Goal: Task Accomplishment & Management: Complete application form

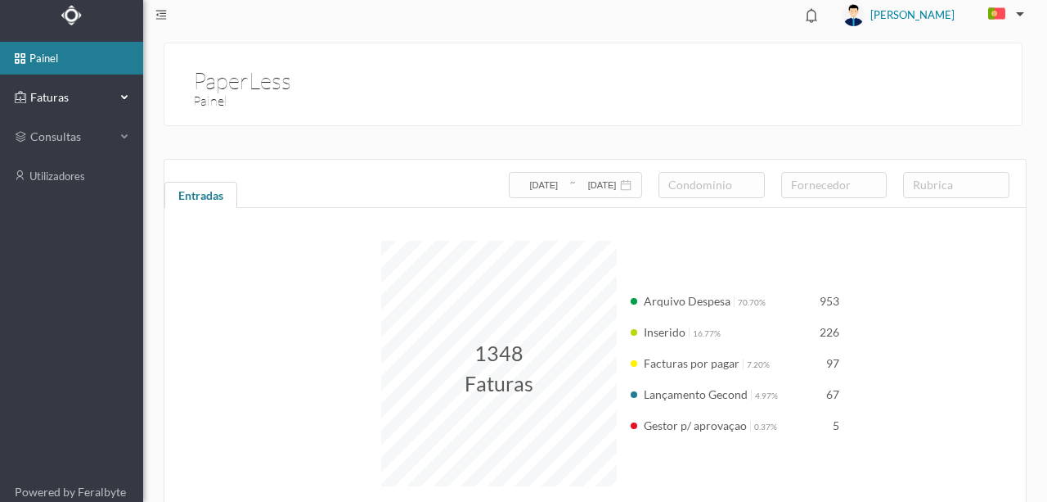
click at [52, 101] on span "Faturas" at bounding box center [71, 97] width 90 height 16
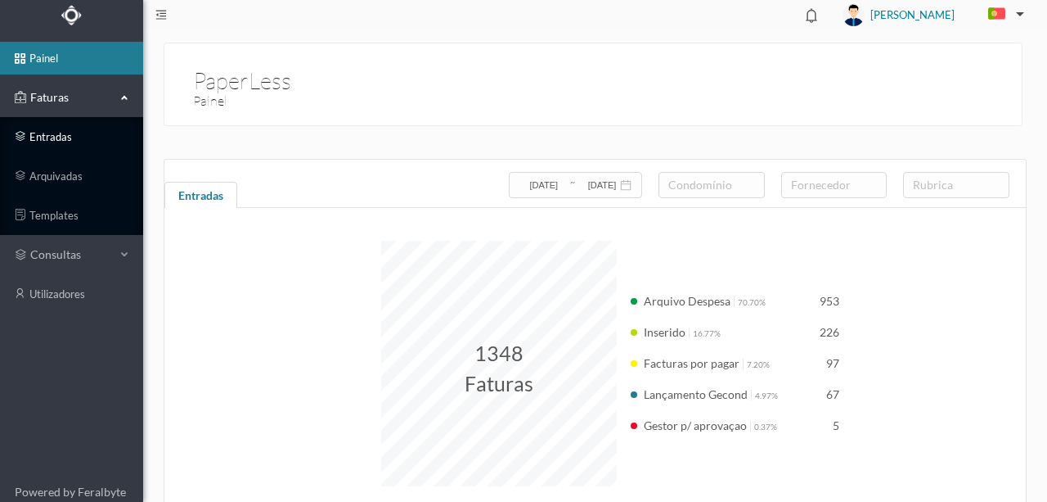
click at [55, 139] on link "entradas" at bounding box center [71, 136] width 143 height 33
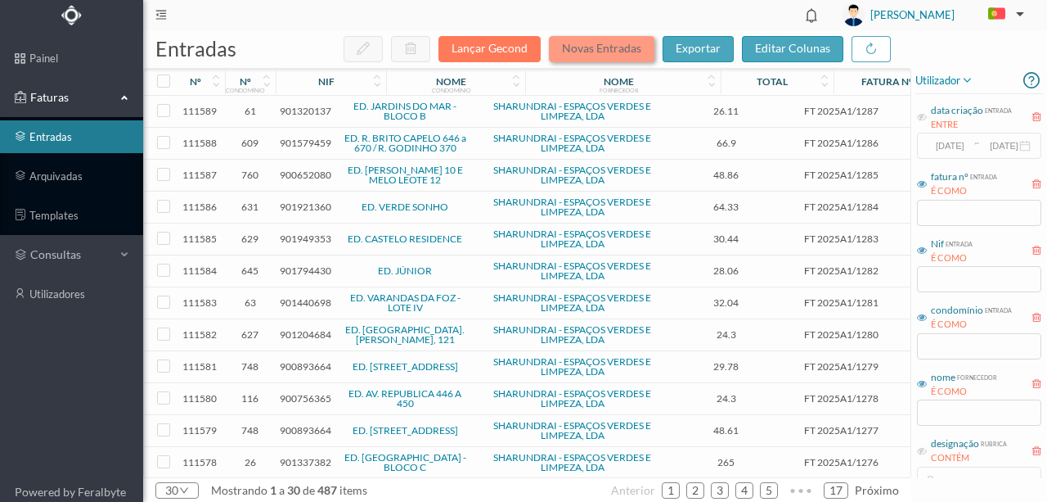
click at [578, 47] on button "Novas Entradas" at bounding box center [602, 49] width 106 height 26
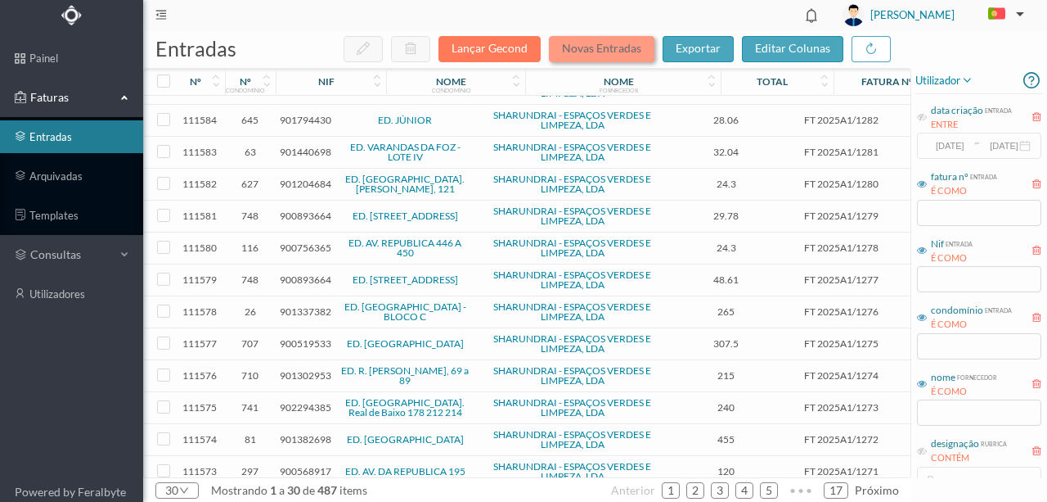
scroll to position [109, 0]
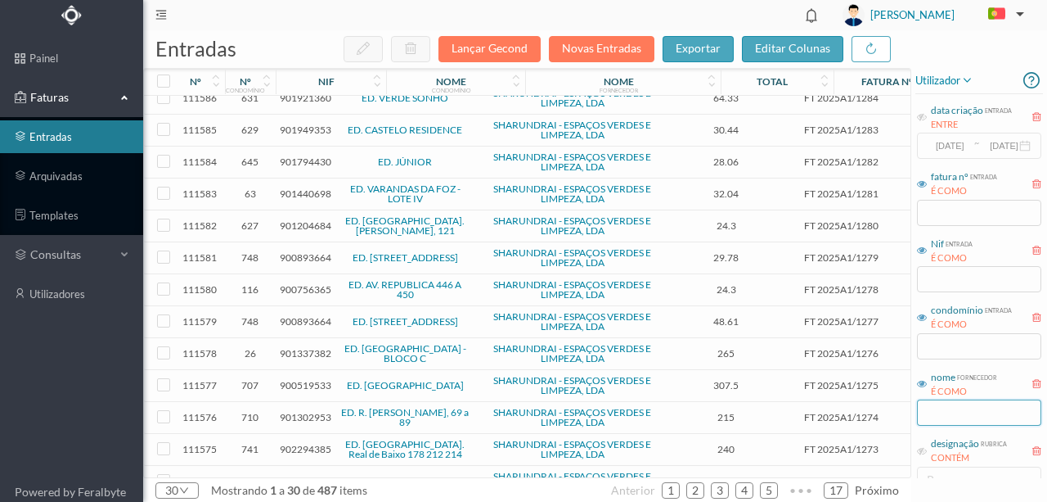
click at [945, 417] on input "text" at bounding box center [979, 412] width 124 height 26
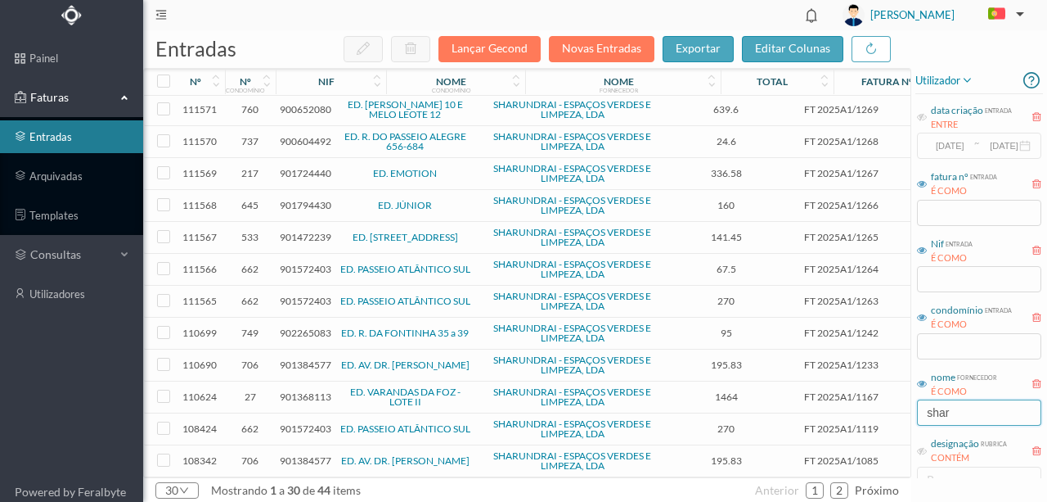
scroll to position [582, 0]
type input "shar"
click at [601, 50] on button "Novas Entradas" at bounding box center [602, 49] width 106 height 26
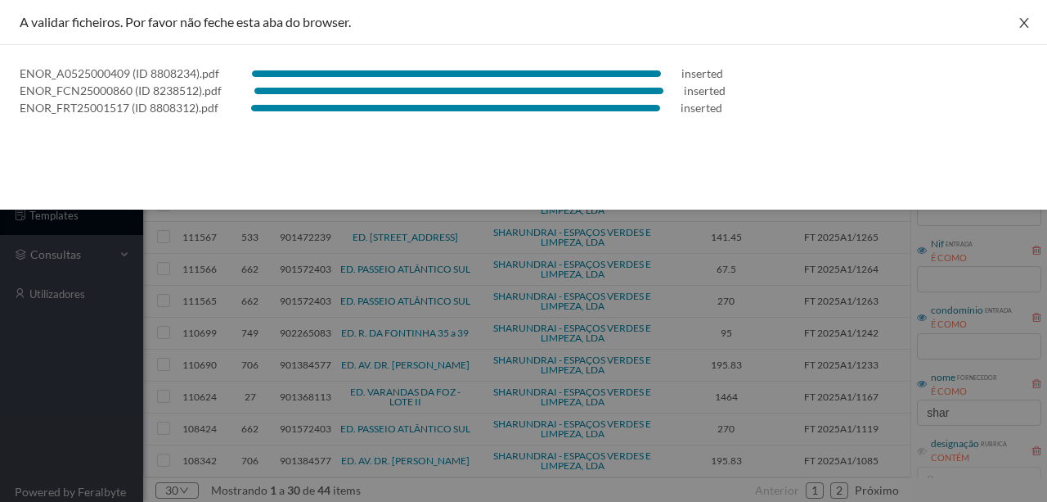
click at [1021, 23] on icon "icon: close" at bounding box center [1024, 22] width 13 height 13
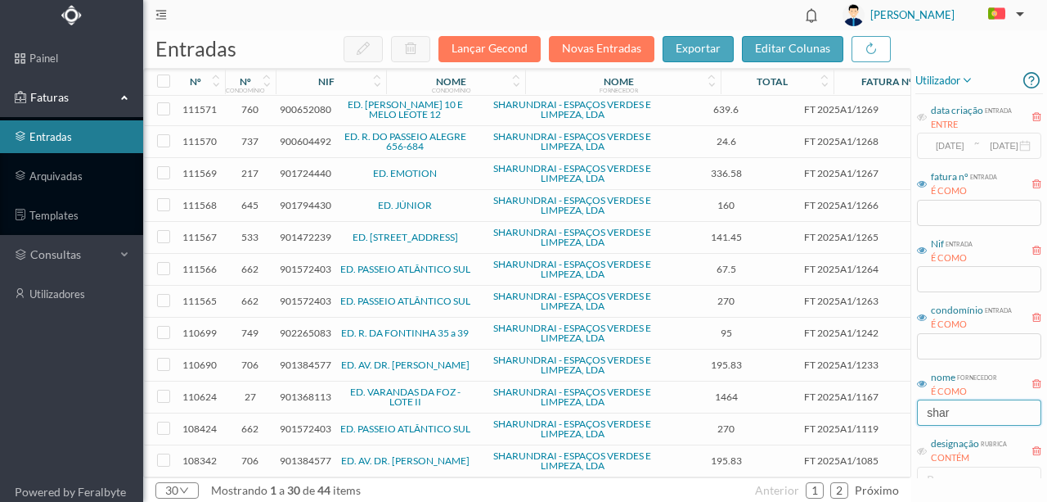
drag, startPoint x: 963, startPoint y: 410, endPoint x: 845, endPoint y: 412, distance: 118.7
click at [845, 412] on div "entradas Lançar Gecond Novas Entradas exportar editar colunas nº nº condomínio …" at bounding box center [595, 265] width 904 height 471
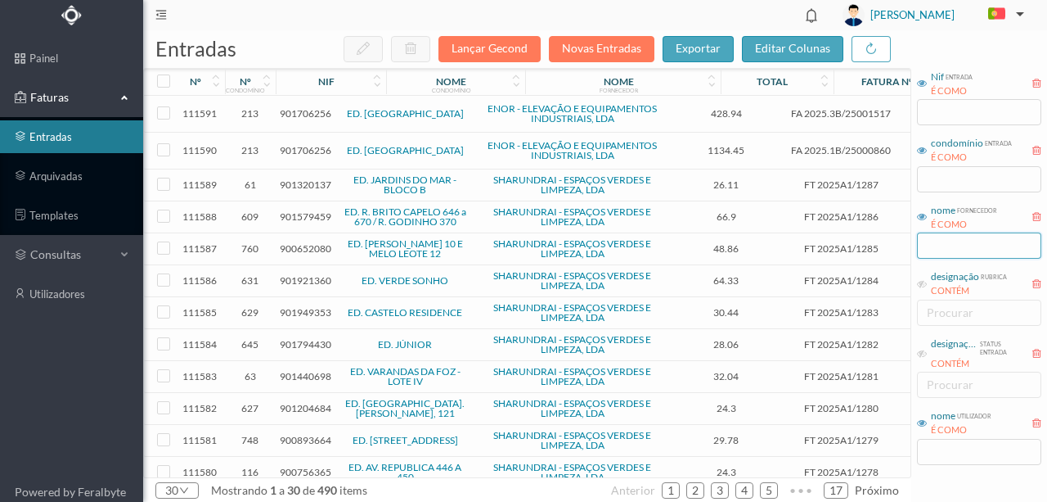
scroll to position [188, 0]
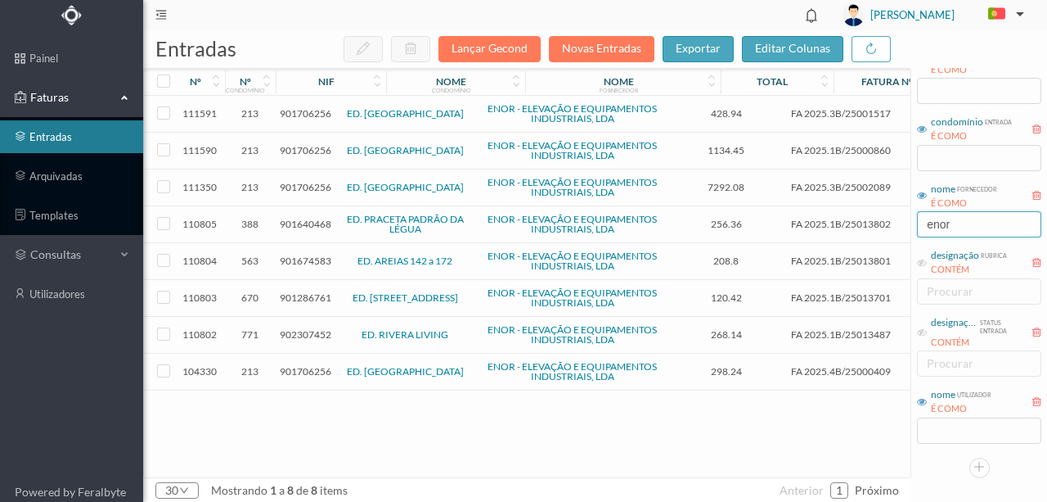
type input "enor"
click at [293, 111] on span "901706256" at bounding box center [306, 113] width 52 height 12
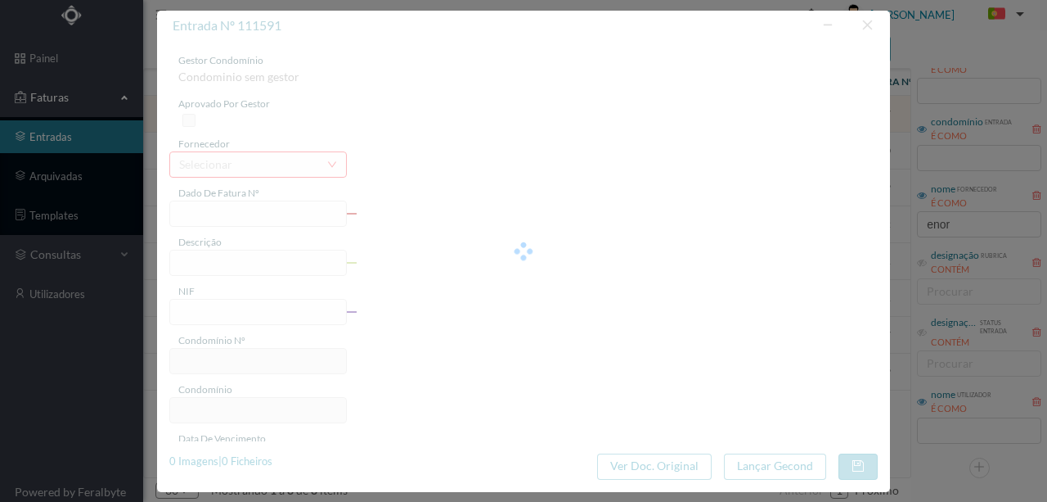
type input "FA 2025.3B/25001517"
type input "5. PRESTACAO-REPARACAO DA INSTALACAS"
type input "901706256"
type input "01-06-2025"
type input "17-06-2025"
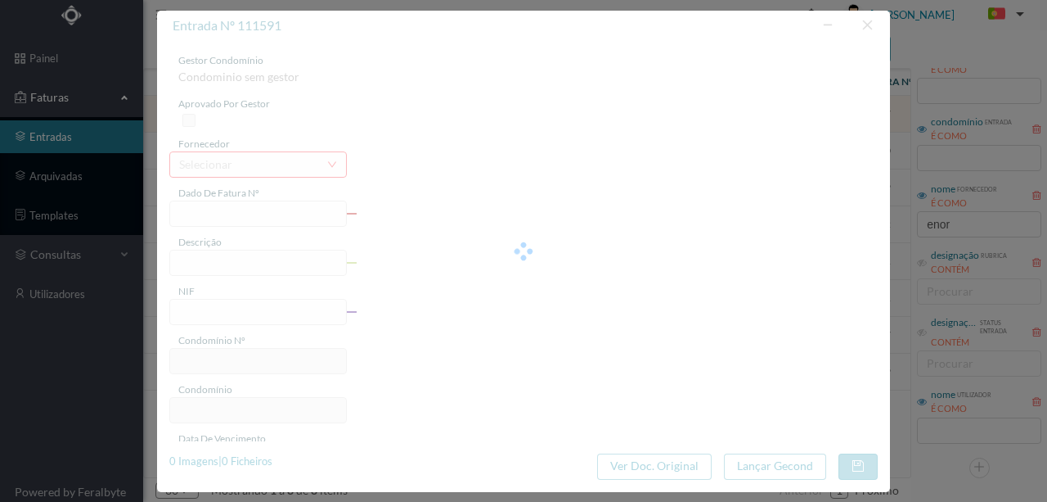
type input "17-06-2025"
type input "428.94"
type input "213"
type input "ED. PARQUE - PORTO"
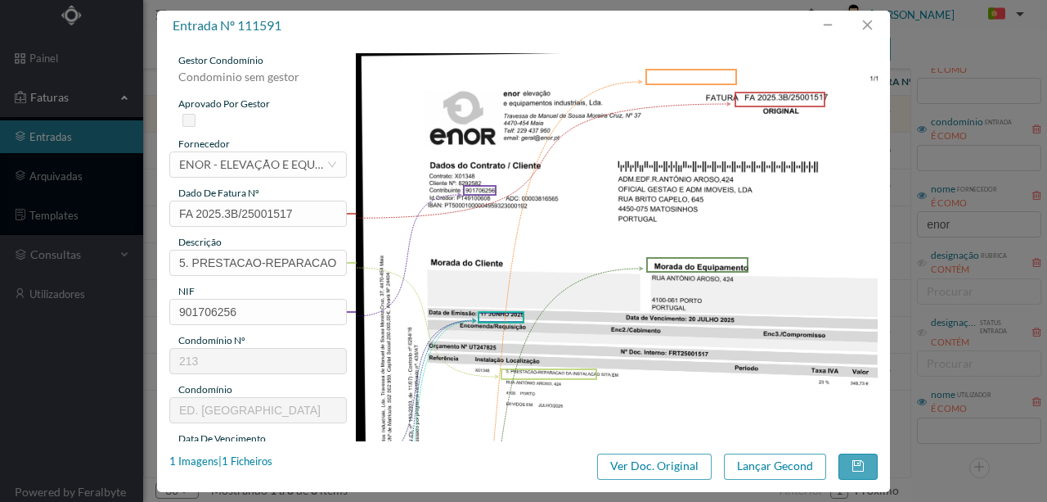
scroll to position [54, 0]
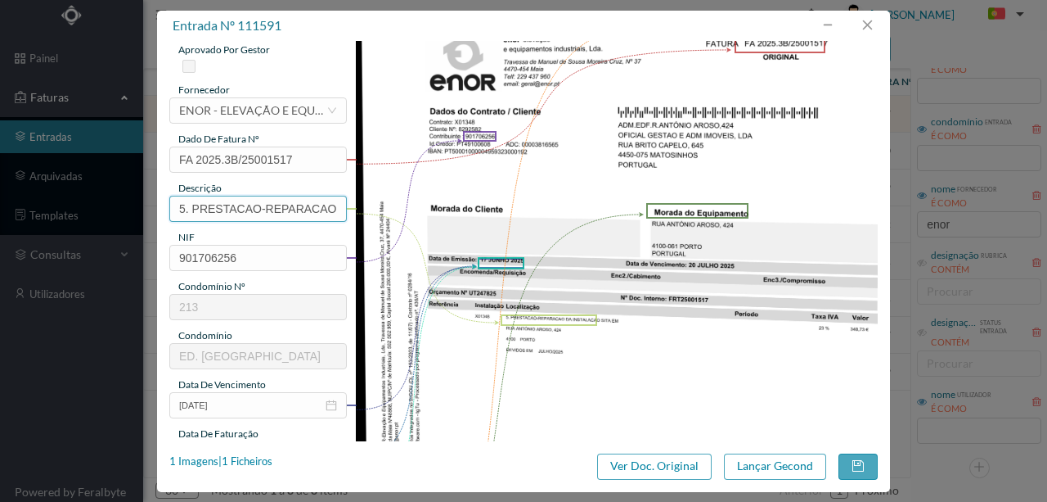
click at [311, 202] on input "5. PRESTACAO-REPARACAO DA INSTALACAS" at bounding box center [258, 209] width 178 height 26
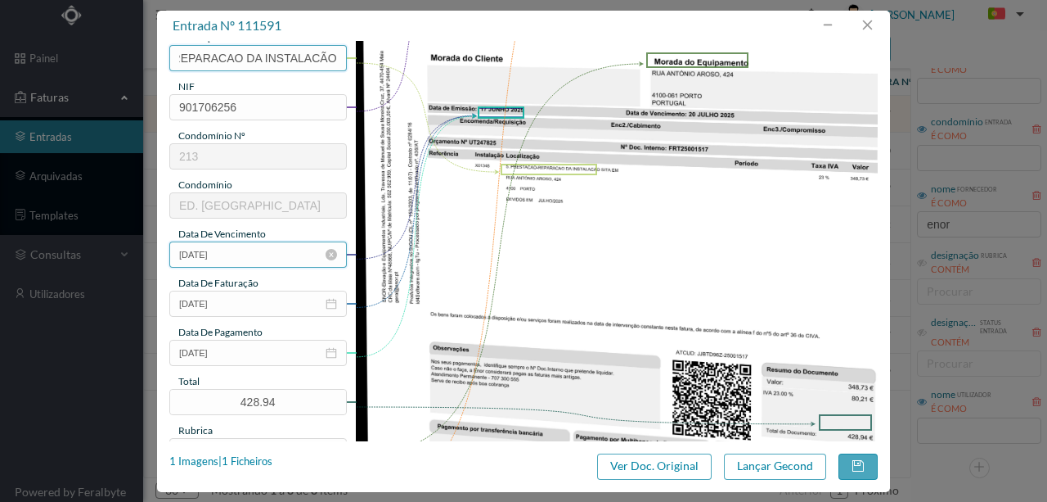
scroll to position [272, 0]
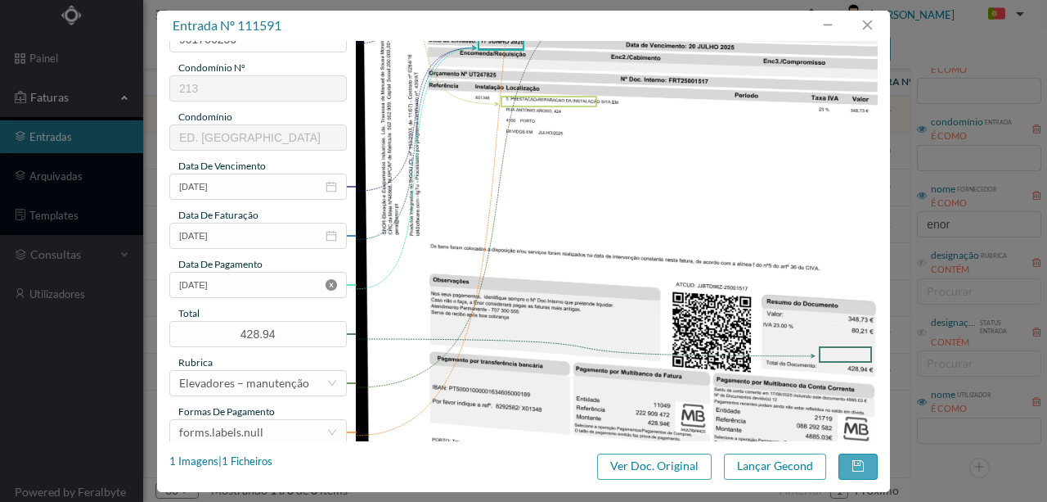
type input "5. PRESTACAO-REPARACAO DA INSTALACÃO"
click at [329, 282] on icon "icon: close-circle" at bounding box center [331, 284] width 11 height 11
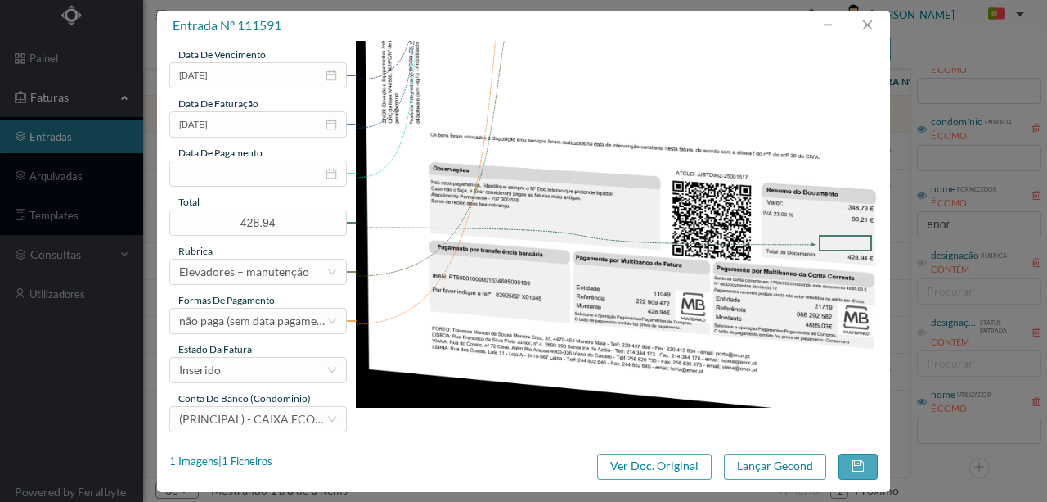
scroll to position [387, 0]
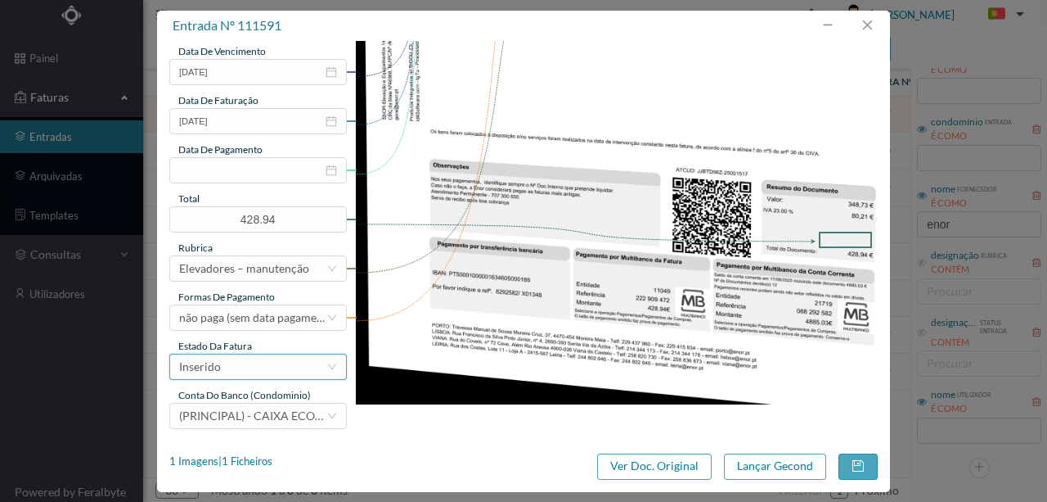
click at [245, 375] on div "Inserido" at bounding box center [252, 366] width 147 height 25
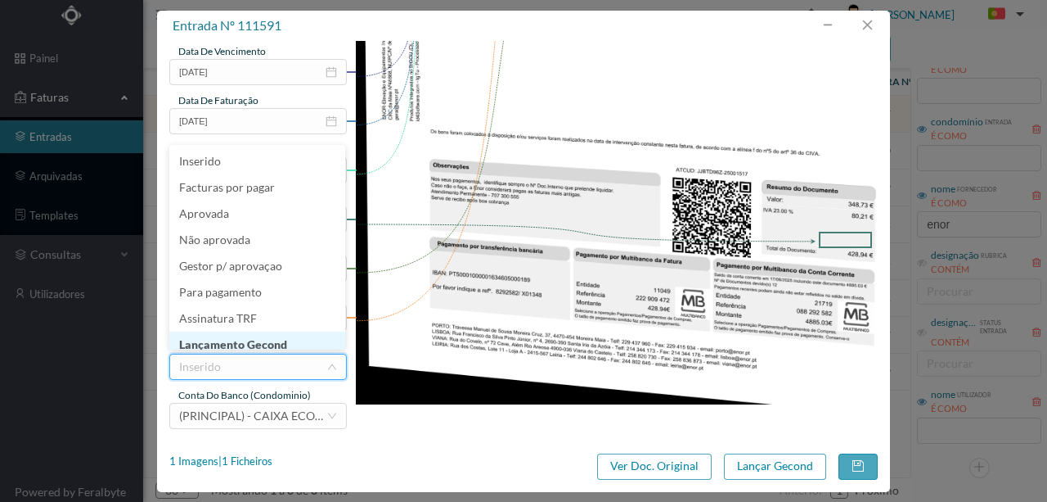
scroll to position [8, 0]
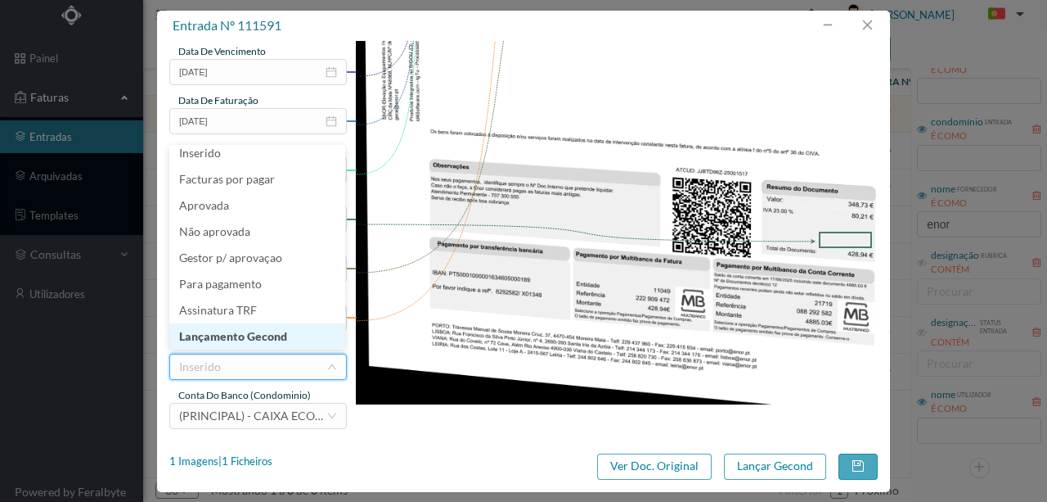
click at [254, 332] on li "Lançamento Gecond" at bounding box center [257, 336] width 176 height 26
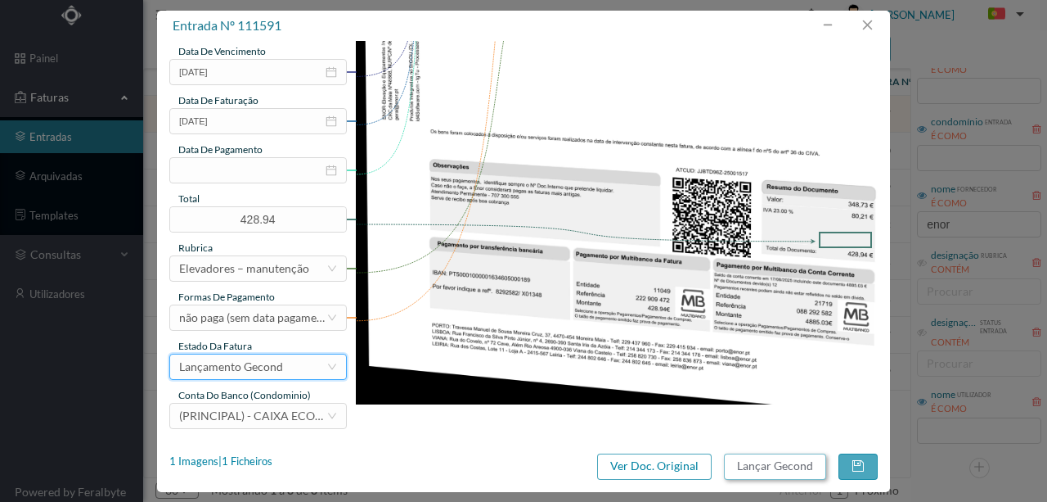
click at [747, 462] on button "Lançar Gecond" at bounding box center [775, 466] width 102 height 26
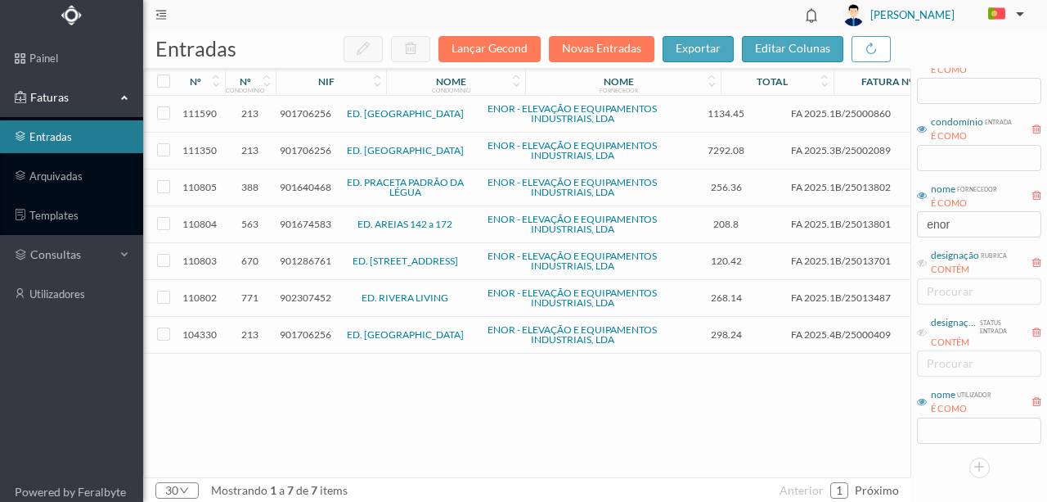
click at [303, 329] on span "901706256" at bounding box center [306, 334] width 52 height 12
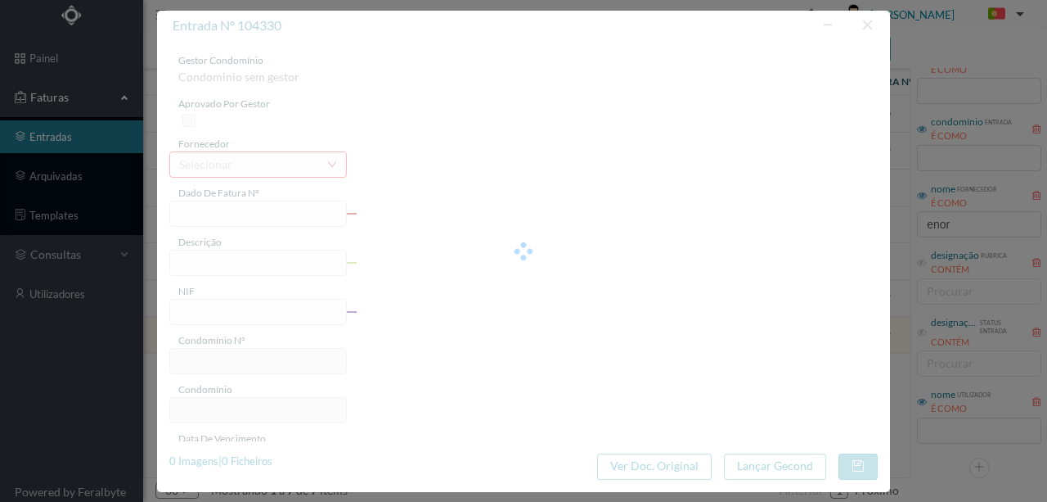
type input "FA 2025.4B/25000409"
type input "AGRADECEMOS A LIQUIDACAO DA 05 PR"
type input "901706256"
type input "17-06-2025"
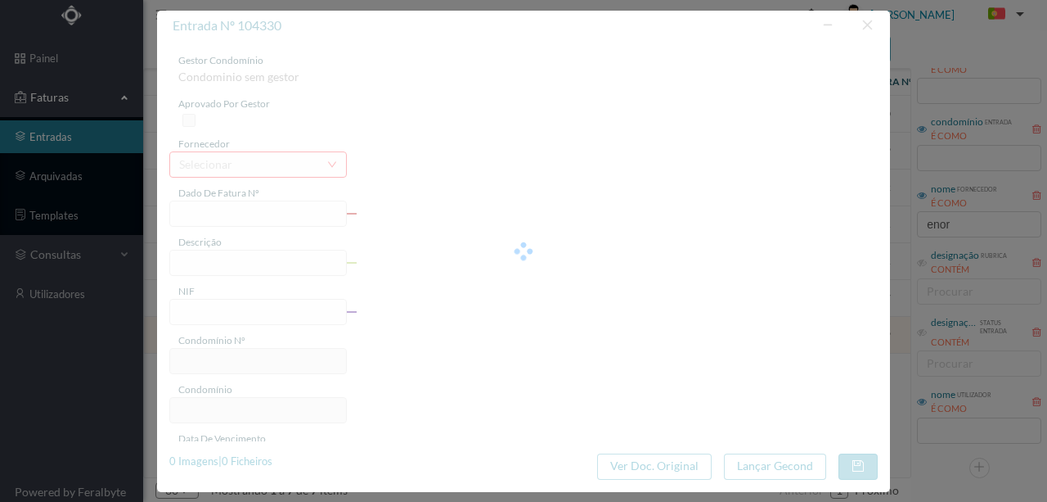
type input "17-06-2025"
type input "298.24"
type input "213"
type input "ED. [GEOGRAPHIC_DATA]"
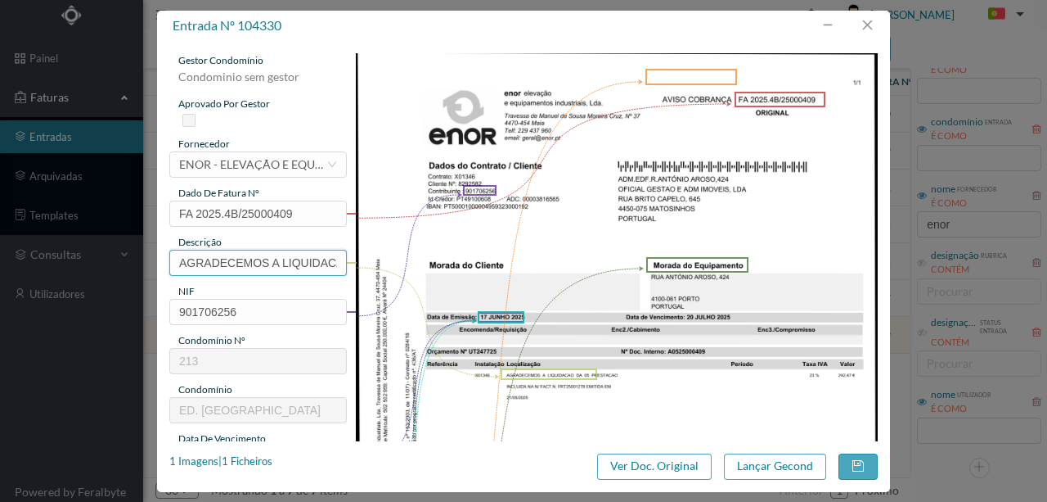
scroll to position [0, 70]
drag, startPoint x: 175, startPoint y: 261, endPoint x: 401, endPoint y: 260, distance: 225.9
click at [401, 260] on div "gestor condomínio Condominio sem gestor aprovado por gestor fornecedor selecion…" at bounding box center [523, 434] width 709 height 763
click at [265, 259] on input "5ª PRESTAÇÃO" at bounding box center [258, 263] width 178 height 26
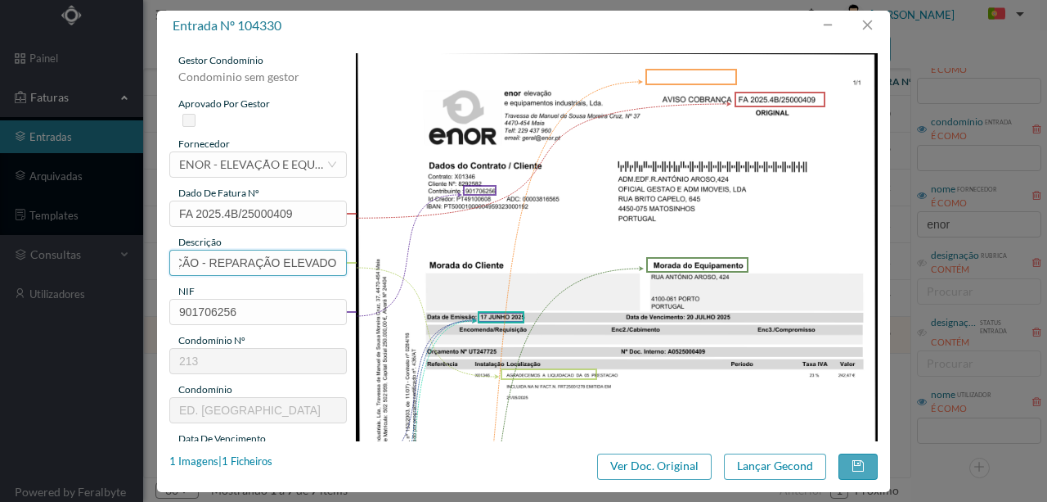
scroll to position [0, 72]
drag, startPoint x: 273, startPoint y: 257, endPoint x: 463, endPoint y: 260, distance: 189.9
click at [463, 260] on div "gestor condomínio Condominio sem gestor aprovado por gestor fornecedor selecion…" at bounding box center [523, 434] width 709 height 763
click at [264, 262] on input "5ª PRESTAÇÃO - REPARAÇÃOINSTALAÇÃO" at bounding box center [258, 263] width 178 height 26
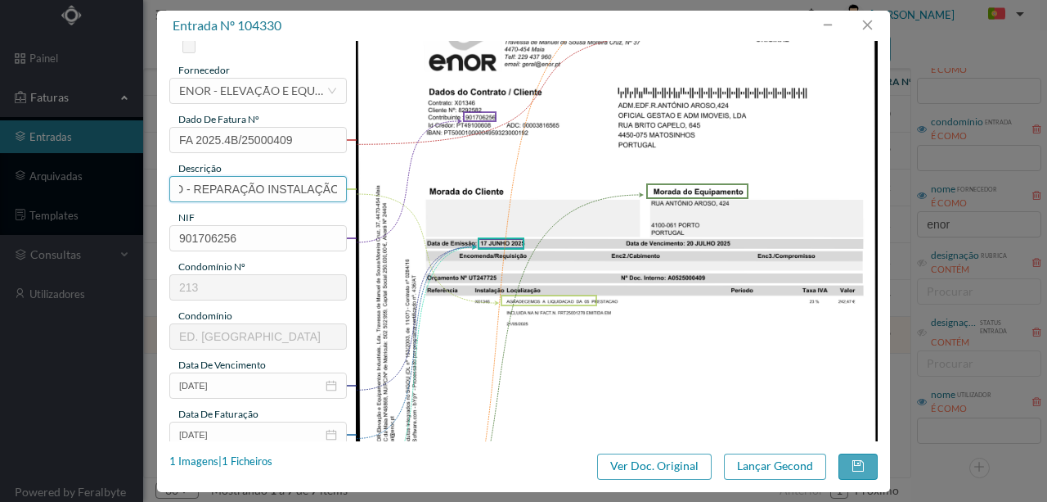
scroll to position [218, 0]
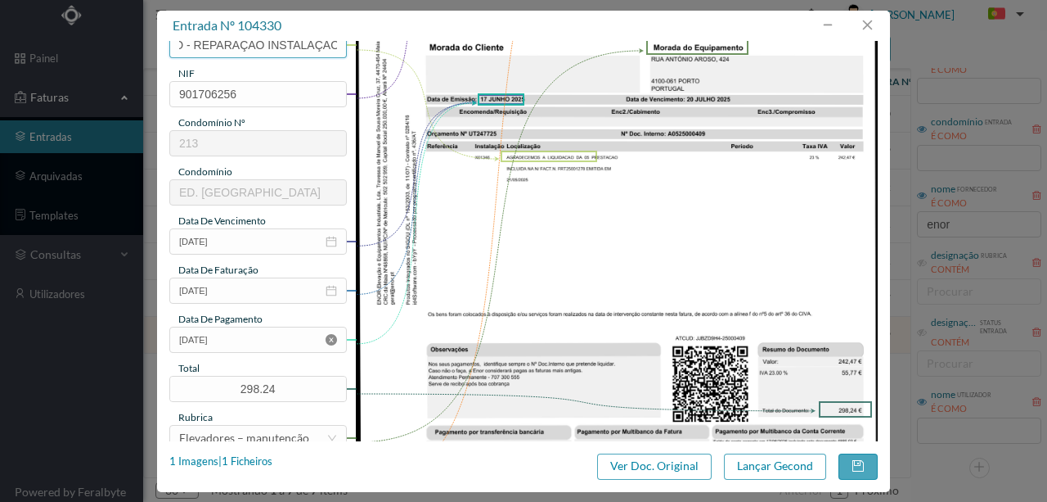
type input "5ª PRESTAÇÃO - REPARAÇÃO INSTALAÇÃO"
click at [330, 340] on icon "icon: close-circle" at bounding box center [331, 339] width 11 height 11
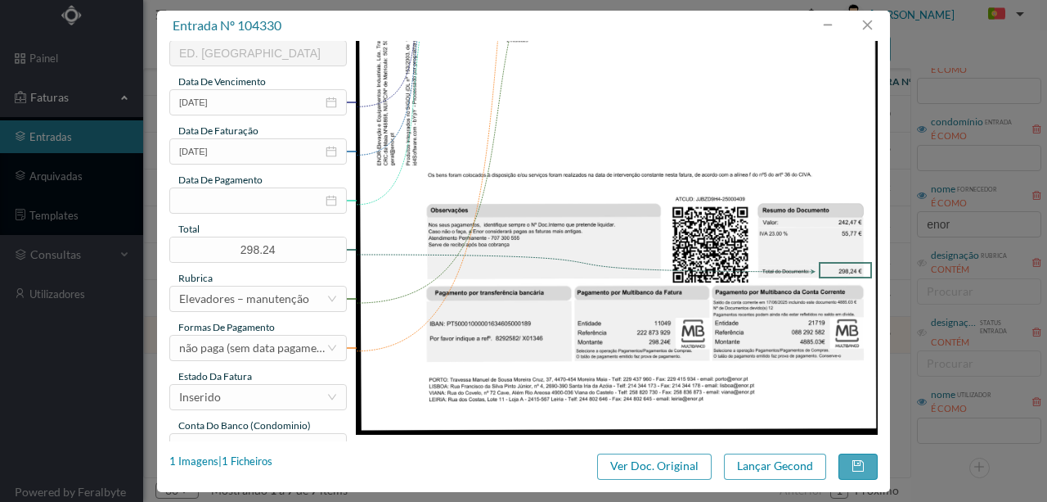
scroll to position [381, 0]
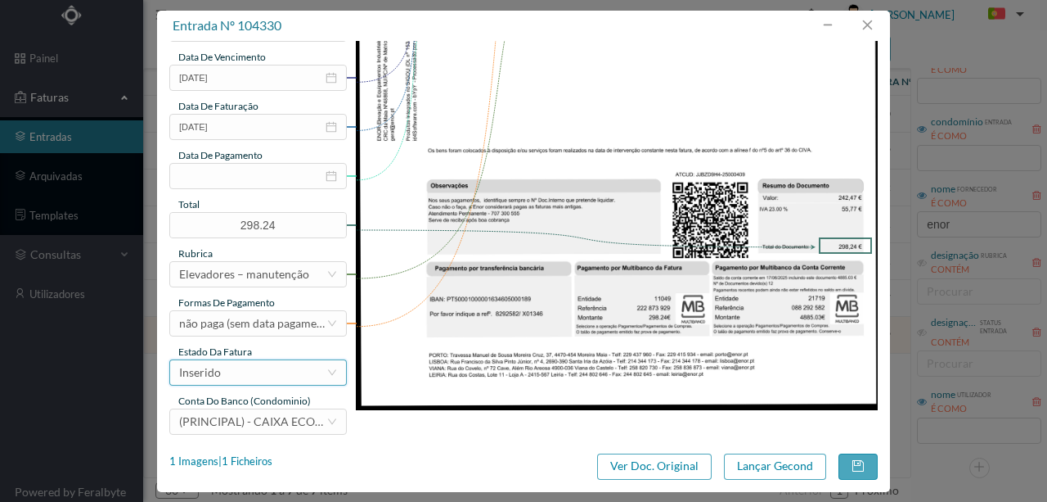
click at [244, 376] on div "Inserido" at bounding box center [252, 372] width 147 height 25
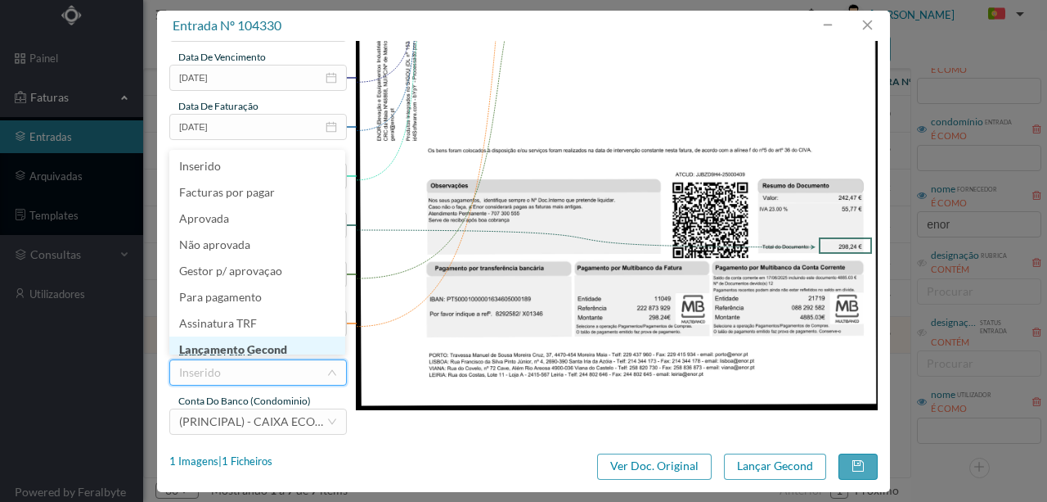
scroll to position [8, 0]
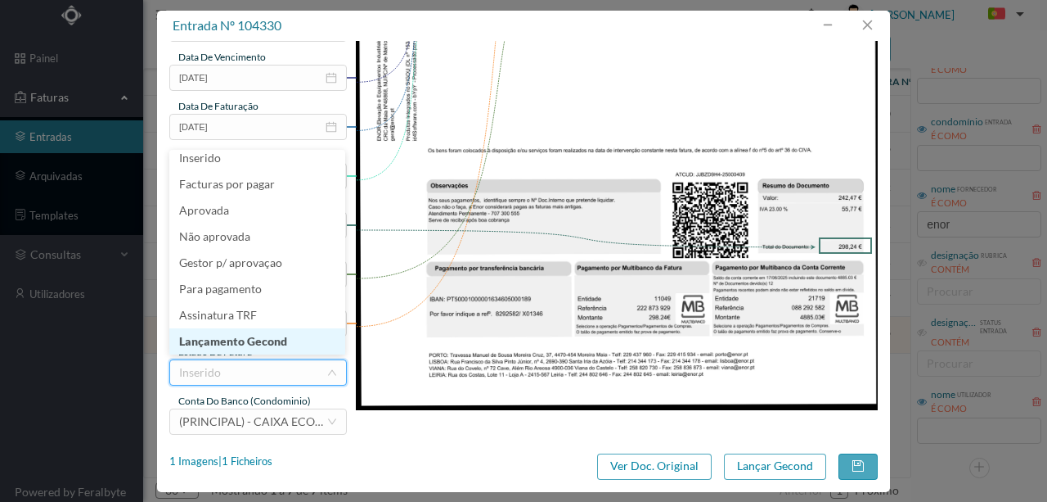
click at [245, 344] on li "Lançamento Gecond" at bounding box center [257, 341] width 176 height 26
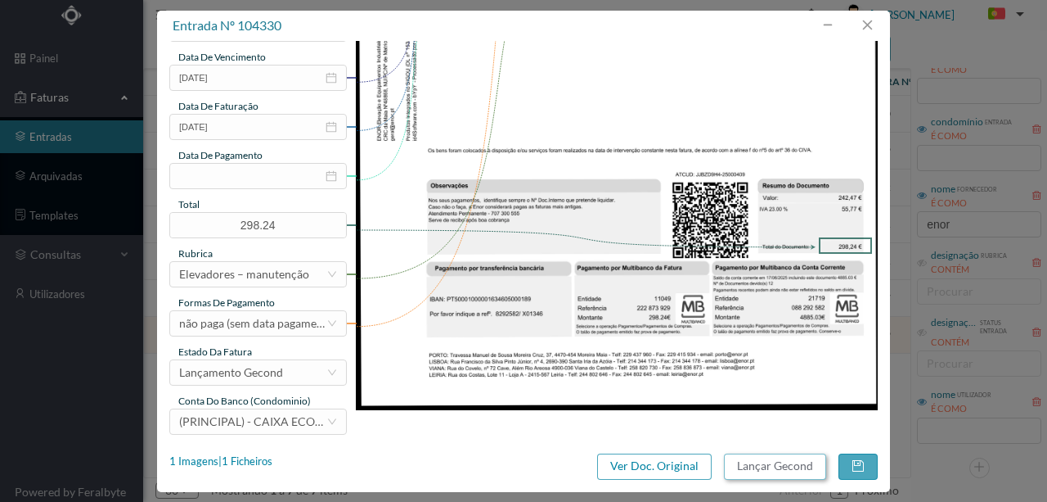
click at [792, 465] on button "Lançar Gecond" at bounding box center [775, 466] width 102 height 26
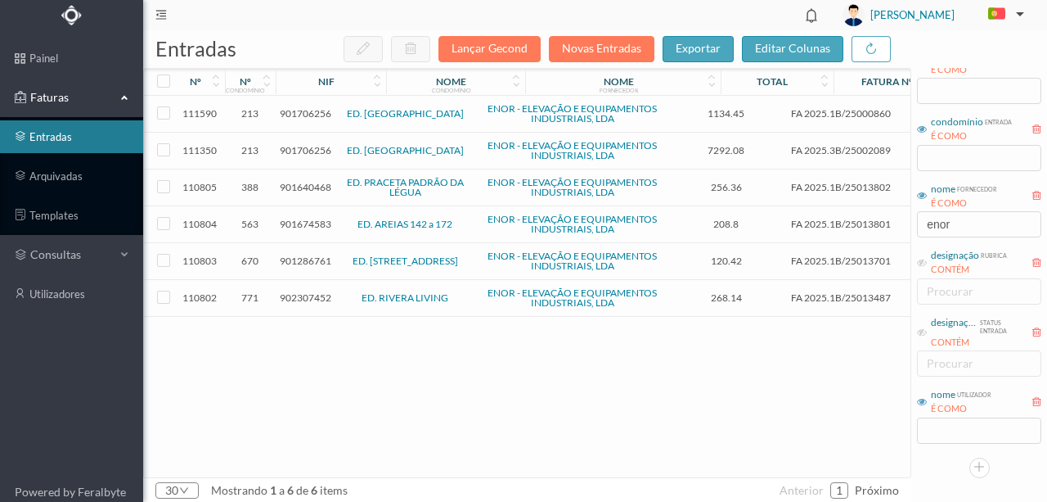
click at [297, 151] on span "901706256" at bounding box center [306, 150] width 52 height 12
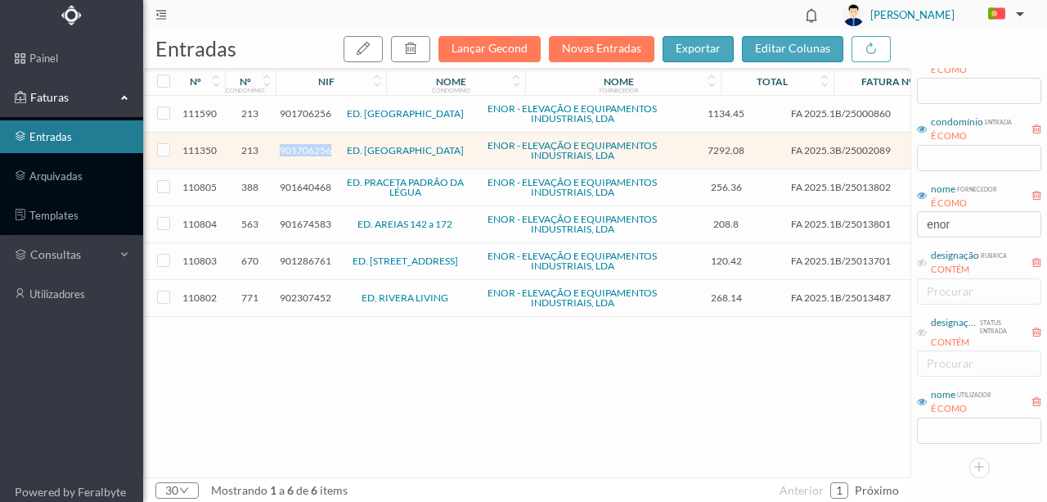
click at [297, 151] on span "901706256" at bounding box center [306, 150] width 52 height 12
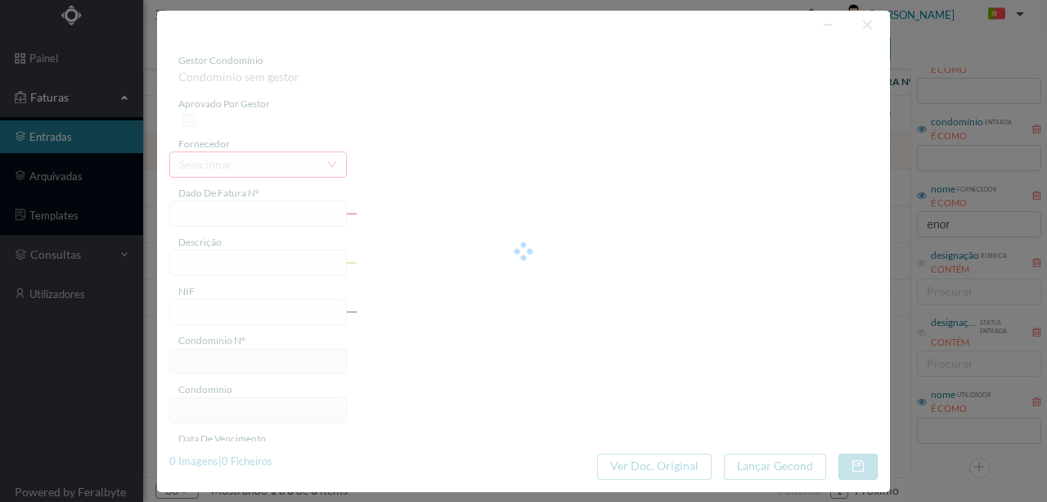
type input "FA 2025.3B/25002089"
type input "* VALOR REFER. A 17 PREST. MENSAIS (08,"
type input "901706256"
type input "04-09-2025"
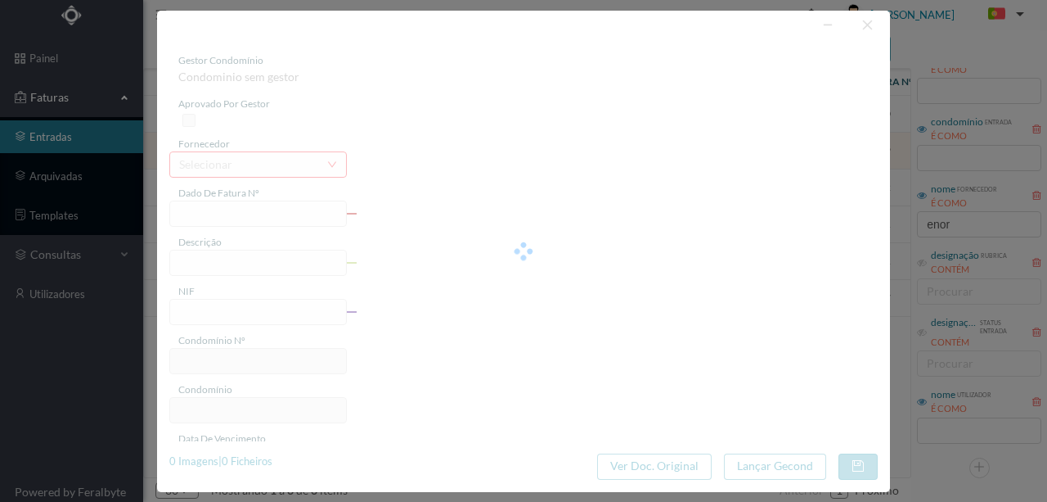
type input "04-09-2025"
type input "7292.08"
type input "213"
type input "ED. [GEOGRAPHIC_DATA]"
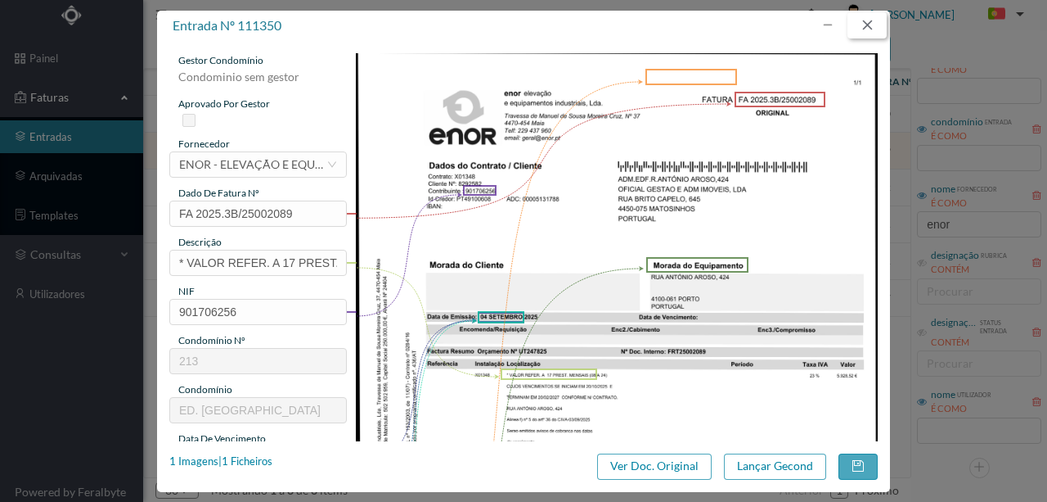
click at [871, 30] on button "button" at bounding box center [867, 25] width 39 height 26
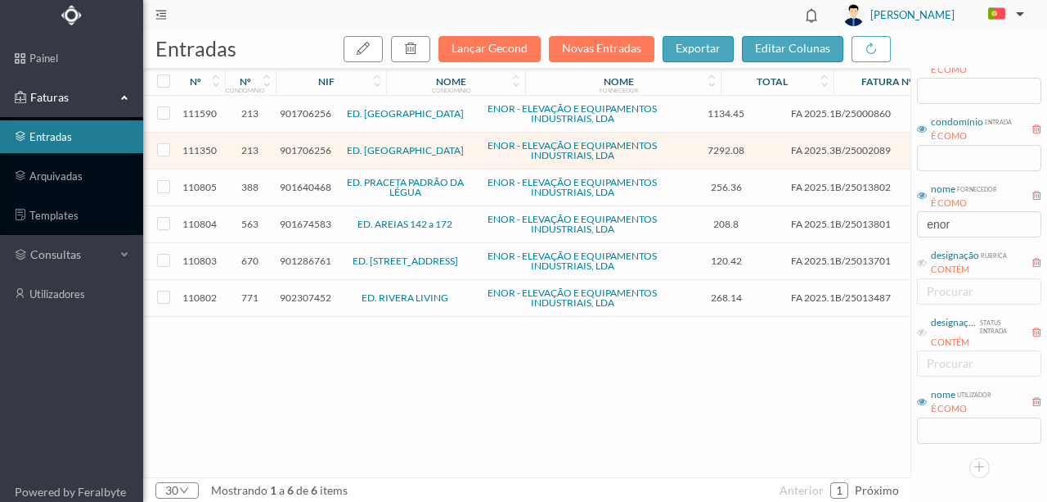
click at [322, 113] on span "901706256" at bounding box center [306, 113] width 52 height 12
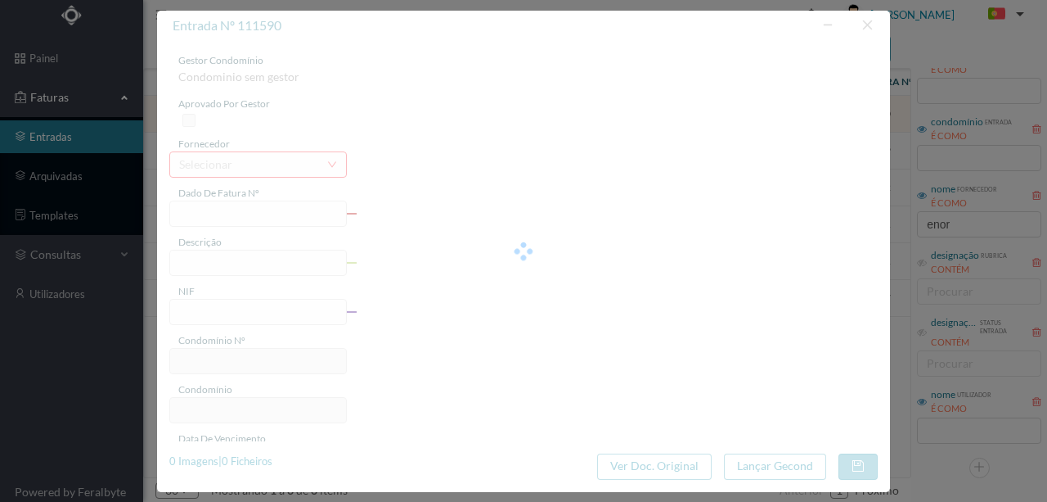
type input "FA 2025.1B/25000860"
type input "edificio: PARQUE, RUA ANTÓNIO AROSO, 42:"
type input "901706256"
type input "01-01-2020"
type input "01-01-2025"
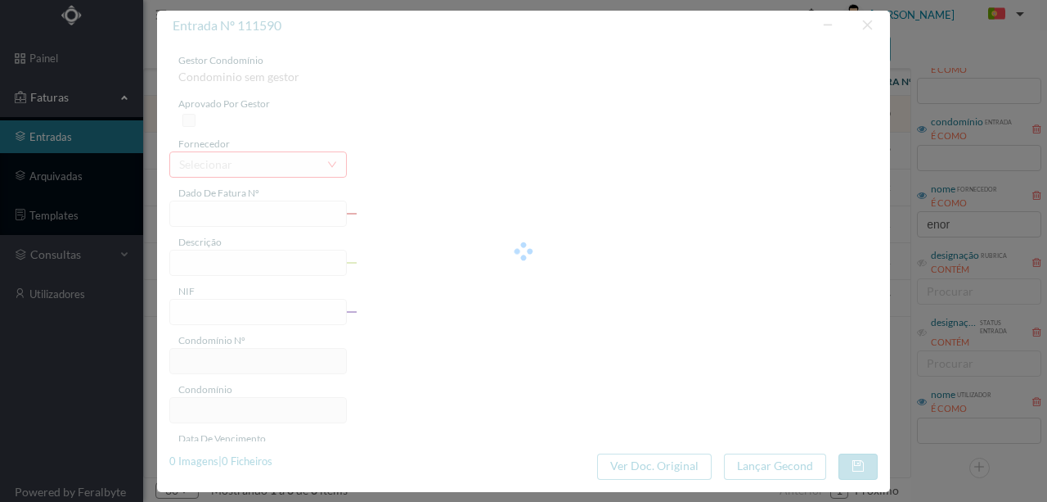
type input "01-01-2020"
type input "1134.45"
type input "213"
type input "ED. [GEOGRAPHIC_DATA]"
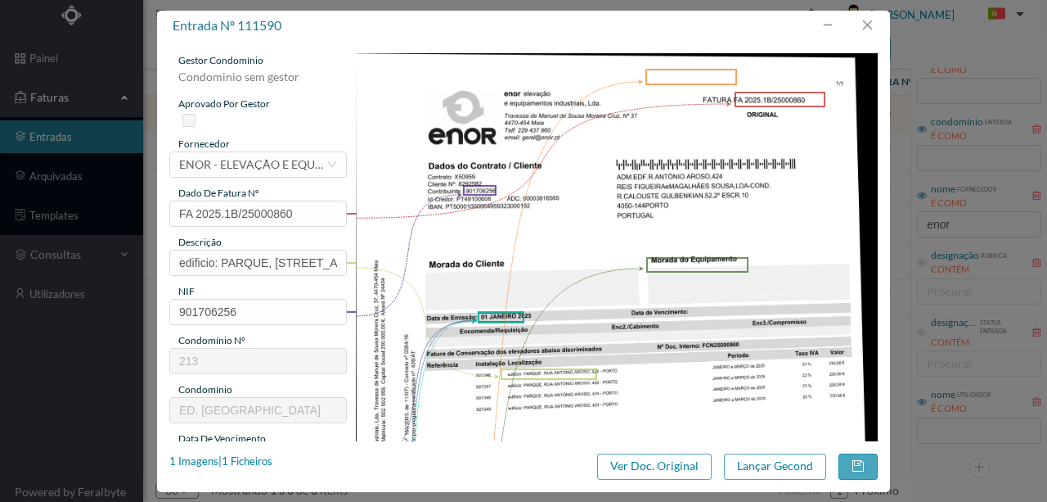
click at [538, 134] on img at bounding box center [617, 422] width 523 height 738
drag, startPoint x: 173, startPoint y: 260, endPoint x: 619, endPoint y: 250, distance: 446.1
click at [619, 250] on div "gestor condomínio Condominio sem gestor aprovado por gestor fornecedor selecion…" at bounding box center [523, 434] width 709 height 763
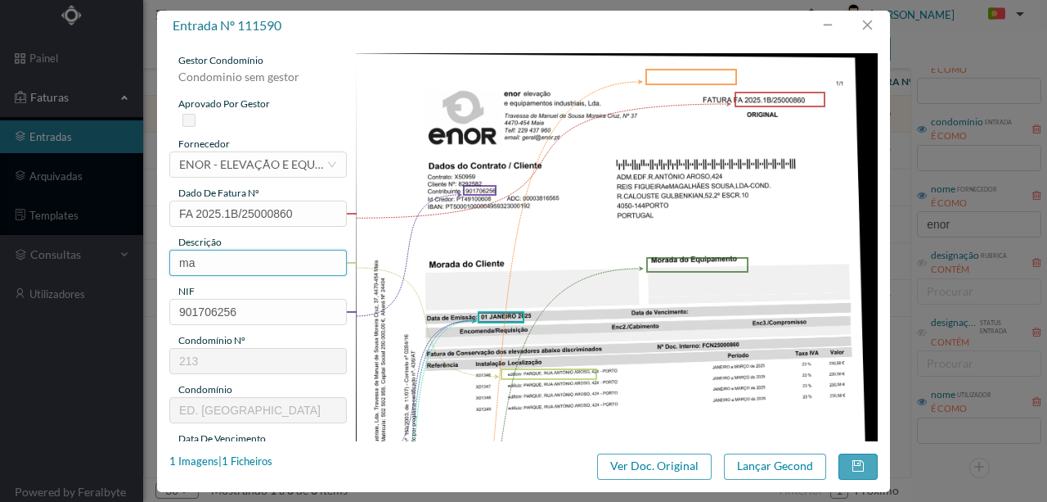
type input "m"
click at [285, 263] on input "Man Elev (Janeiro a MArço 2025)" at bounding box center [258, 263] width 178 height 26
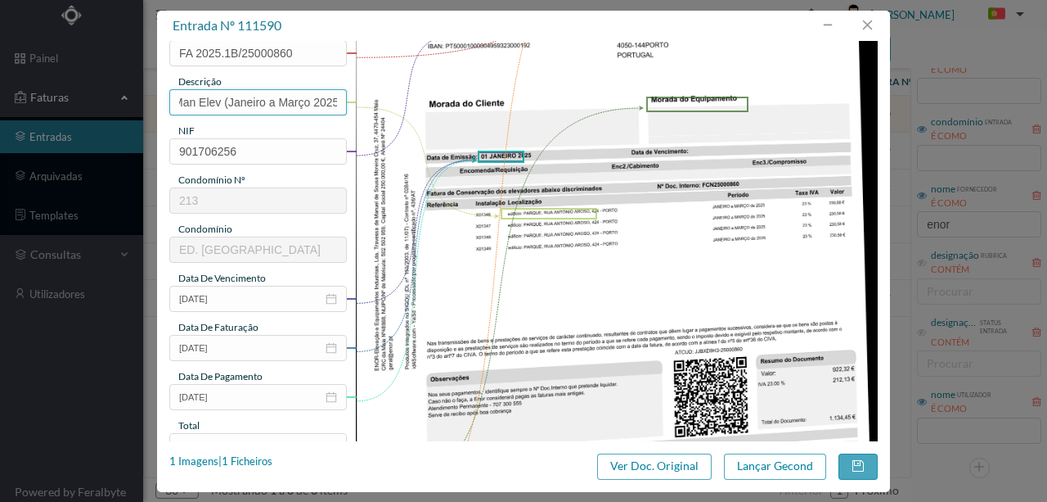
scroll to position [164, 0]
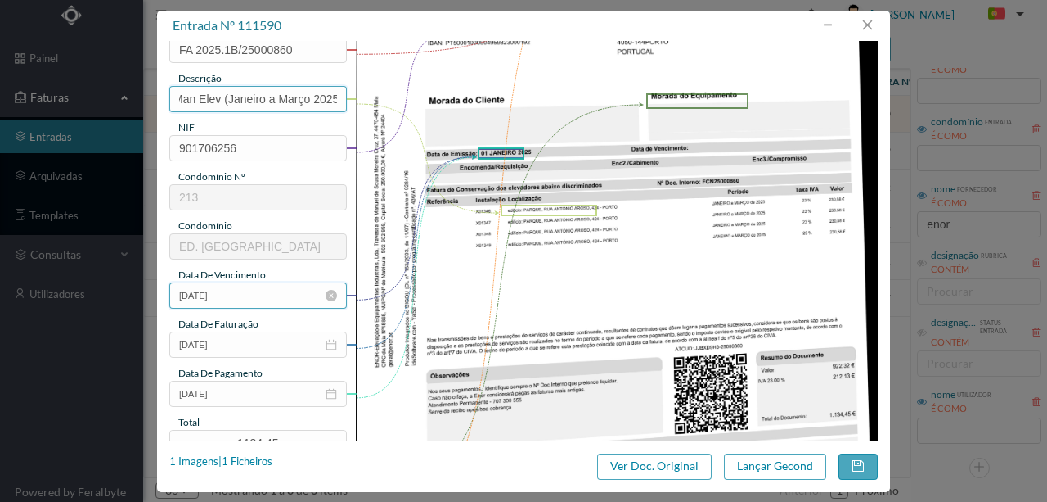
type input "Man Elev (Janeiro a Março 2025)"
click at [263, 300] on input "01-01-2020" at bounding box center [258, 295] width 178 height 26
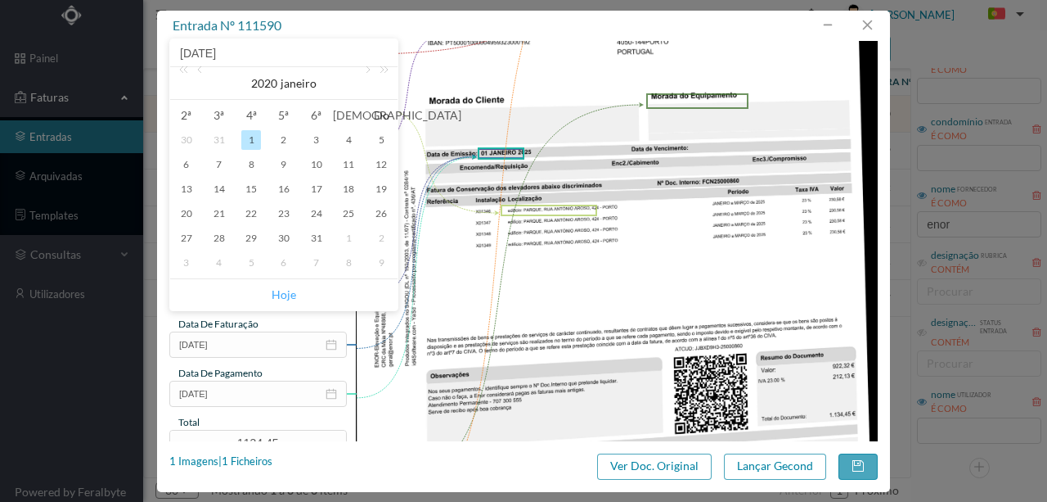
click at [286, 295] on link "Hoje" at bounding box center [284, 294] width 25 height 31
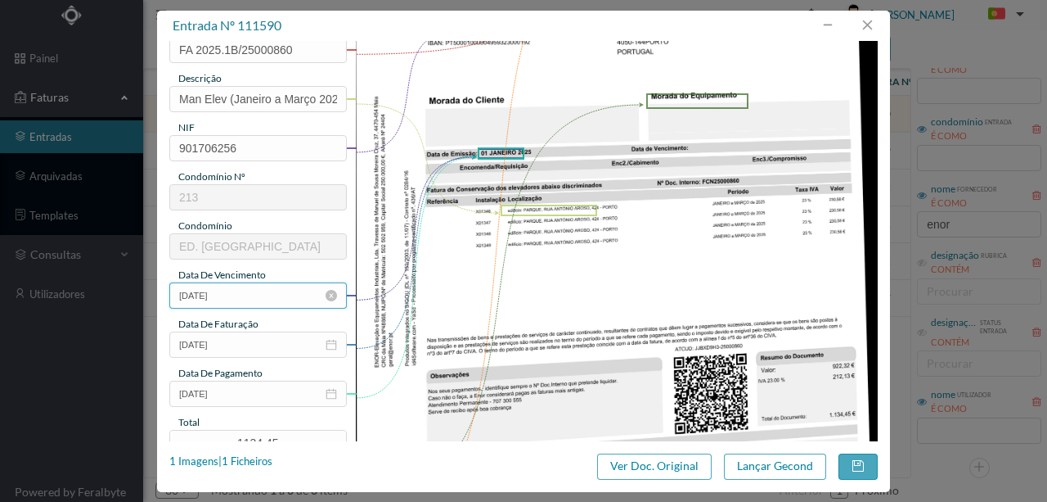
click at [217, 293] on input "09-09-2025" at bounding box center [258, 295] width 178 height 26
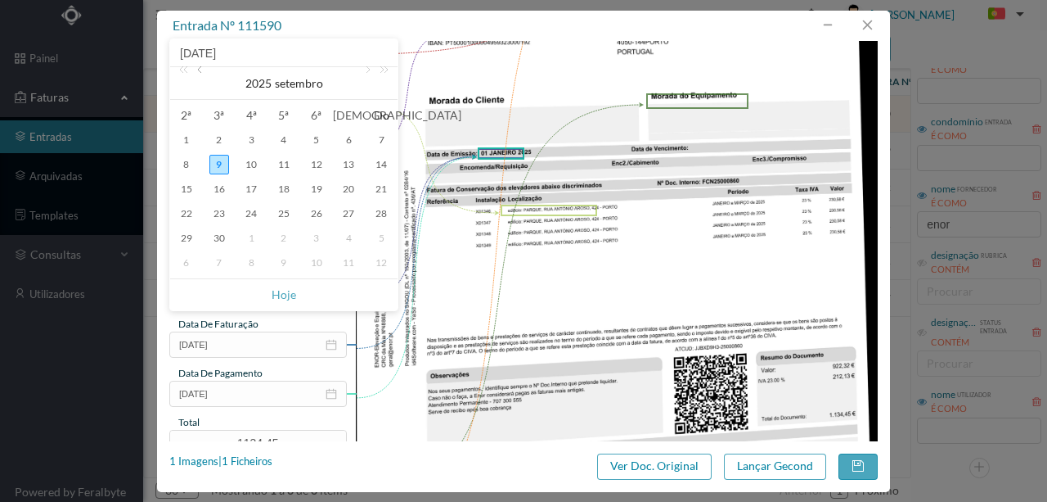
click at [200, 70] on link at bounding box center [201, 83] width 15 height 33
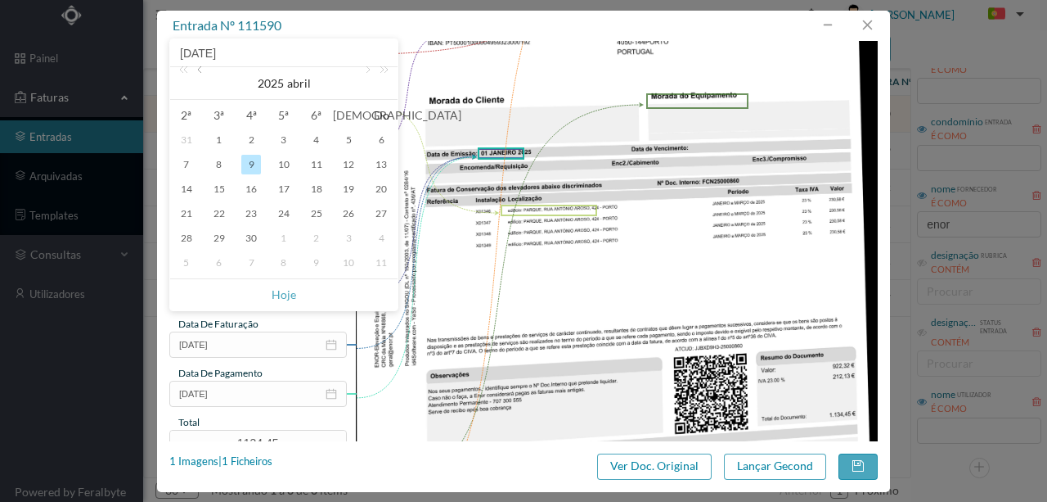
click at [200, 70] on link at bounding box center [201, 83] width 15 height 33
click at [251, 141] on div "1" at bounding box center [251, 140] width 20 height 20
type input "01-01-2025"
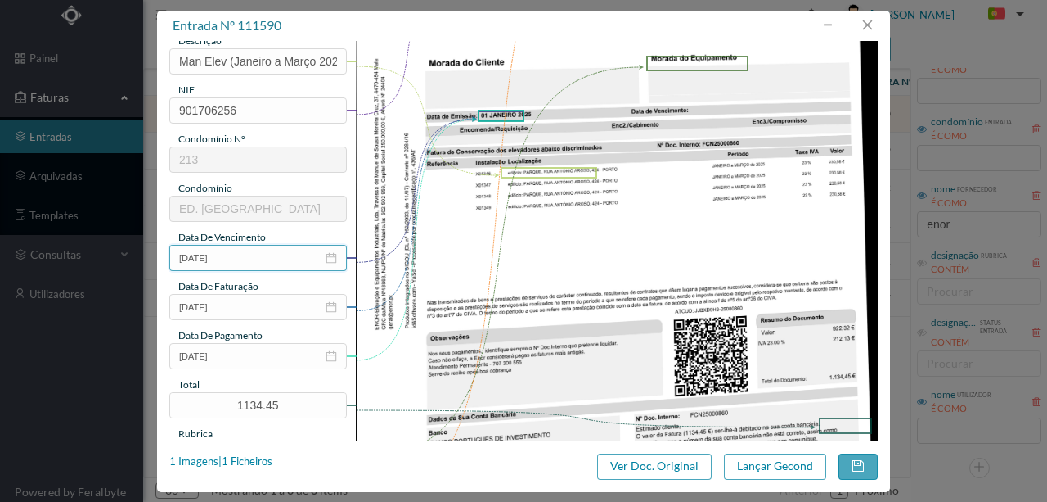
scroll to position [218, 0]
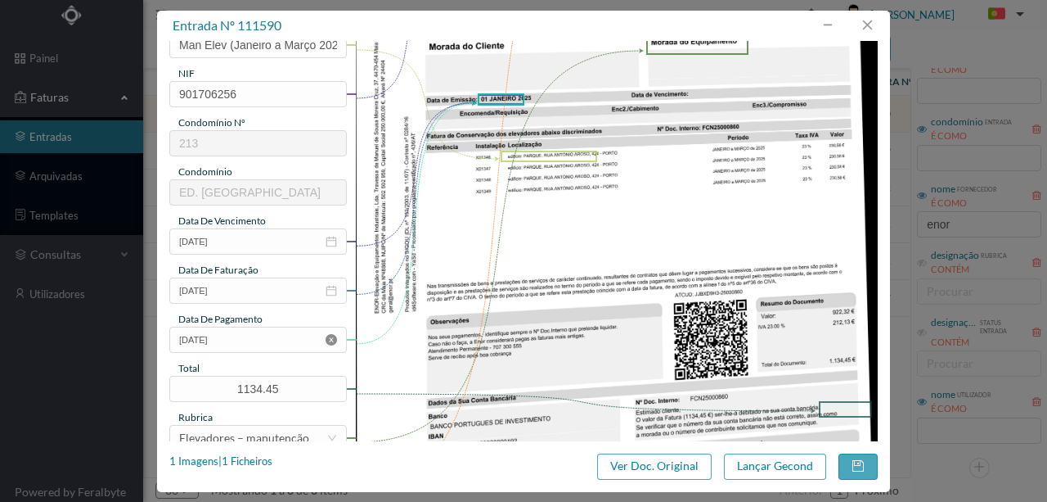
click at [328, 339] on icon "icon: close-circle" at bounding box center [331, 339] width 11 height 11
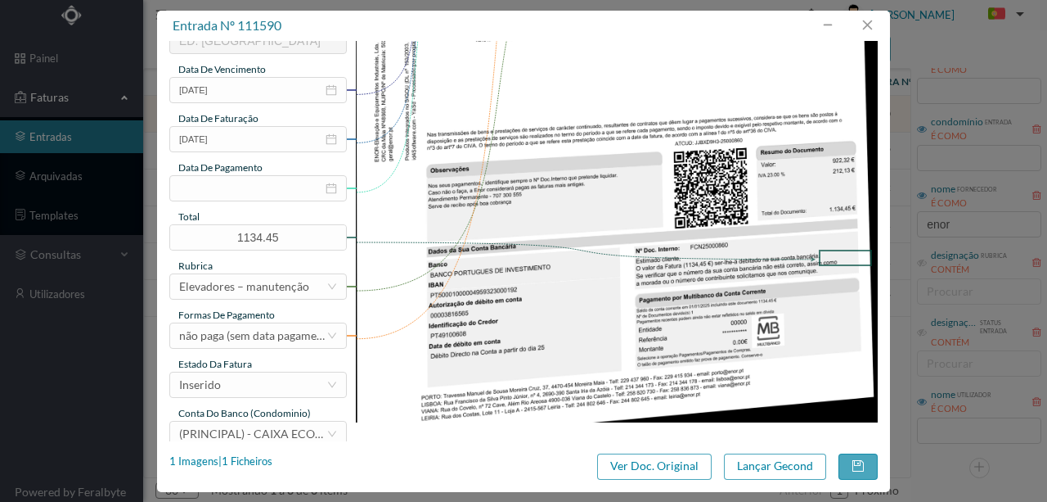
scroll to position [387, 0]
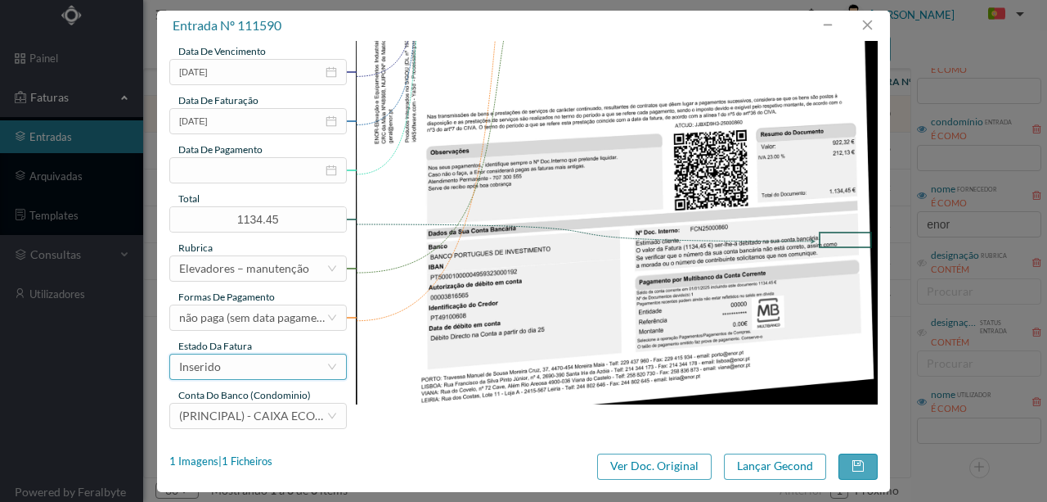
click at [257, 368] on div "Inserido" at bounding box center [252, 366] width 147 height 25
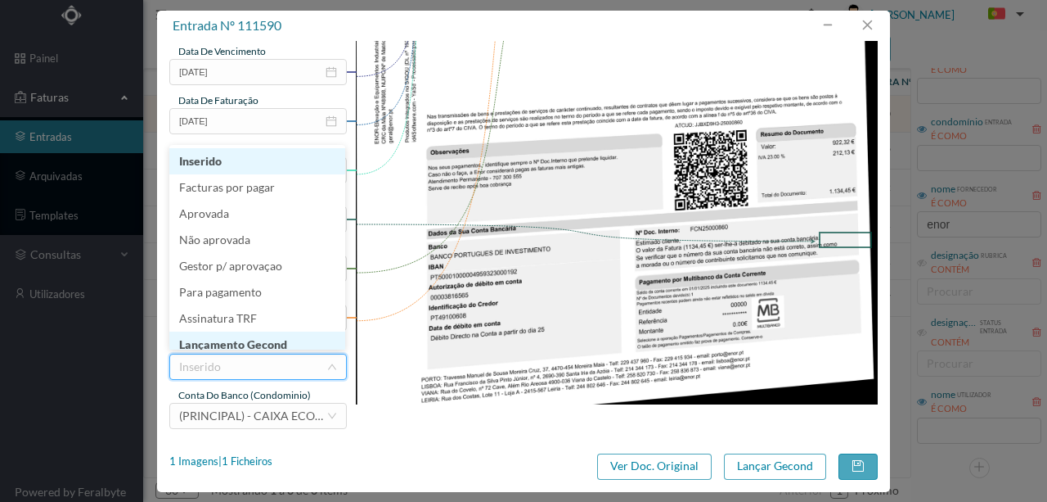
scroll to position [8, 0]
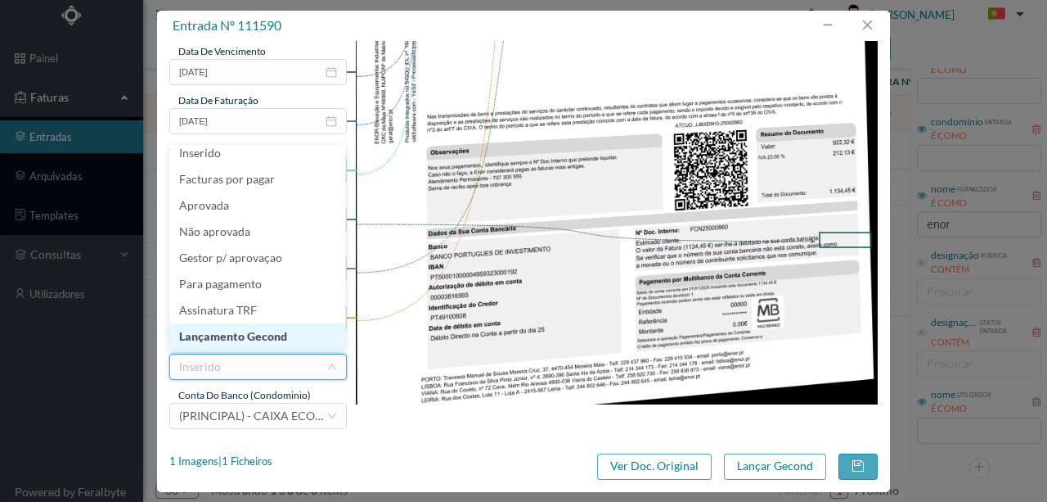
click at [248, 334] on li "Lançamento Gecond" at bounding box center [257, 336] width 176 height 26
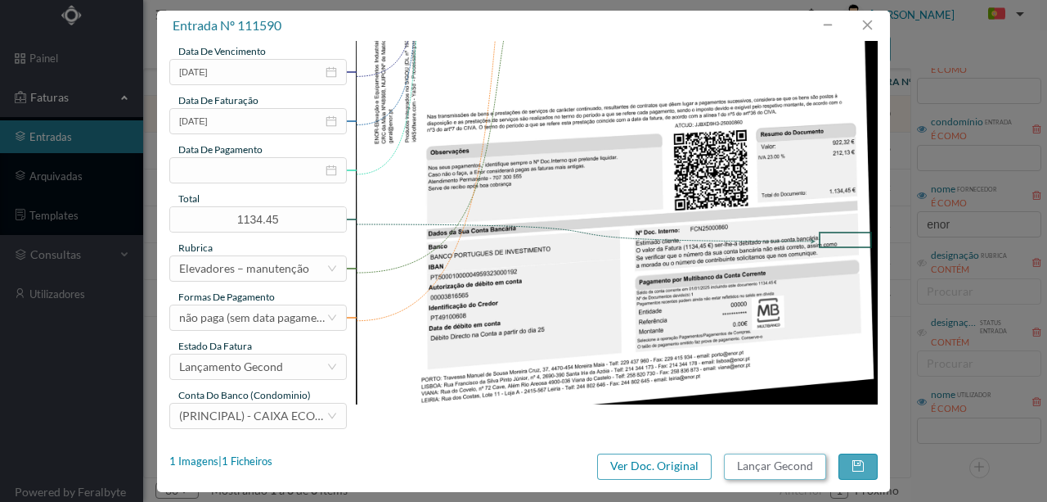
click at [759, 464] on button "Lançar Gecond" at bounding box center [775, 466] width 102 height 26
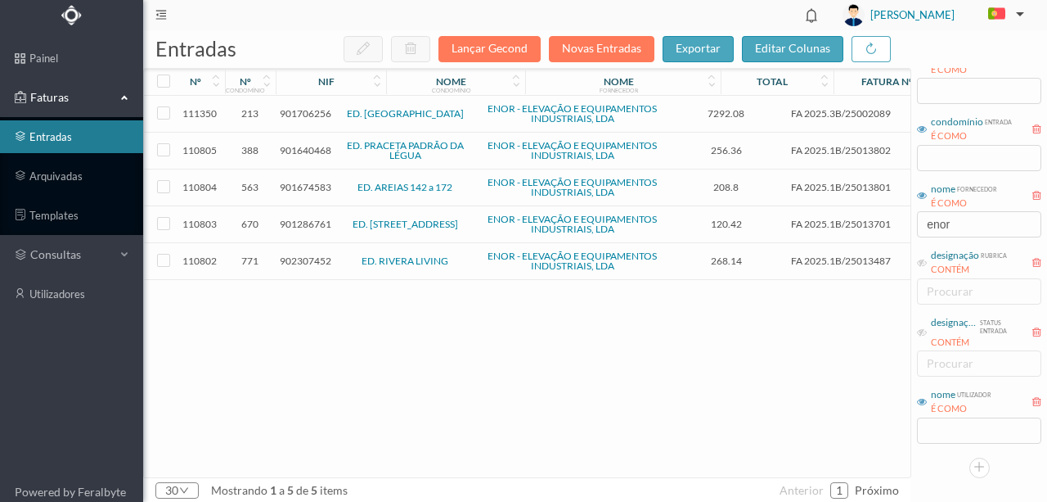
click at [342, 381] on div "111350 213 901706256 ED. PARQUE - PORTO ENOR - ELEVAÇÃO E EQUIPAMENTOS INDUSTRI…" at bounding box center [625, 286] width 962 height 381
click at [309, 113] on span "901706256" at bounding box center [306, 113] width 52 height 12
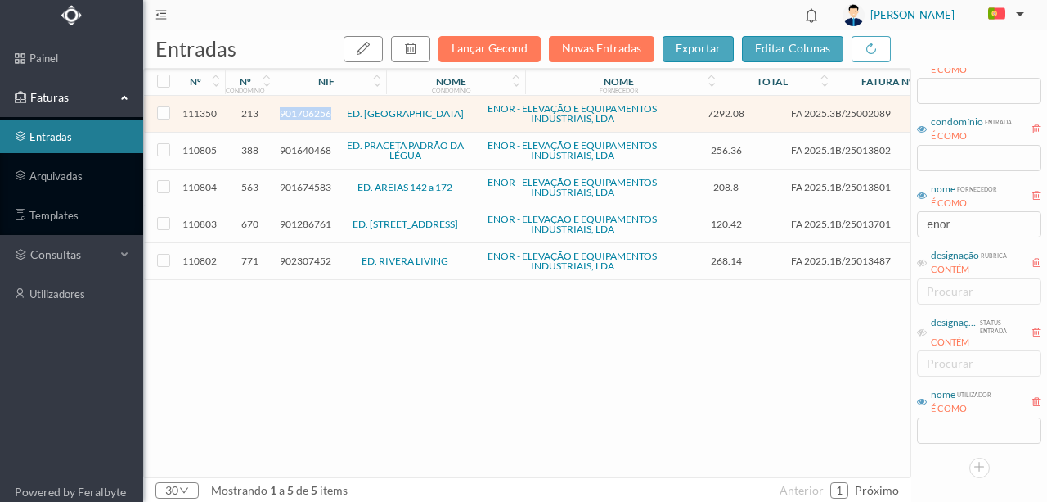
click at [309, 113] on span "901706256" at bounding box center [306, 113] width 52 height 12
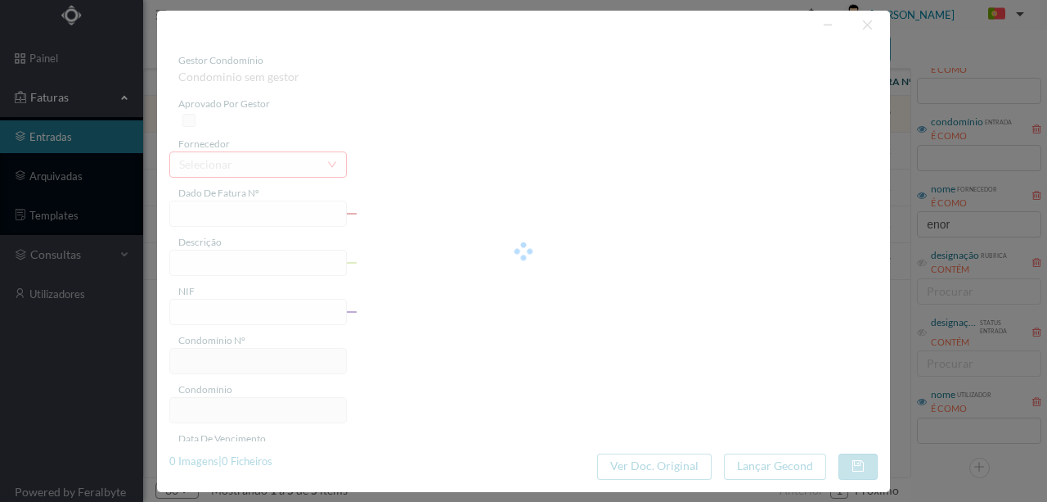
type input "FA 2025.3B/25002089"
type input "* VALOR REFER. A 17 PREST. MENSAIS (08,"
type input "901706256"
type input "04-09-2025"
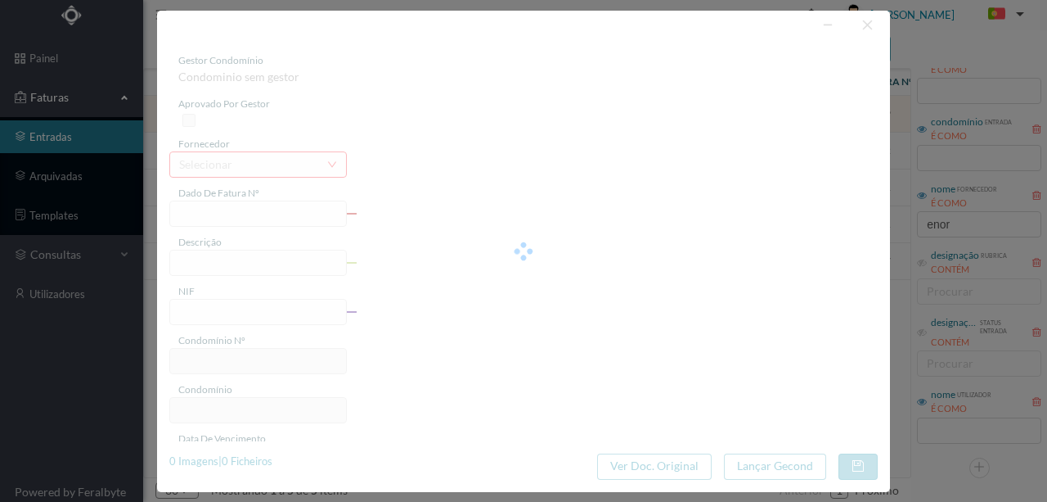
type input "04-09-2025"
type input "7292.08"
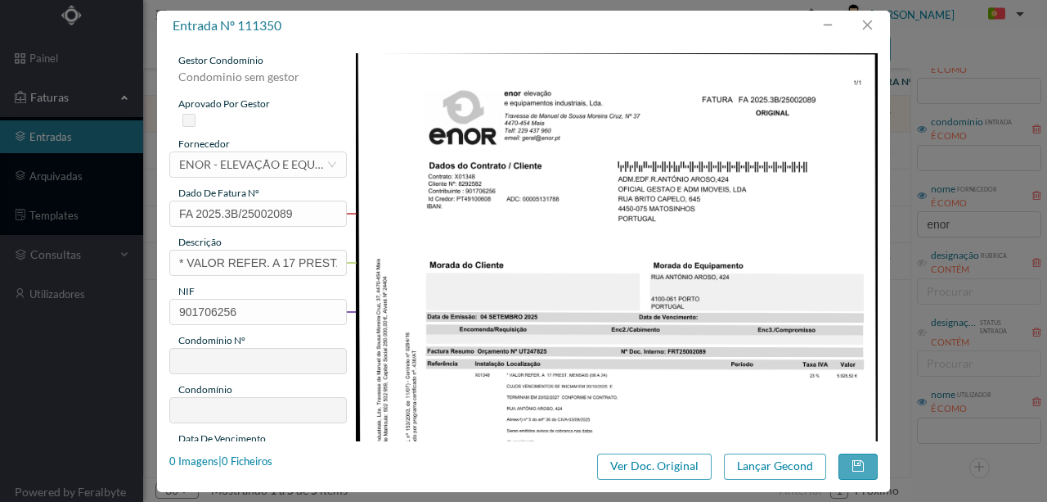
type input "213"
type input "ED. [GEOGRAPHIC_DATA]"
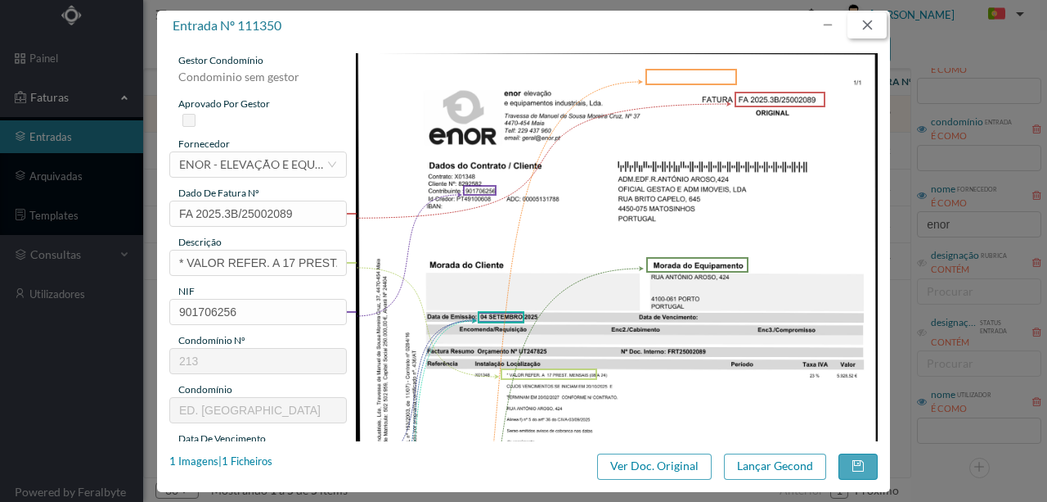
click at [870, 28] on button "button" at bounding box center [867, 25] width 39 height 26
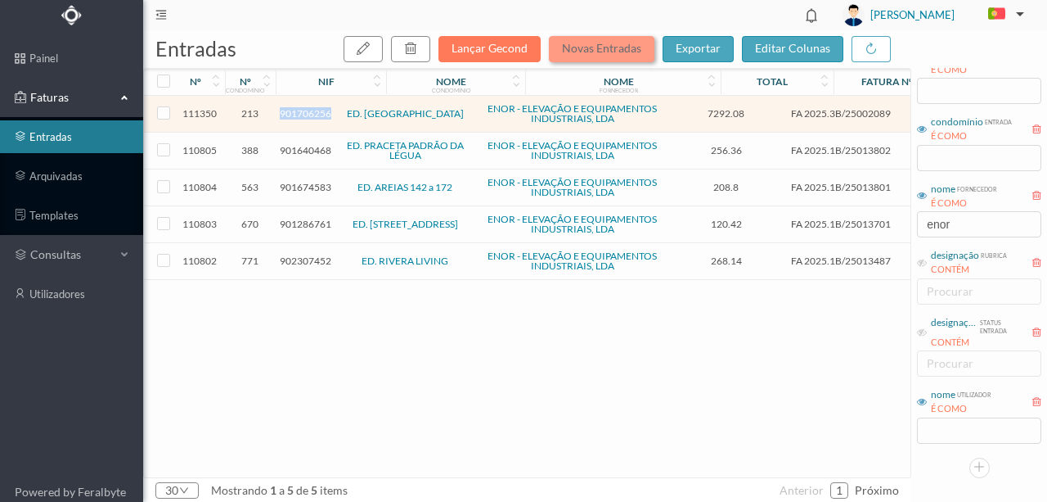
click at [609, 53] on button "Novas Entradas" at bounding box center [602, 49] width 106 height 26
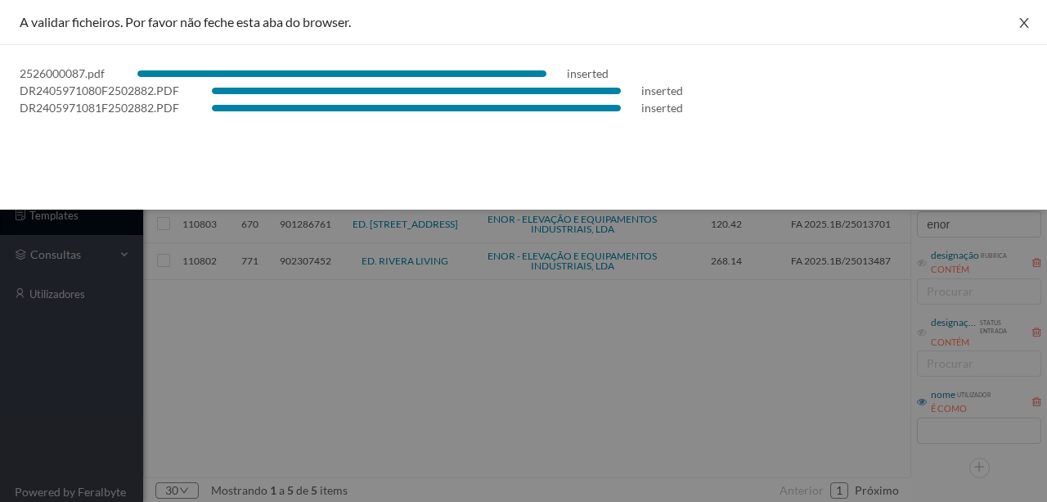
drag, startPoint x: 1031, startPoint y: 24, endPoint x: 1013, endPoint y: 22, distance: 18.1
click at [1031, 24] on button "Close" at bounding box center [1025, 23] width 46 height 46
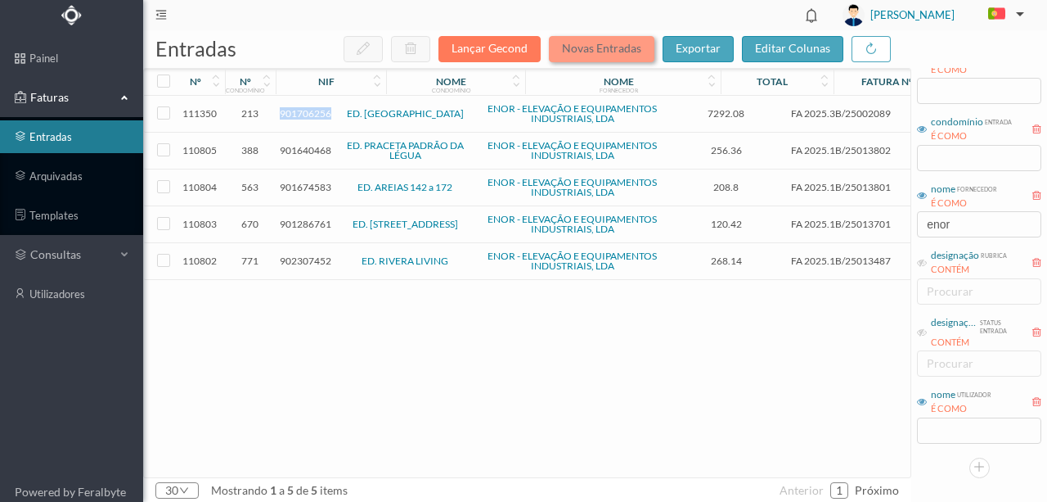
click at [595, 52] on button "Novas Entradas" at bounding box center [602, 49] width 106 height 26
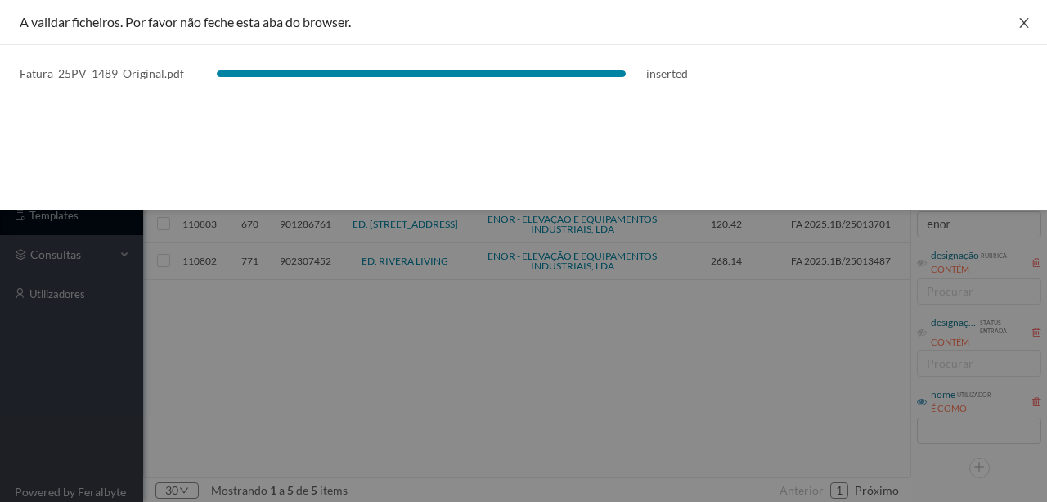
click at [1029, 25] on icon "icon: close" at bounding box center [1024, 22] width 13 height 13
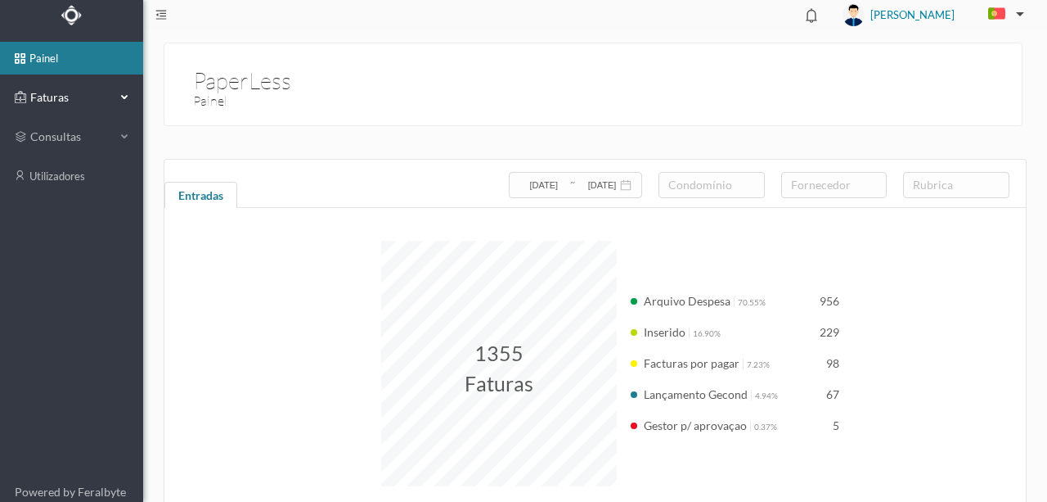
click at [55, 101] on span "Faturas" at bounding box center [71, 97] width 90 height 16
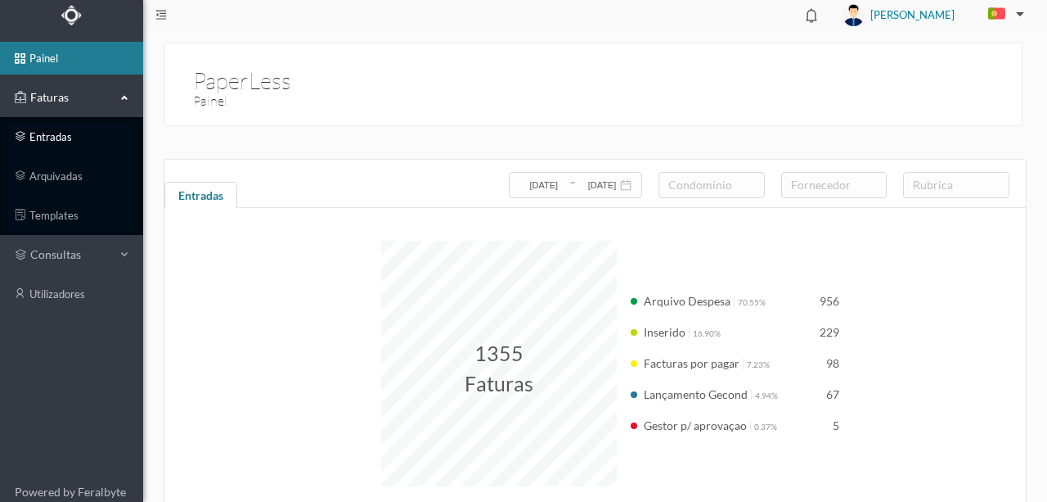
click at [54, 138] on link "entradas" at bounding box center [71, 136] width 143 height 33
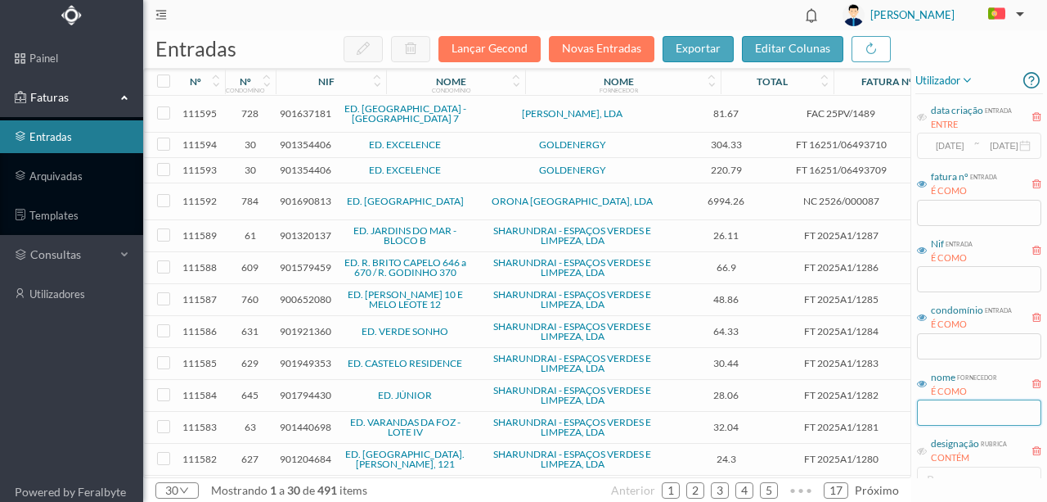
click at [942, 411] on input "text" at bounding box center [979, 412] width 124 height 26
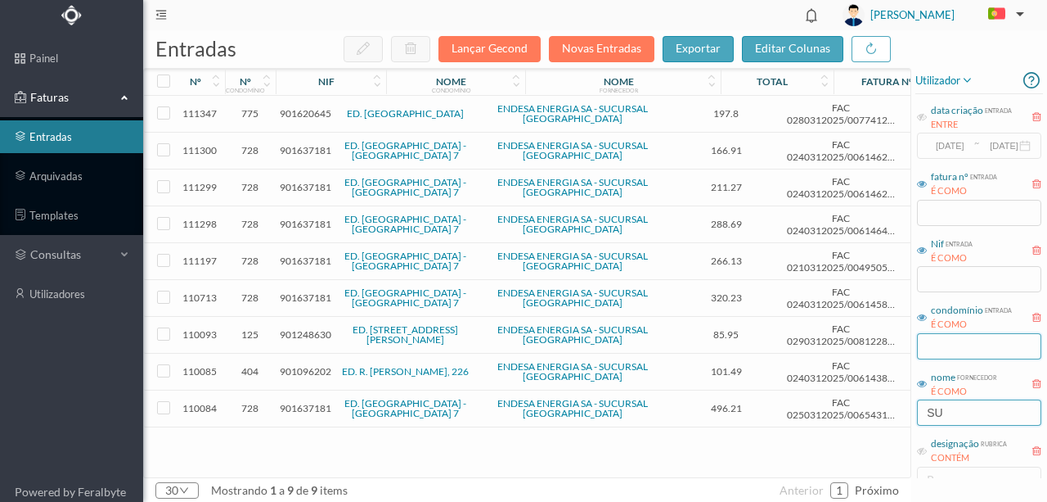
type input "SU"
click at [939, 345] on input "text" at bounding box center [979, 346] width 124 height 26
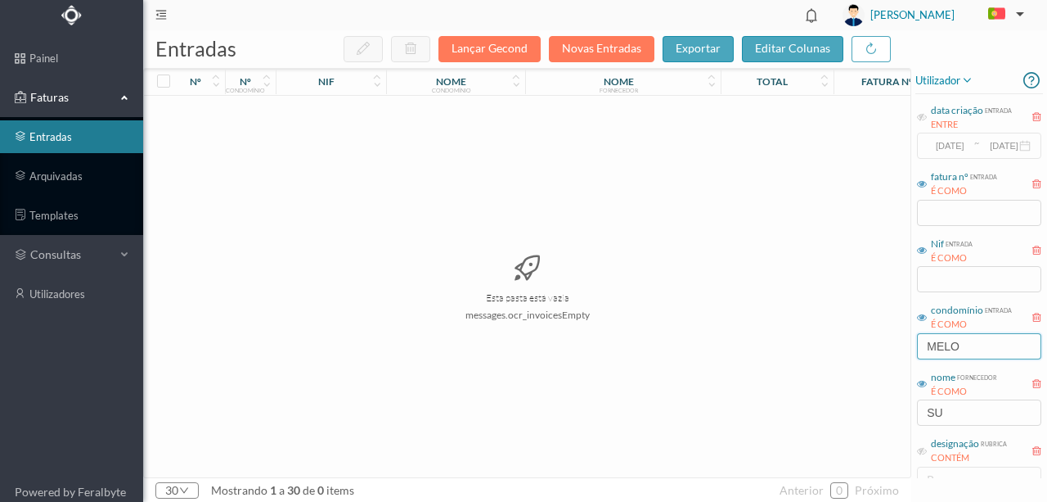
type input "melo leo"
click at [642, 369] on div "Esta pasta está vazia messages.ocr_invoicesEmpty" at bounding box center [527, 286] width 767 height 381
click at [954, 415] on input "SU" at bounding box center [979, 412] width 124 height 26
drag, startPoint x: 954, startPoint y: 414, endPoint x: 932, endPoint y: 414, distance: 22.1
click at [932, 414] on input "SU" at bounding box center [979, 412] width 124 height 26
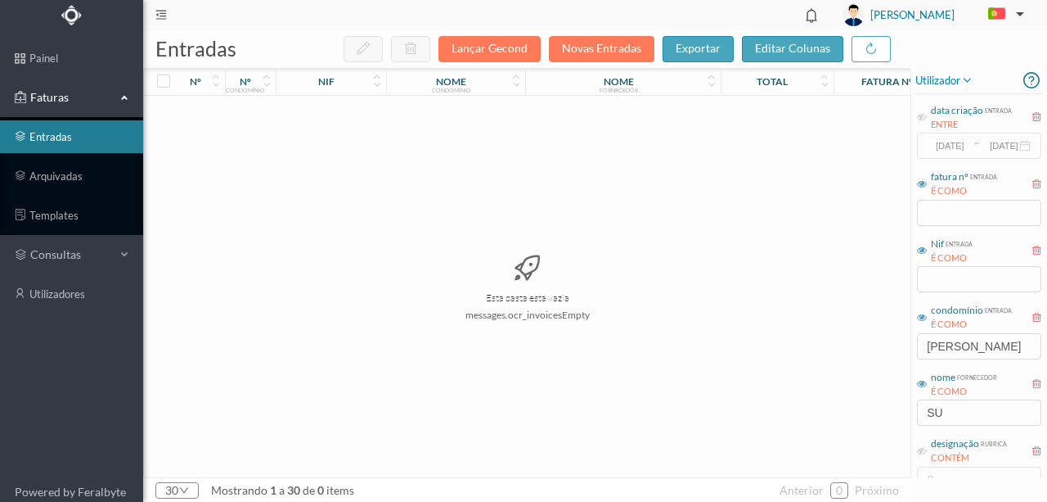
drag, startPoint x: 631, startPoint y: 444, endPoint x: 745, endPoint y: 434, distance: 114.2
click at [631, 443] on div "Esta pasta está vazia messages.ocr_invoicesEmpty" at bounding box center [527, 286] width 767 height 381
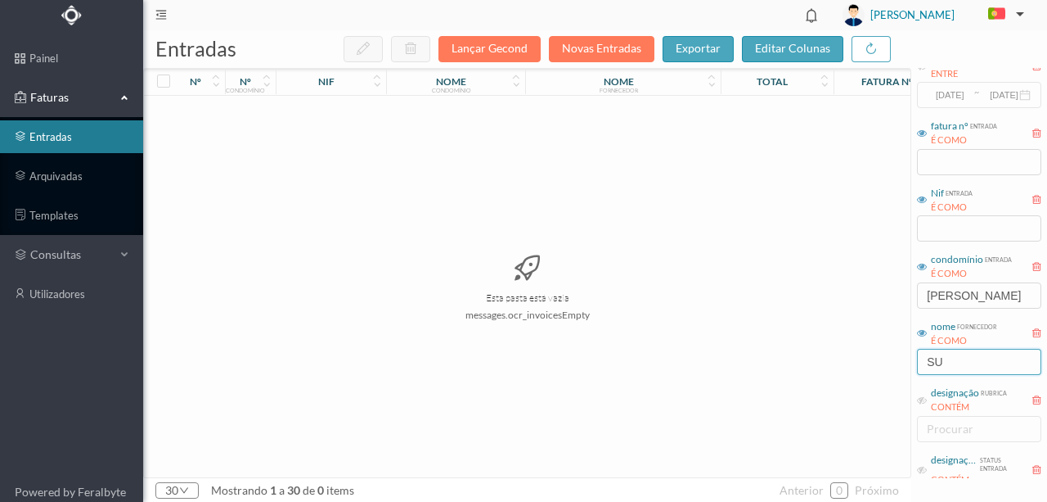
scroll to position [109, 0]
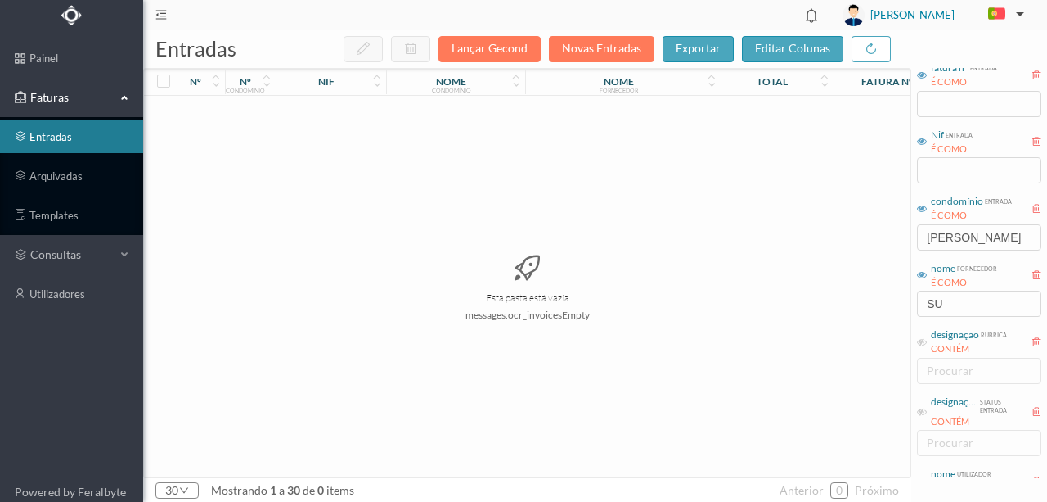
click at [930, 347] on span "designação rubrica CONTÉM" at bounding box center [962, 341] width 90 height 29
click at [921, 343] on icon at bounding box center [922, 342] width 10 height 10
click at [942, 370] on div "procurar" at bounding box center [975, 371] width 97 height 16
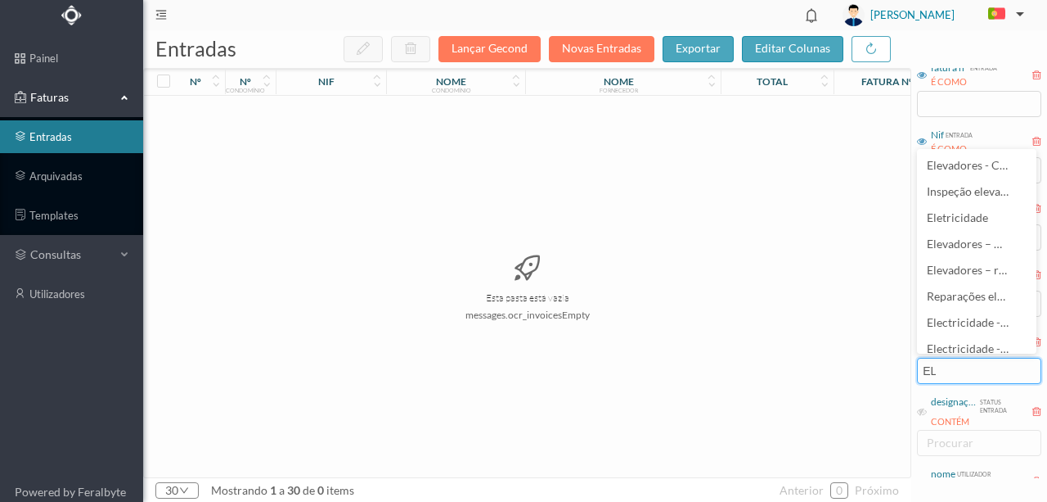
scroll to position [0, 0]
type input "ELE"
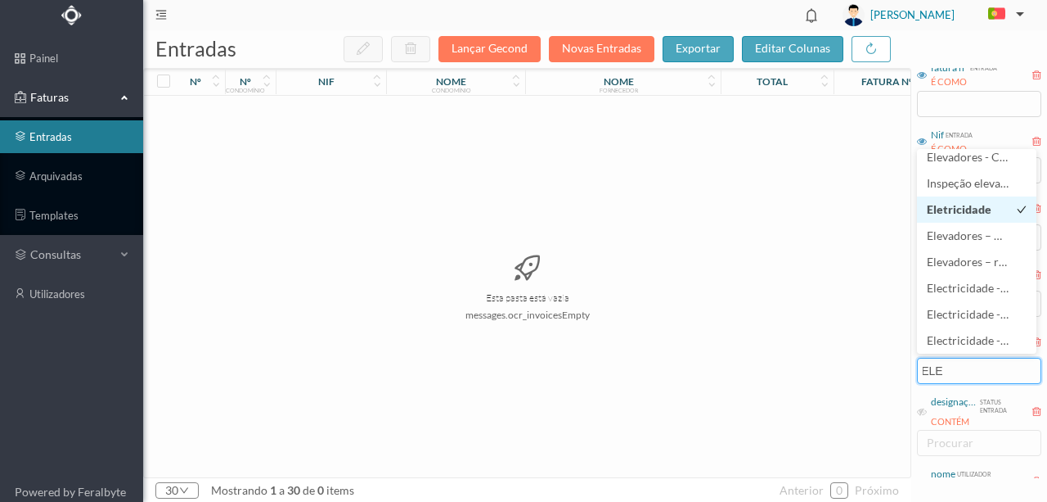
click at [966, 206] on span "Eletricidade" at bounding box center [959, 209] width 65 height 14
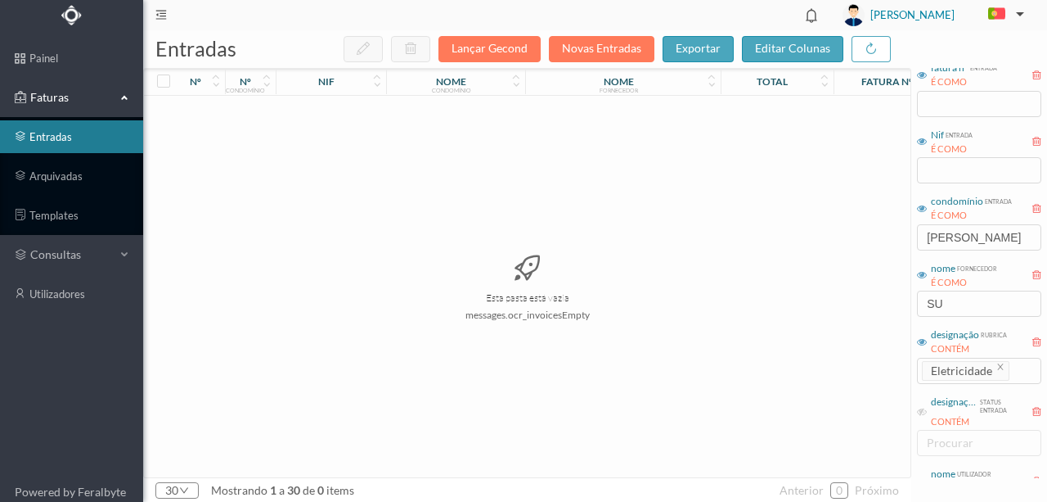
click at [826, 358] on div "Esta pasta está vazia messages.ocr_invoicesEmpty" at bounding box center [527, 286] width 767 height 381
click at [964, 311] on input "SU" at bounding box center [979, 304] width 124 height 26
drag, startPoint x: 985, startPoint y: 237, endPoint x: 889, endPoint y: 238, distance: 96.6
click at [889, 238] on div "entradas Lançar Gecond Novas Entradas exportar editar colunas nº nº condomínio …" at bounding box center [595, 265] width 904 height 471
type input "L"
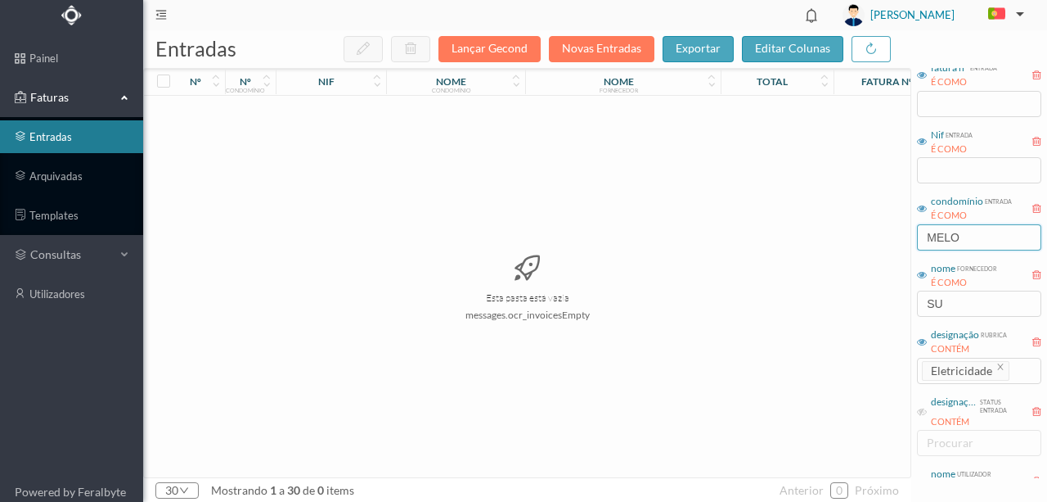
type input "MELO"
click at [912, 346] on div "utilizador data criação entrada ENTRE 2017-05-01 ~ 2017-10-31 fatura nº entrada…" at bounding box center [980, 258] width 136 height 598
click at [925, 301] on input "SU" at bounding box center [979, 304] width 124 height 26
click at [998, 361] on li "Eletricidade" at bounding box center [966, 371] width 88 height 20
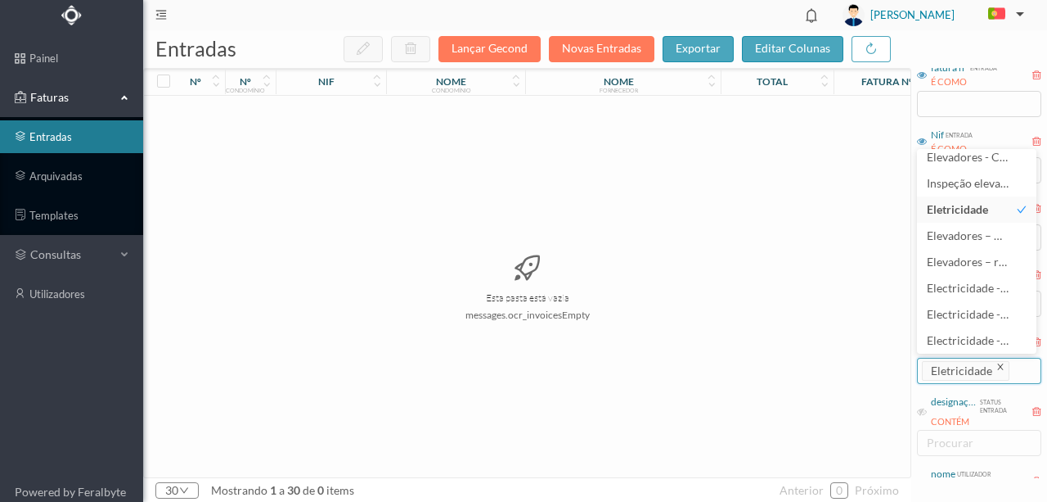
click at [997, 365] on icon "icon: close" at bounding box center [1001, 367] width 8 height 8
click at [951, 369] on div "procurar" at bounding box center [975, 371] width 97 height 16
type input "ÁGUA"
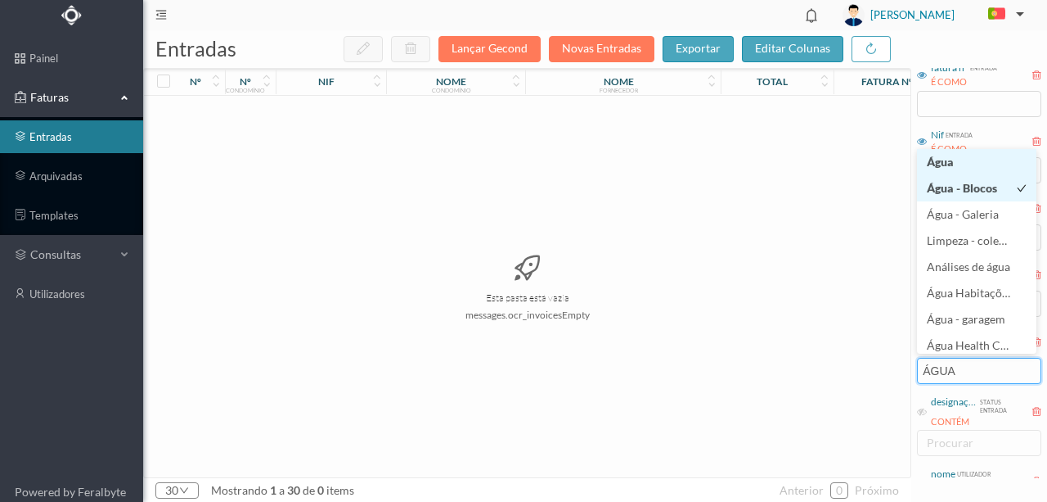
drag, startPoint x: 944, startPoint y: 160, endPoint x: 929, endPoint y: 187, distance: 31.5
click at [943, 160] on span "Água" at bounding box center [940, 162] width 27 height 14
drag, startPoint x: 846, startPoint y: 396, endPoint x: 892, endPoint y: 366, distance: 54.9
click at [846, 395] on div "Esta pasta está vazia messages.ocr_invoicesEmpty" at bounding box center [527, 286] width 767 height 381
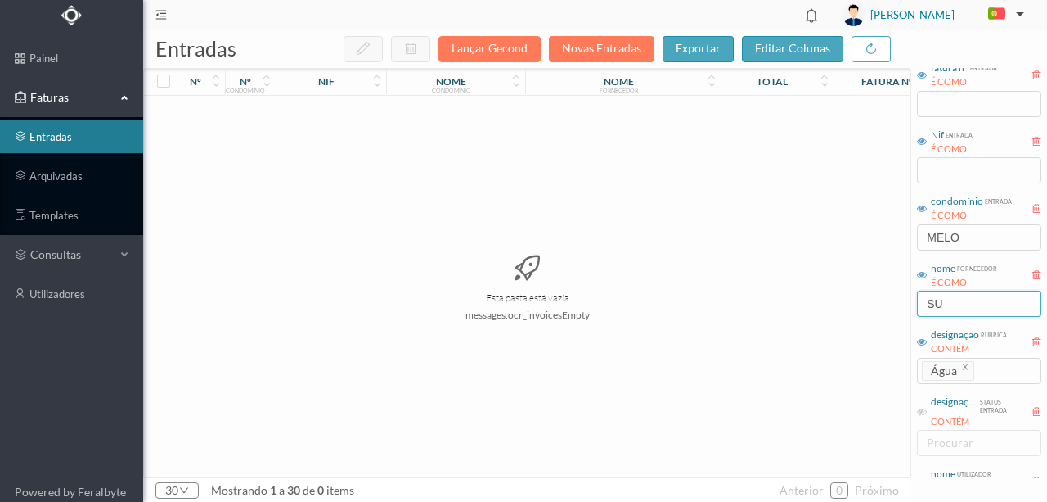
drag, startPoint x: 948, startPoint y: 304, endPoint x: 831, endPoint y: 298, distance: 116.3
click at [837, 300] on div "entradas Lançar Gecond Novas Entradas exportar editar colunas nº nº condomínio …" at bounding box center [595, 265] width 904 height 471
click at [725, 363] on div "Esta pasta está vazia messages.ocr_invoicesEmpty" at bounding box center [527, 286] width 767 height 381
drag, startPoint x: 980, startPoint y: 234, endPoint x: 885, endPoint y: 240, distance: 95.1
click at [885, 240] on div "entradas Lançar Gecond Novas Entradas exportar editar colunas nº nº condomínio …" at bounding box center [595, 265] width 904 height 471
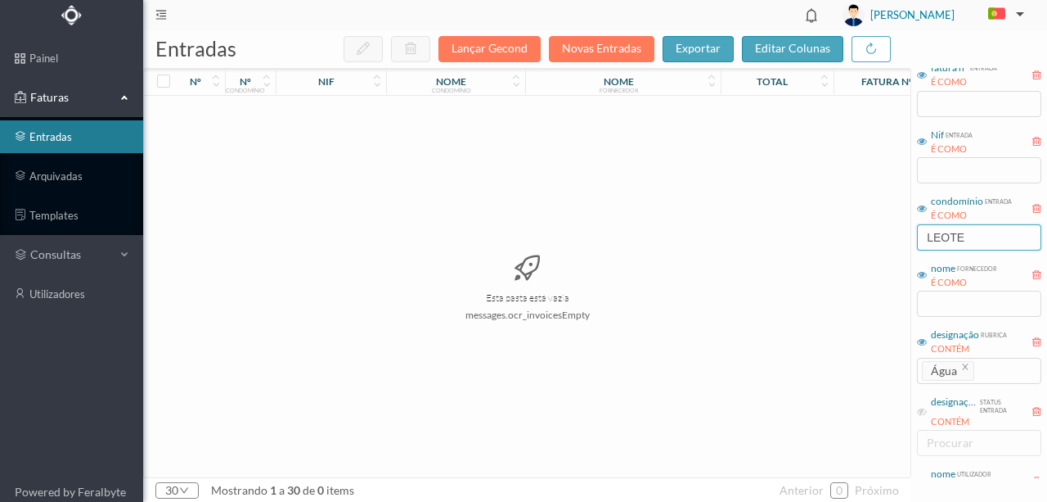
type input "LEOTE"
drag, startPoint x: 312, startPoint y: 164, endPoint x: 316, endPoint y: 244, distance: 80.3
click at [309, 167] on div "Esta pasta está vazia messages.ocr_invoicesEmpty" at bounding box center [527, 286] width 767 height 381
drag, startPoint x: 316, startPoint y: 262, endPoint x: 767, endPoint y: 316, distance: 454.1
click at [322, 262] on div "Esta pasta está vazia messages.ocr_invoicesEmpty" at bounding box center [527, 286] width 767 height 381
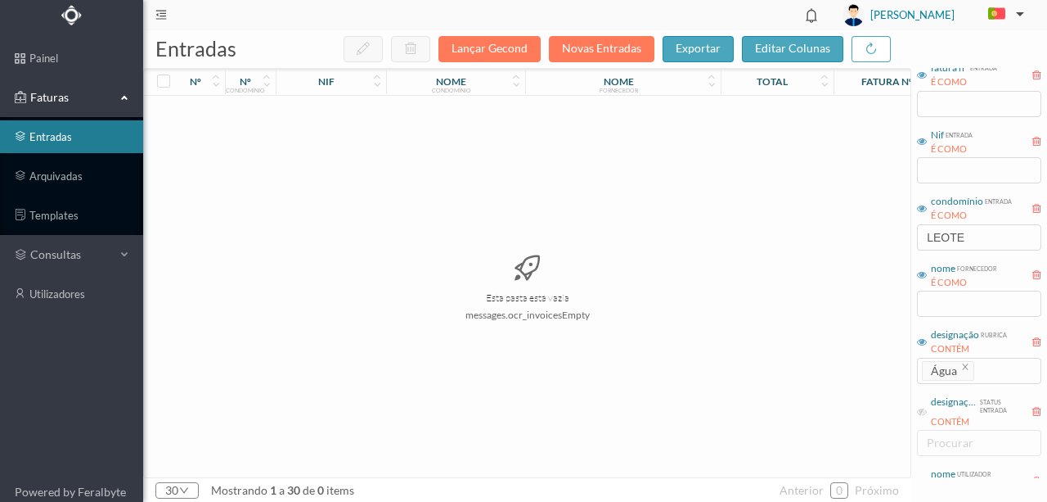
click at [753, 313] on div "Esta pasta está vazia messages.ocr_invoicesEmpty" at bounding box center [527, 286] width 767 height 381
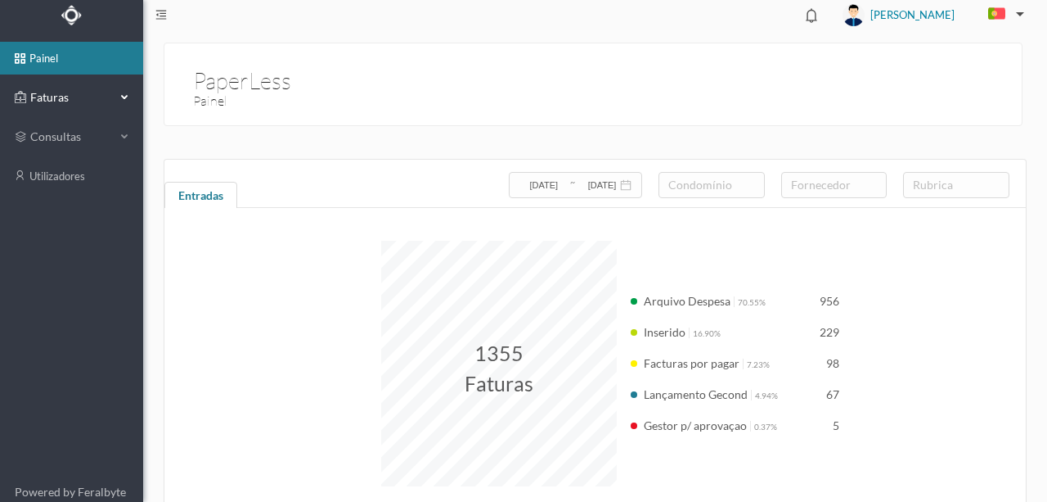
click at [45, 93] on span "Faturas" at bounding box center [71, 97] width 90 height 16
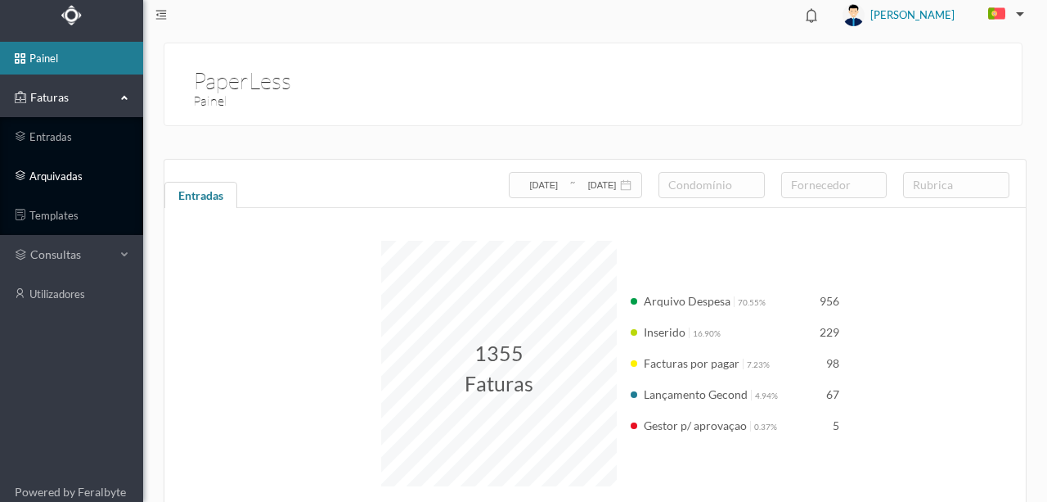
click at [64, 173] on link "arquivadas" at bounding box center [71, 176] width 143 height 33
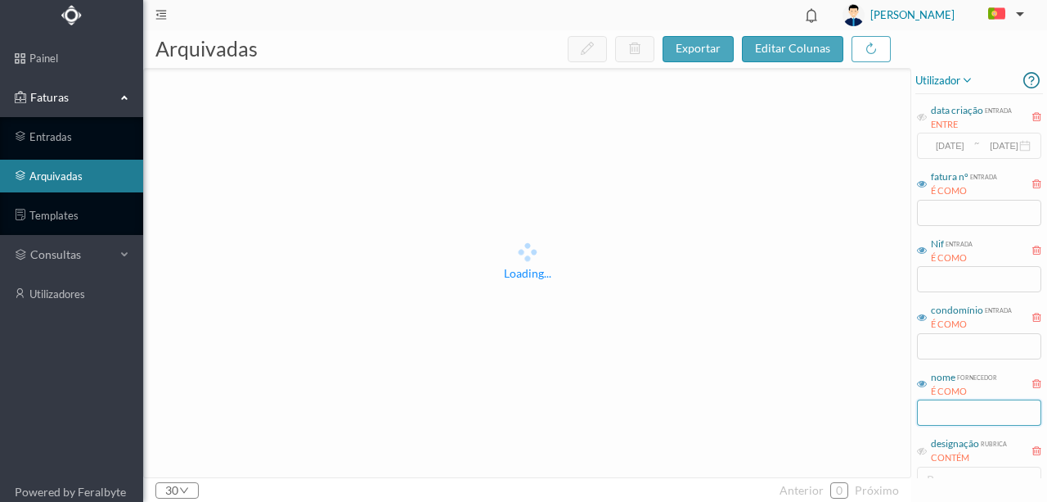
click at [971, 414] on input "text" at bounding box center [979, 412] width 124 height 26
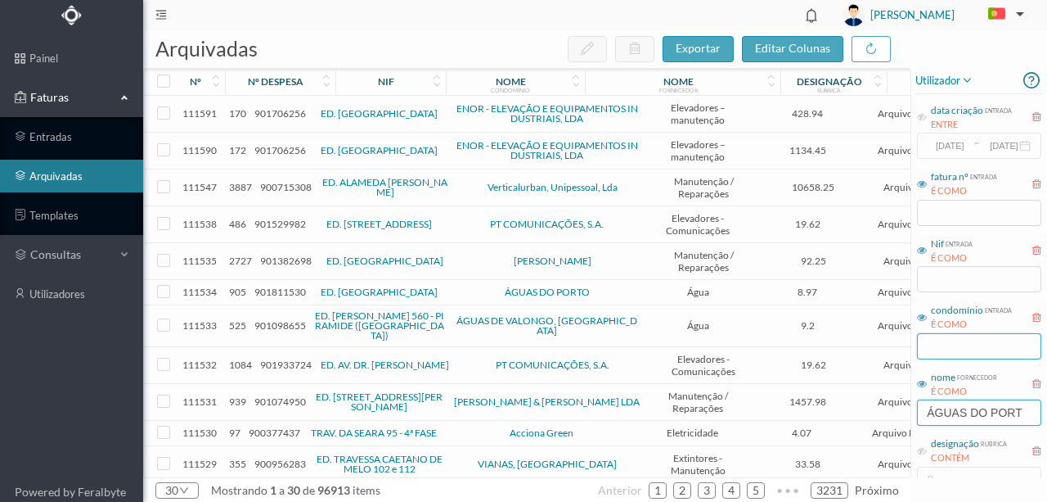
type input "ÁGUAS DO PORT"
click at [946, 343] on input "text" at bounding box center [979, 346] width 124 height 26
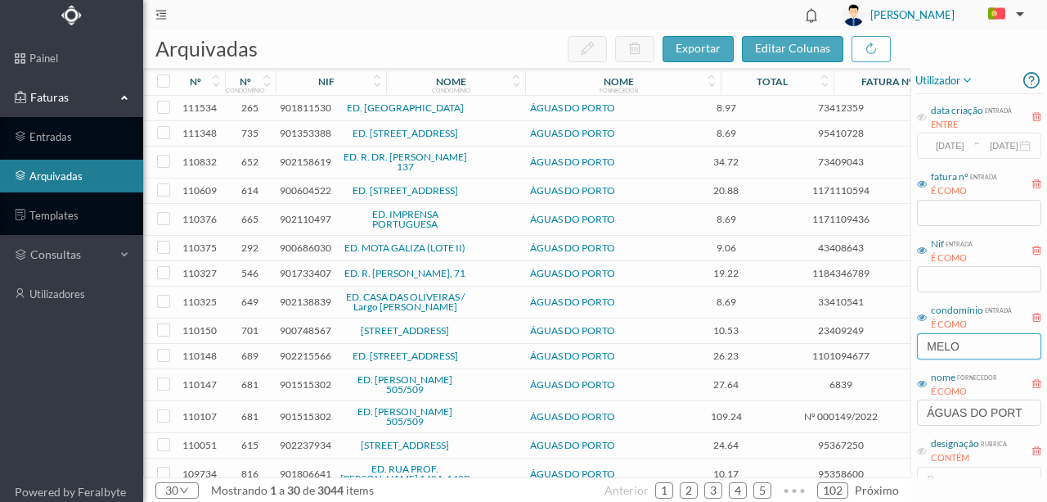
type input "melo leo"
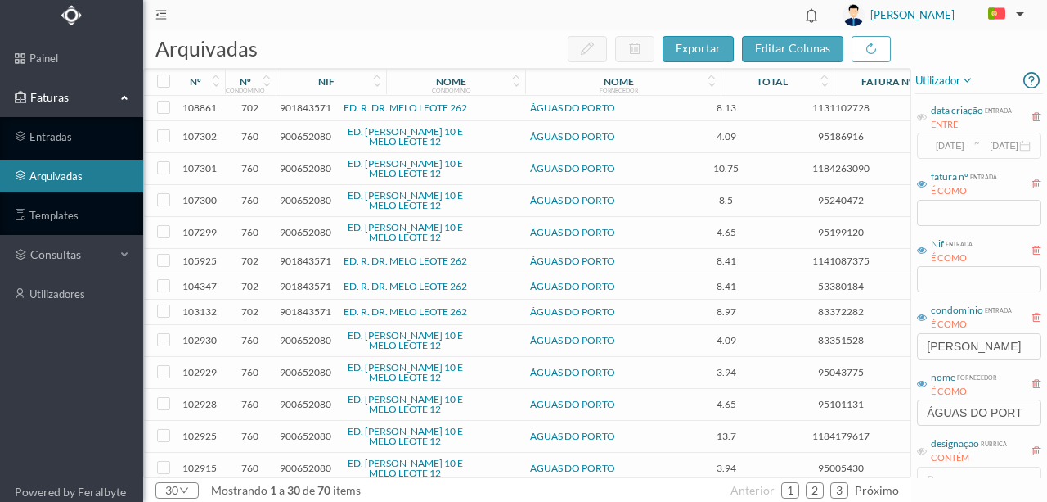
click at [296, 101] on span "901843571" at bounding box center [306, 107] width 52 height 12
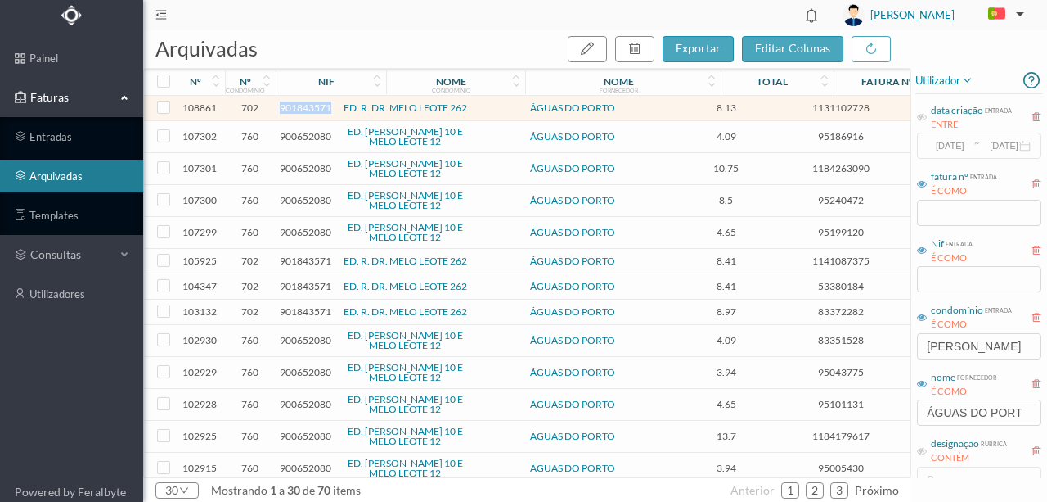
click at [296, 101] on span "901843571" at bounding box center [306, 107] width 52 height 12
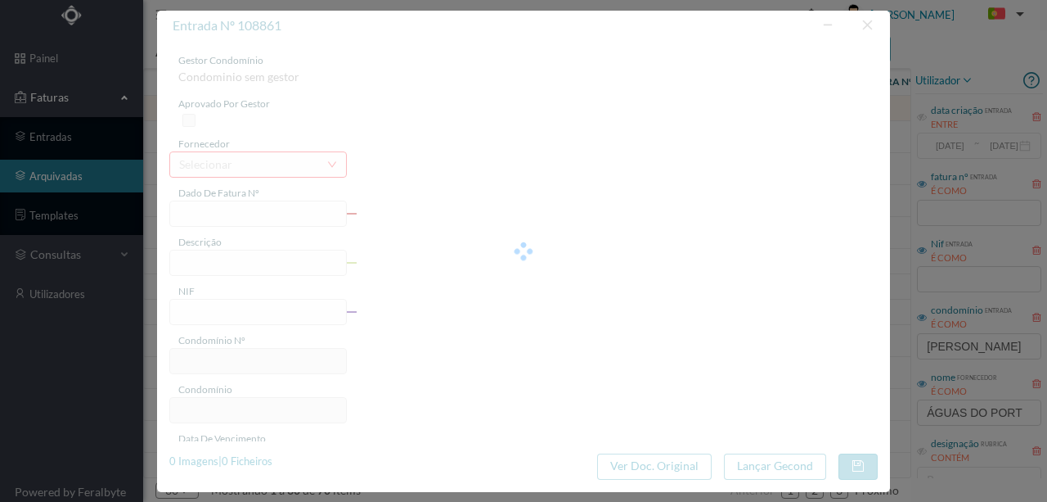
type input "1131102728"
type input "262 Comuns (05.06.2025 a 03.07.2025)"
type input "901843571"
type input "2025-07-31"
type input "2025-07-11"
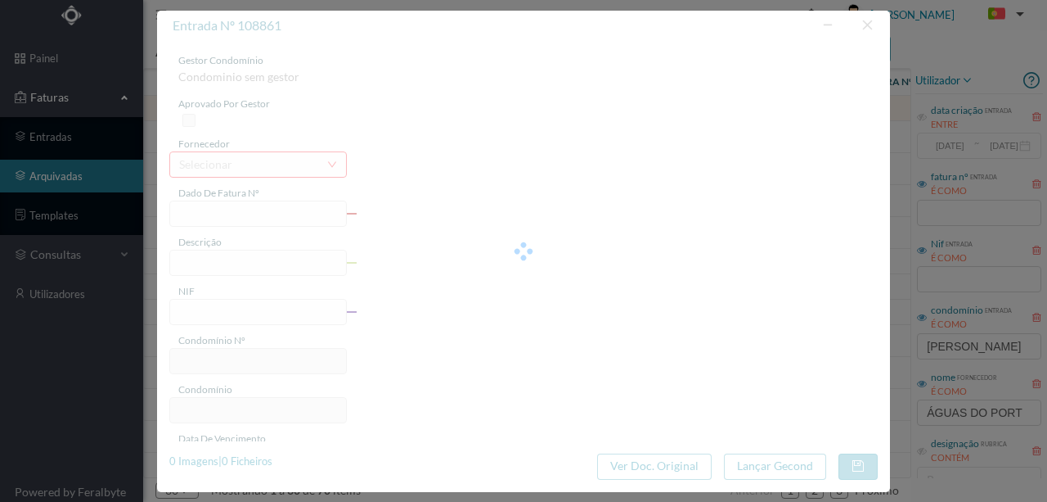
type input "2025-07-29"
type input "8.13"
type input "702"
type input "ED. R. DR. MELO LEOTE 262"
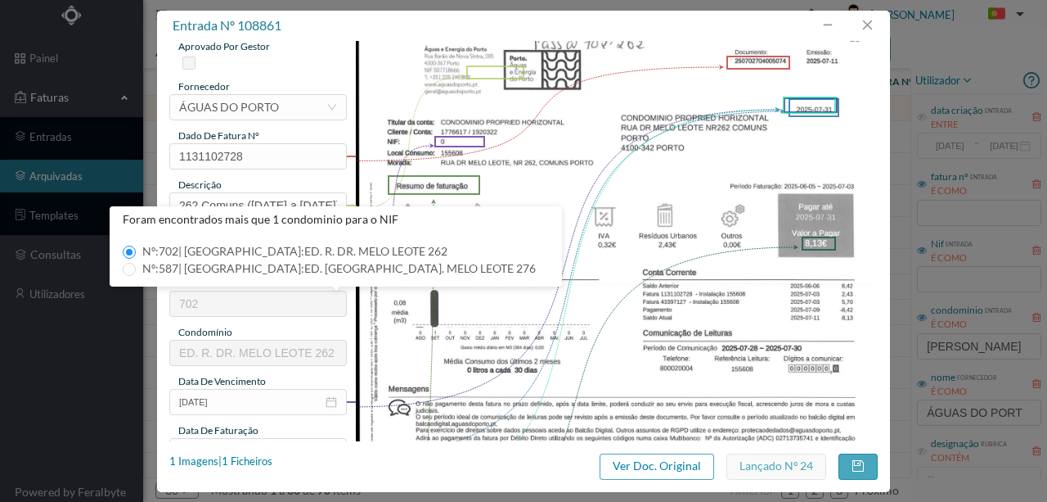
scroll to position [109, 0]
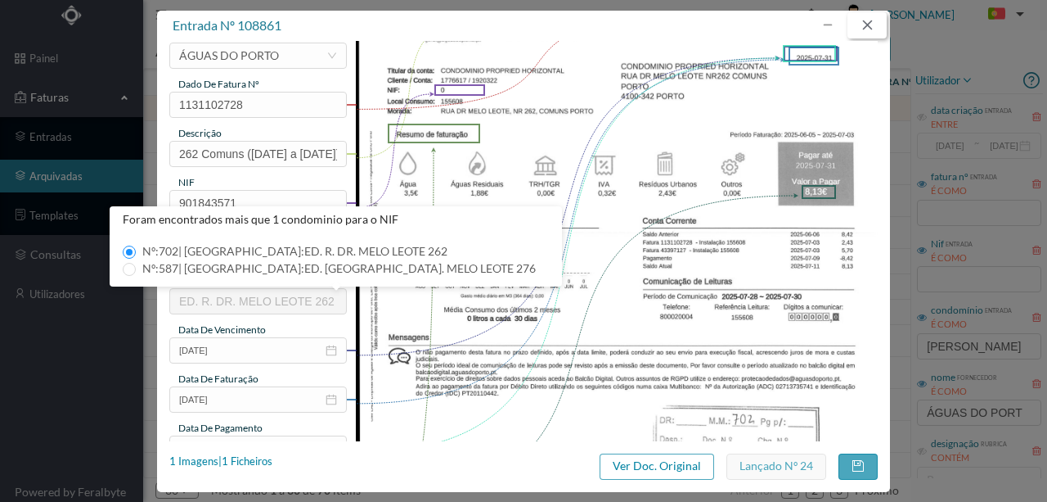
click at [874, 30] on button "button" at bounding box center [867, 25] width 39 height 26
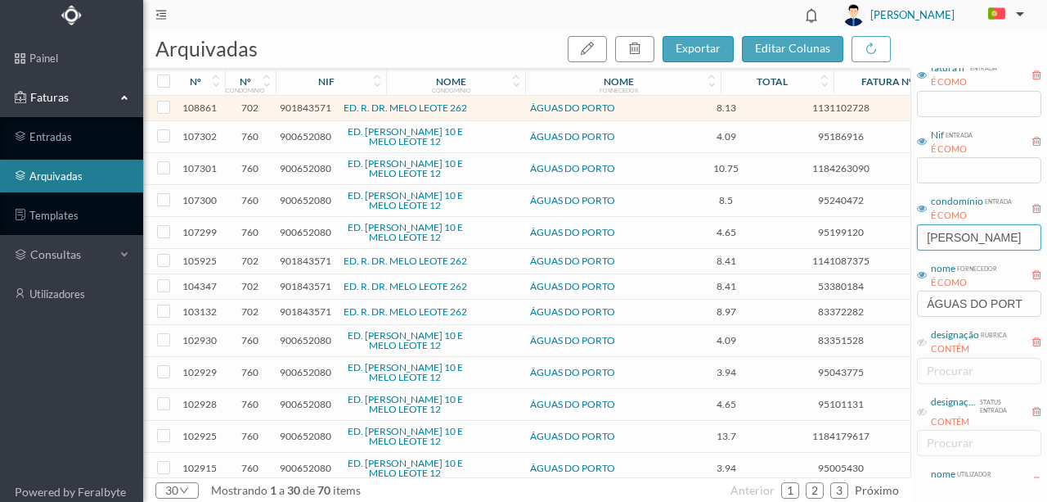
click at [926, 236] on input "melo leo" at bounding box center [979, 237] width 124 height 26
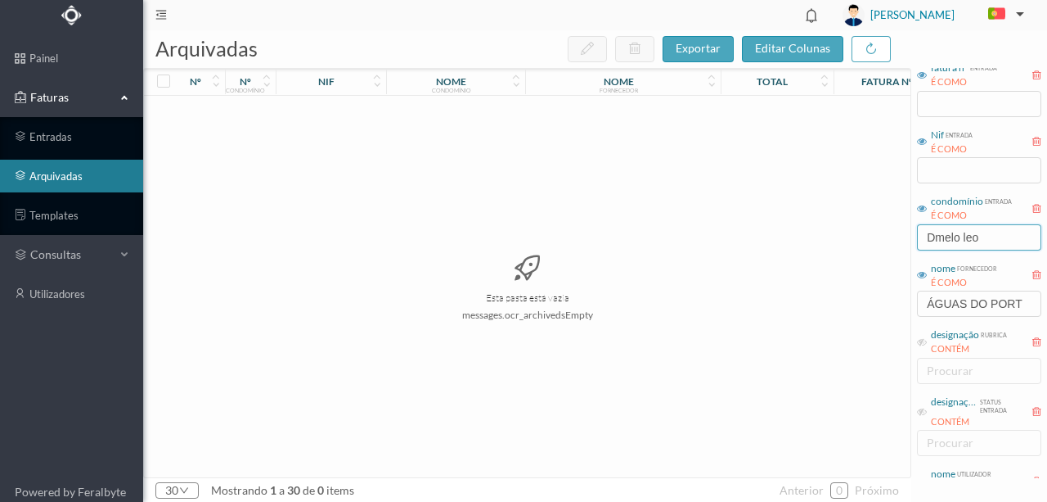
type input "melo leo"
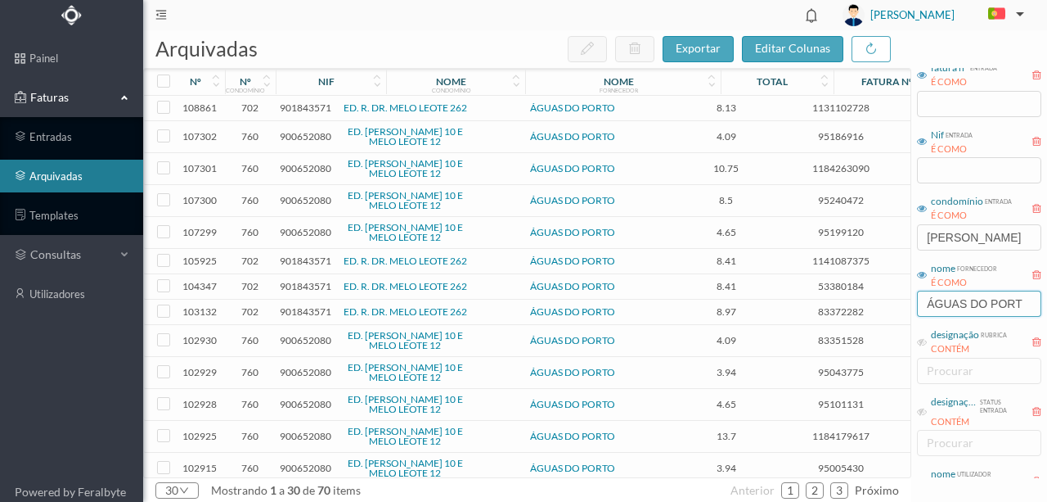
drag, startPoint x: 923, startPoint y: 296, endPoint x: 1047, endPoint y: 299, distance: 123.6
click at [1047, 299] on div "utilizador data criação entrada ENTRE 2017-05-01 ~ 2017-10-31 fatura nº entrada…" at bounding box center [980, 273] width 136 height 410
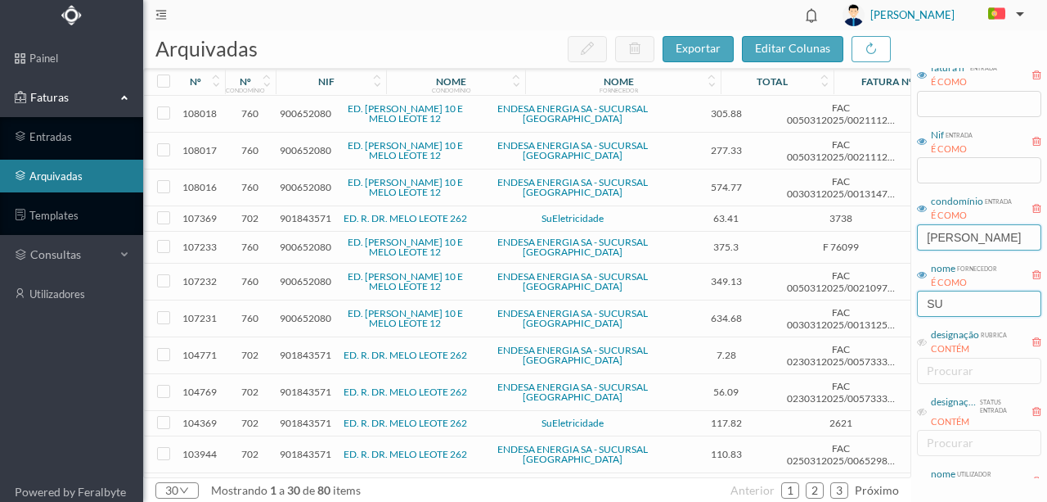
type input "SU"
click at [978, 238] on input "melo leo" at bounding box center [979, 237] width 124 height 26
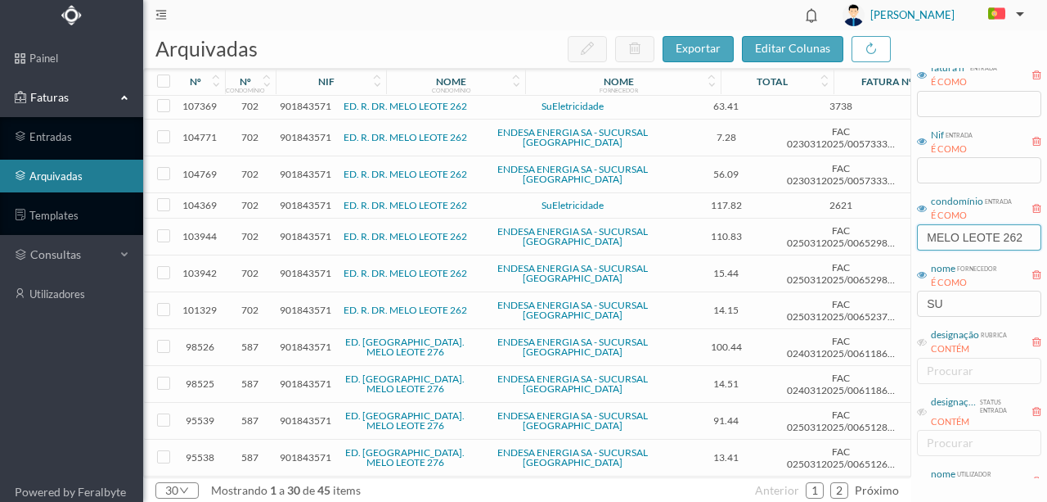
scroll to position [0, 0]
type input "MELO LEOTE 262"
click at [297, 138] on span "901843571" at bounding box center [306, 139] width 52 height 12
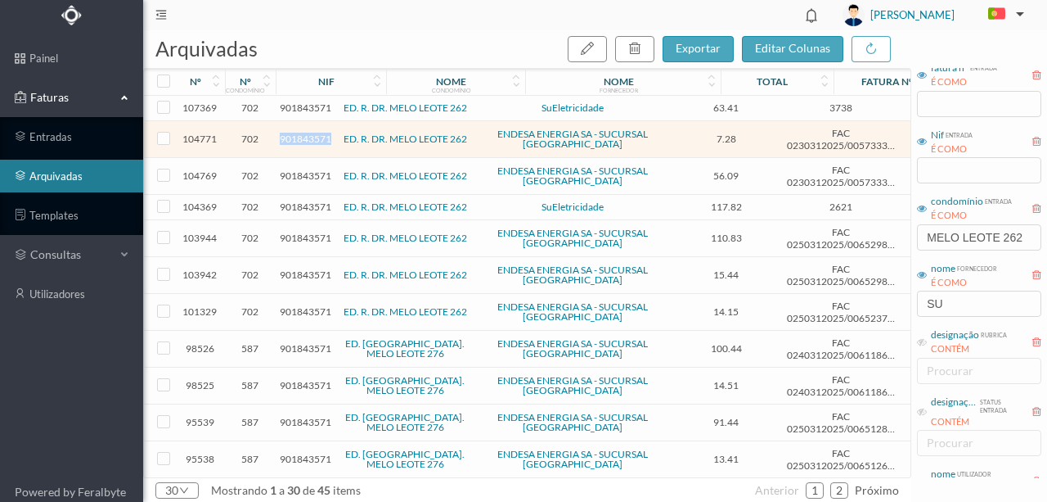
click at [297, 138] on span "901843571" at bounding box center [306, 139] width 52 height 12
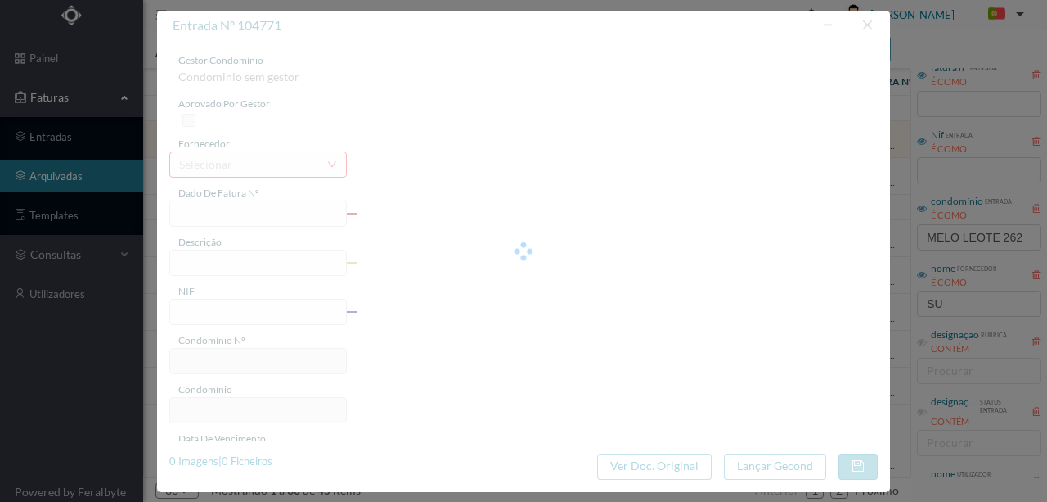
type input "FAC 0230312025/0057333127"
type input "282 (13.05.2025 a 12.06.2025)"
type input "901843571"
type input "08-07-2025"
type input "20-06-2025"
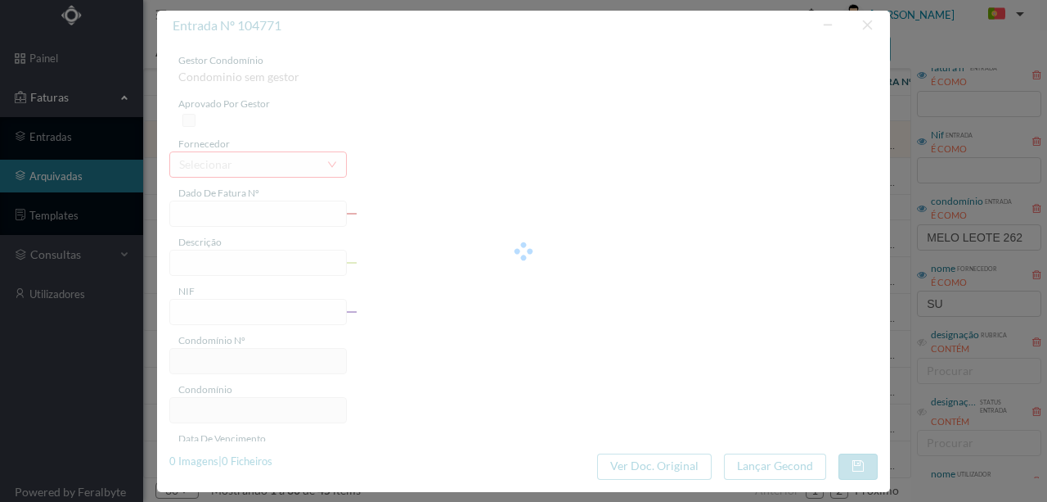
type input "08-07-2025"
type input "7.28"
type input "702"
type input "ED. R. DR. MELO LEOTE 262"
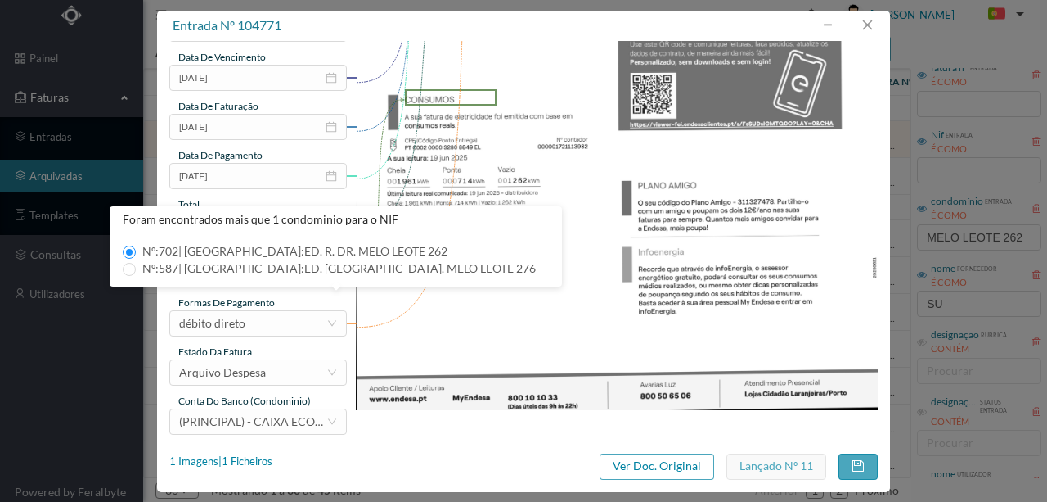
scroll to position [387, 0]
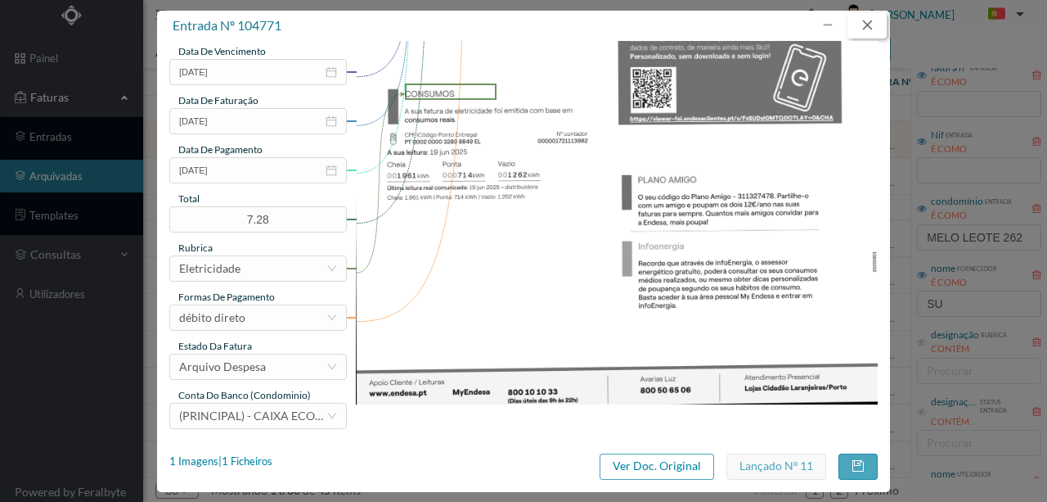
click at [869, 29] on button "button" at bounding box center [867, 25] width 39 height 26
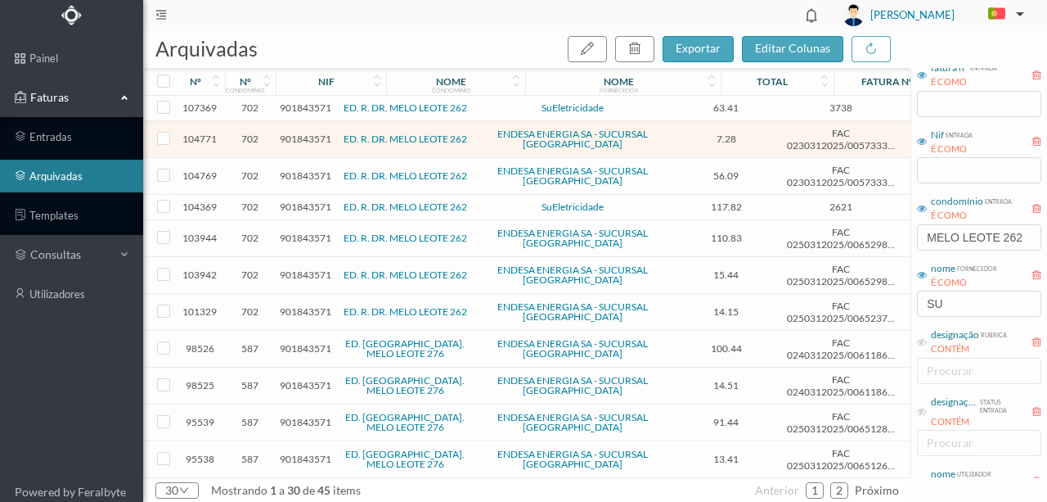
click at [301, 106] on span "901843571" at bounding box center [306, 107] width 52 height 12
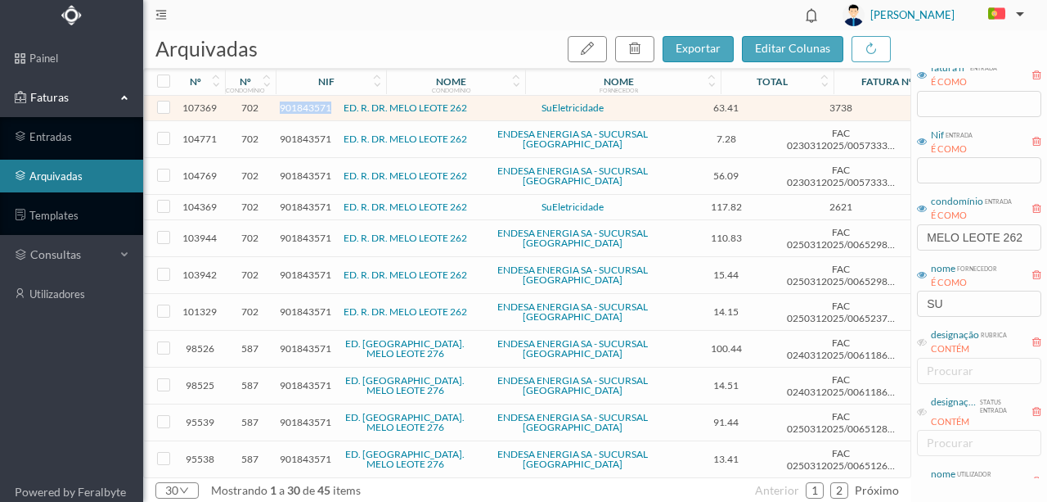
click at [301, 106] on span "901843571" at bounding box center [306, 107] width 52 height 12
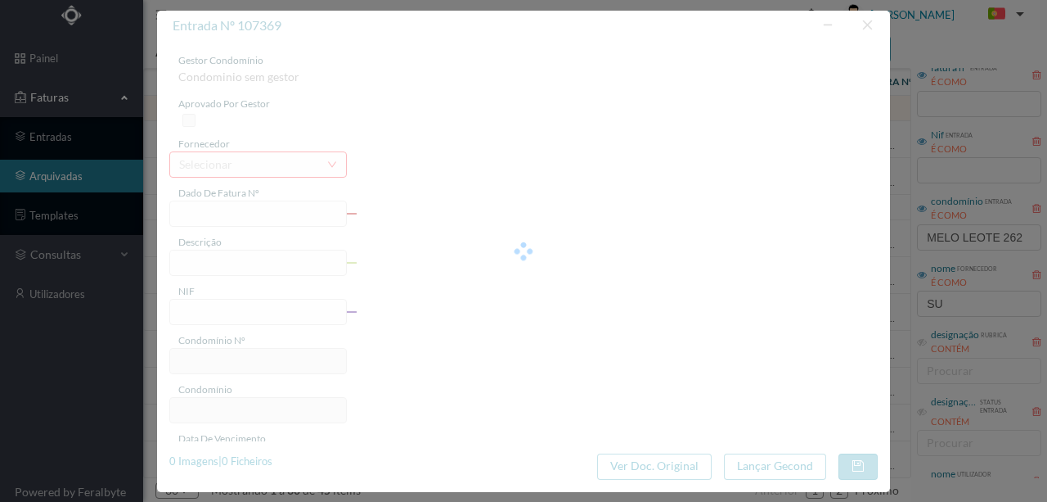
type input "3738"
type input "262 (17.06.2025 a 20.07.2025)"
type input "901843571"
type input "2025-07-23"
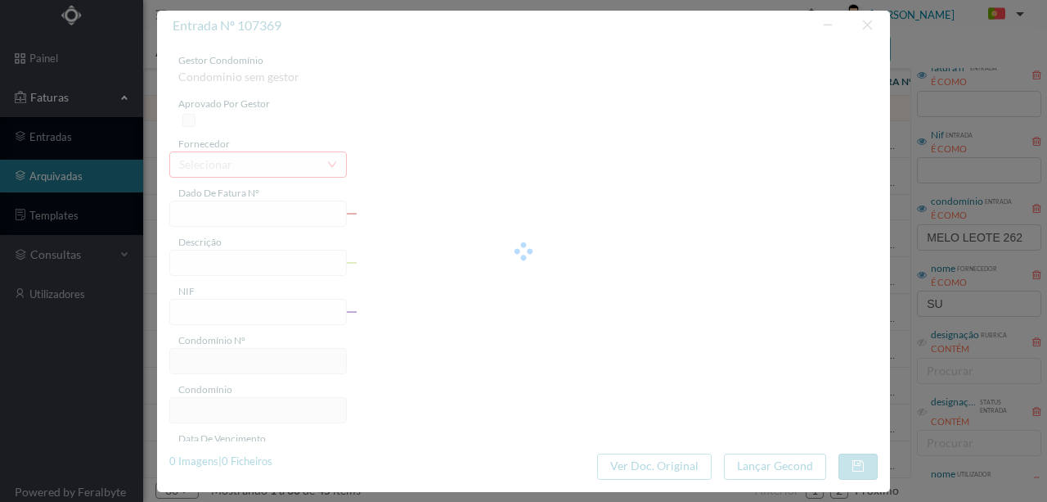
type input "2025-08-07"
type input "63.41"
type input "702"
type input "ED. R. DR. MELO LEOTE 262"
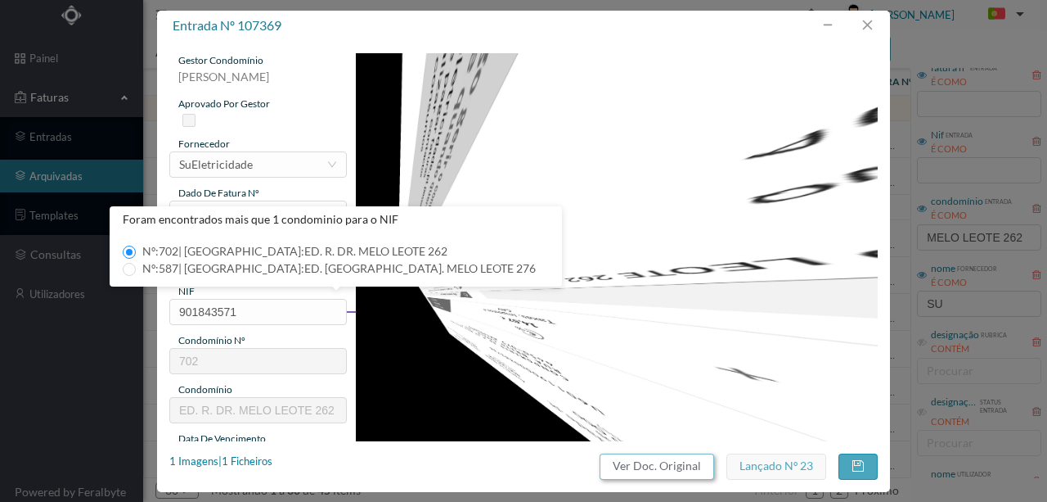
click at [644, 466] on button "Ver Doc. Original" at bounding box center [657, 466] width 115 height 26
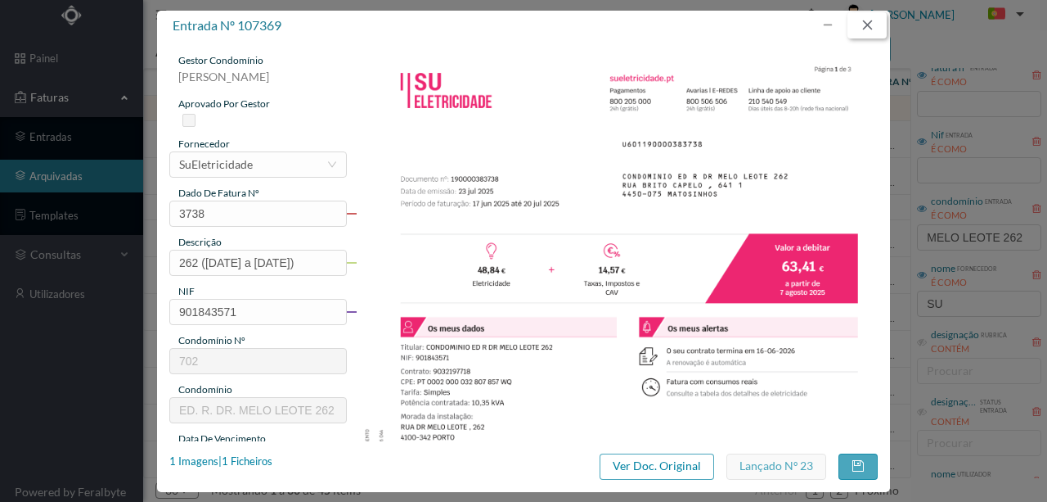
click at [875, 26] on button "button" at bounding box center [867, 25] width 39 height 26
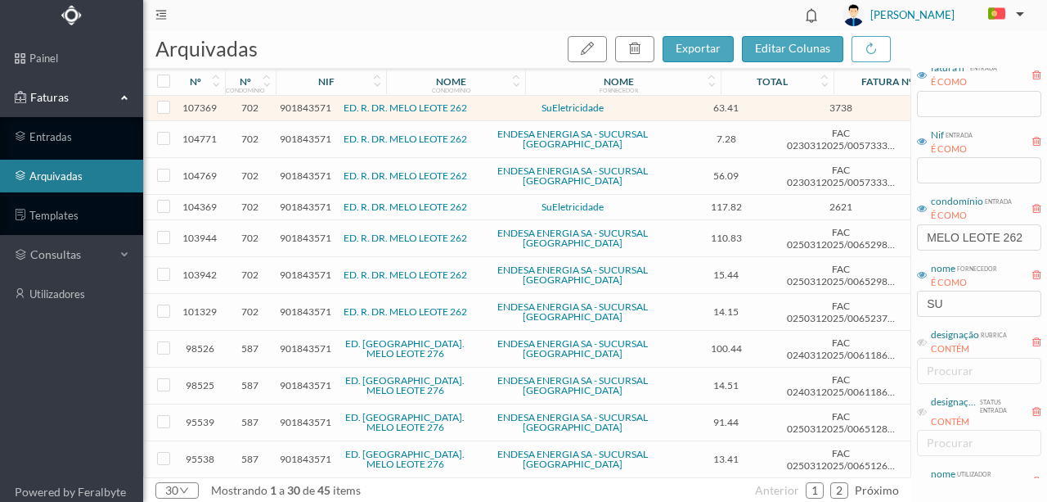
click at [302, 171] on span "901843571" at bounding box center [306, 175] width 52 height 12
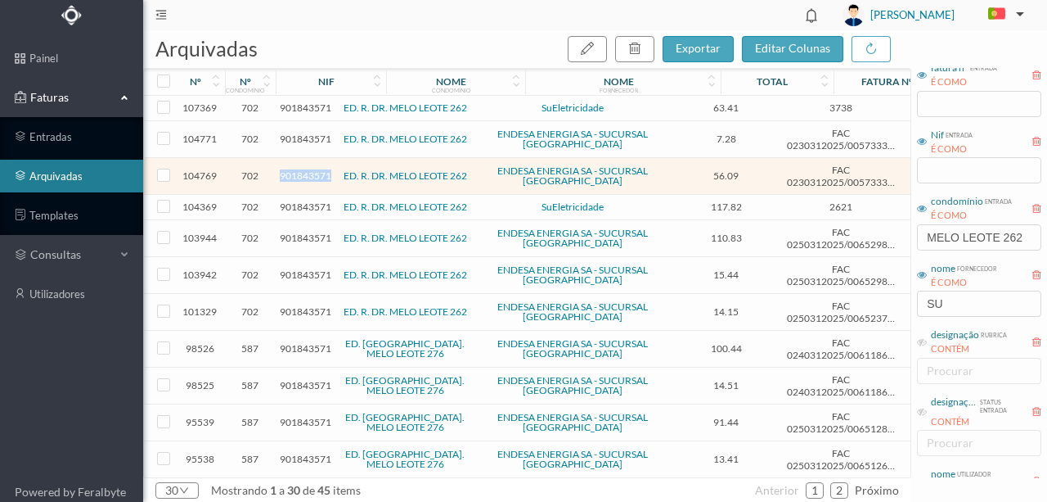
click at [302, 171] on span "901843571" at bounding box center [306, 175] width 52 height 12
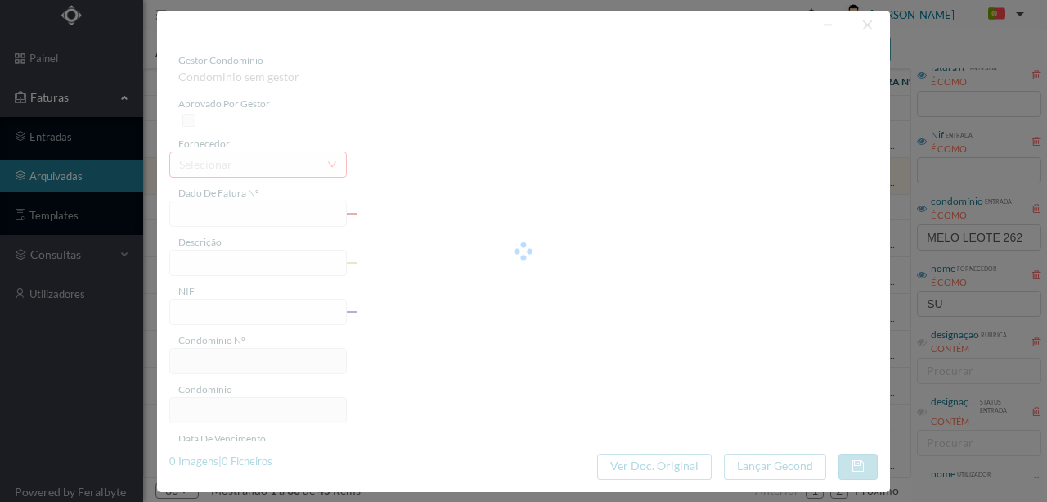
type input "FAC 0230312025/0057333177"
type input "276 (13.05.2025 a 12.06.2025)"
type input "901843571"
type input "08-07-2025"
type input "20-06-2025"
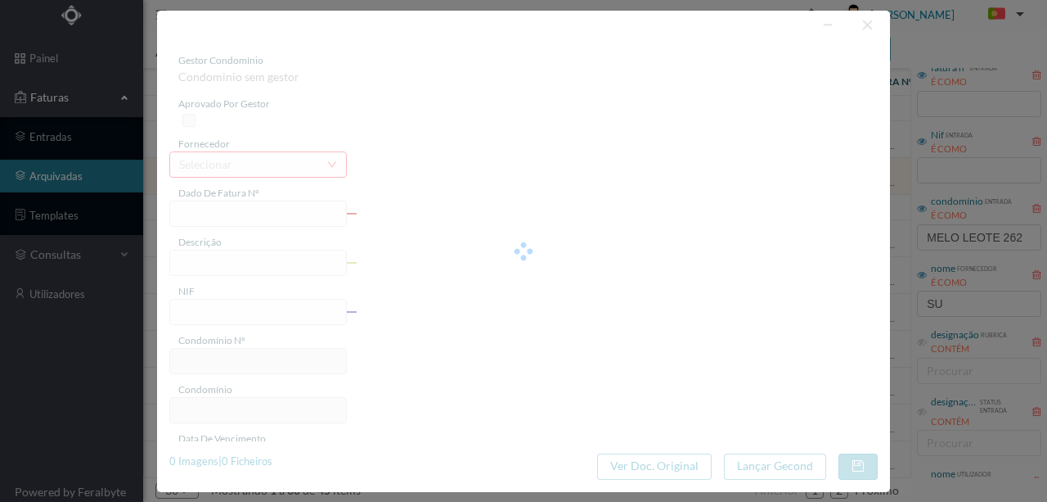
type input "08-07-2025"
type input "56.09"
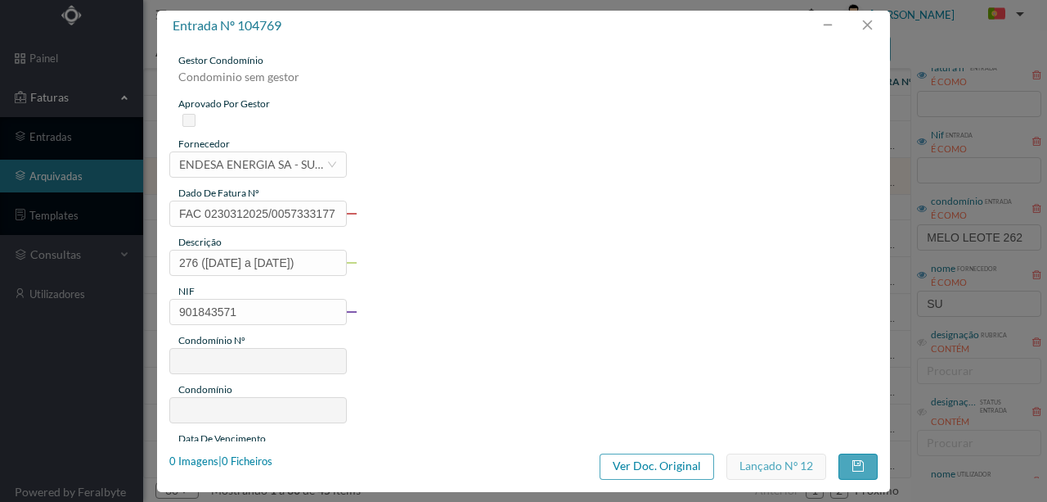
type input "702"
type input "ED. R. DR. MELO LEOTE 262"
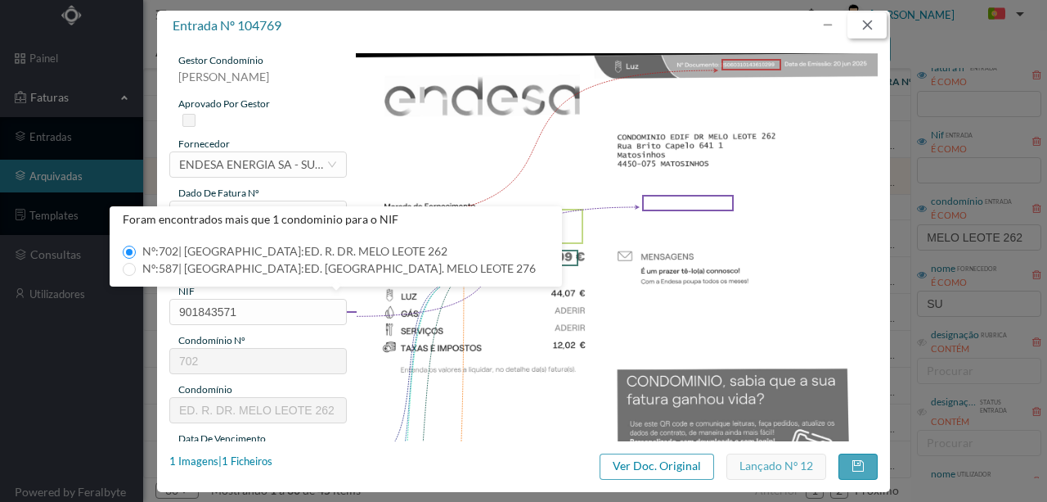
click at [866, 25] on button "button" at bounding box center [867, 25] width 39 height 26
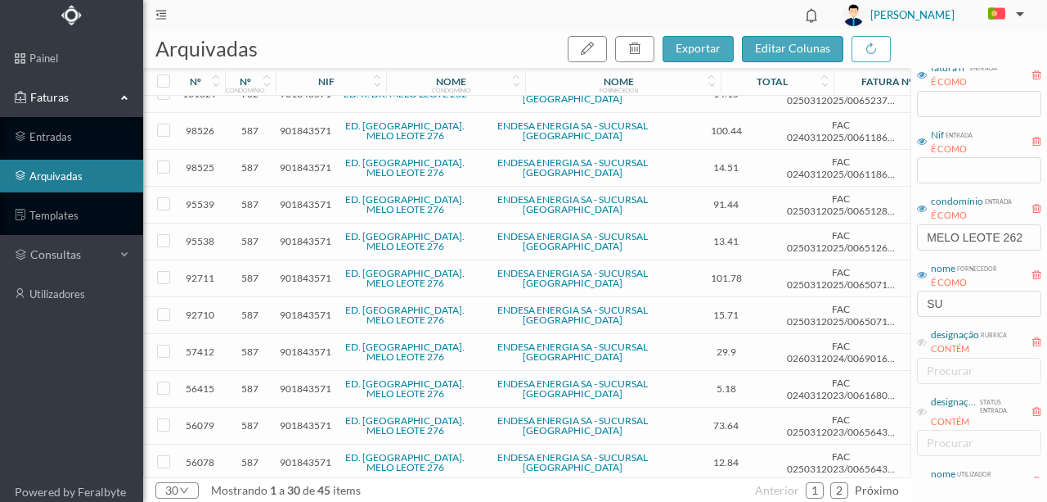
scroll to position [54, 0]
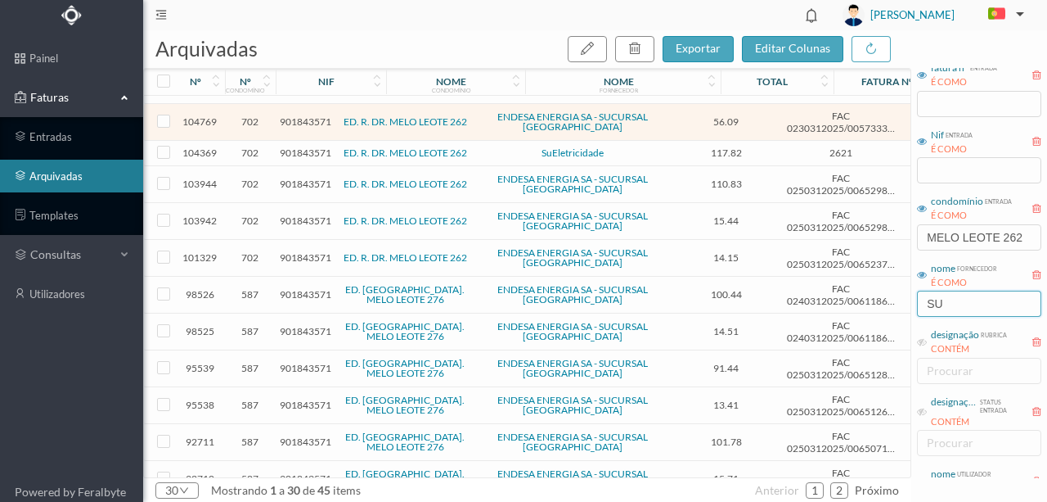
click at [950, 304] on input "SU" at bounding box center [979, 304] width 124 height 26
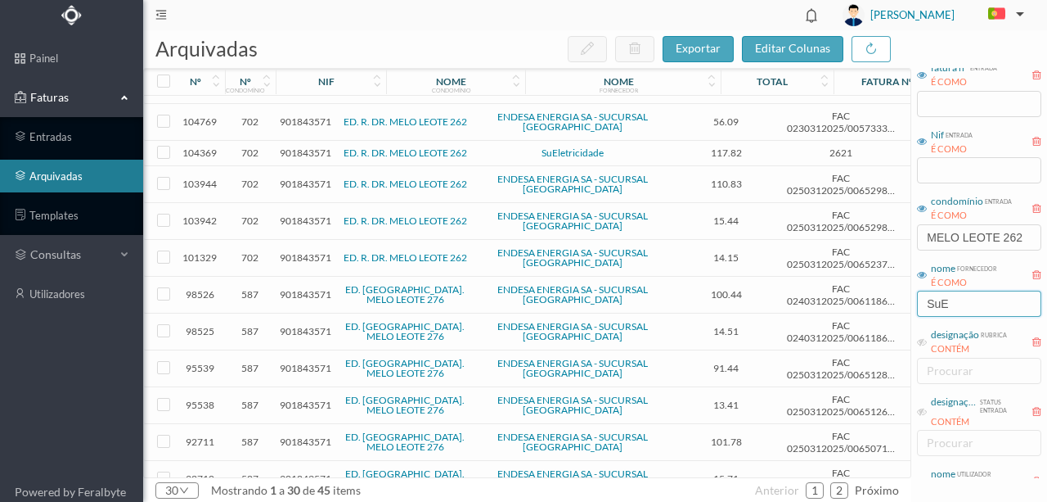
scroll to position [0, 0]
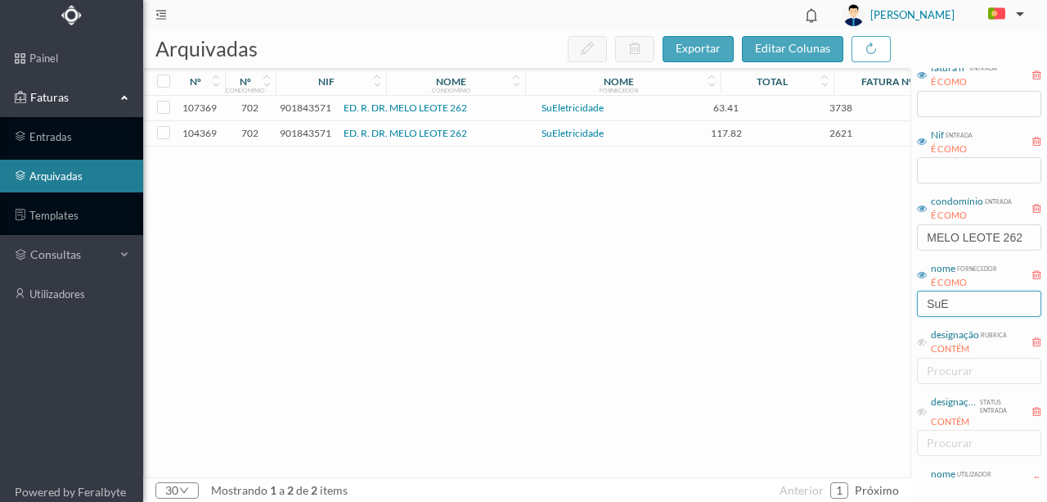
drag, startPoint x: 967, startPoint y: 308, endPoint x: 900, endPoint y: 306, distance: 67.1
click at [900, 306] on div "arquivadas exportar editar colunas nº nº condomínio nif nome condomínio nome fo…" at bounding box center [595, 265] width 904 height 471
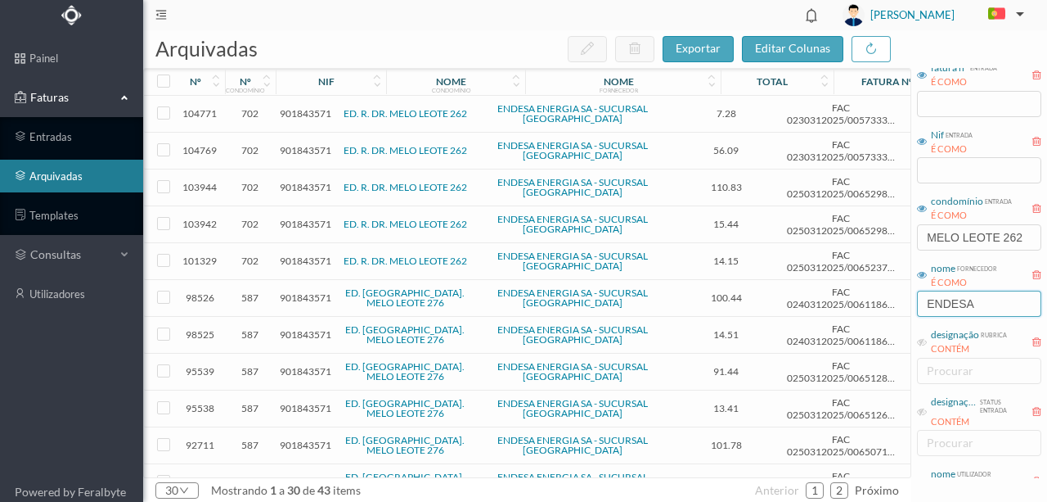
type input "ENDESA"
click at [376, 146] on link "ED. R. DR. MELO LEOTE 262" at bounding box center [406, 150] width 124 height 12
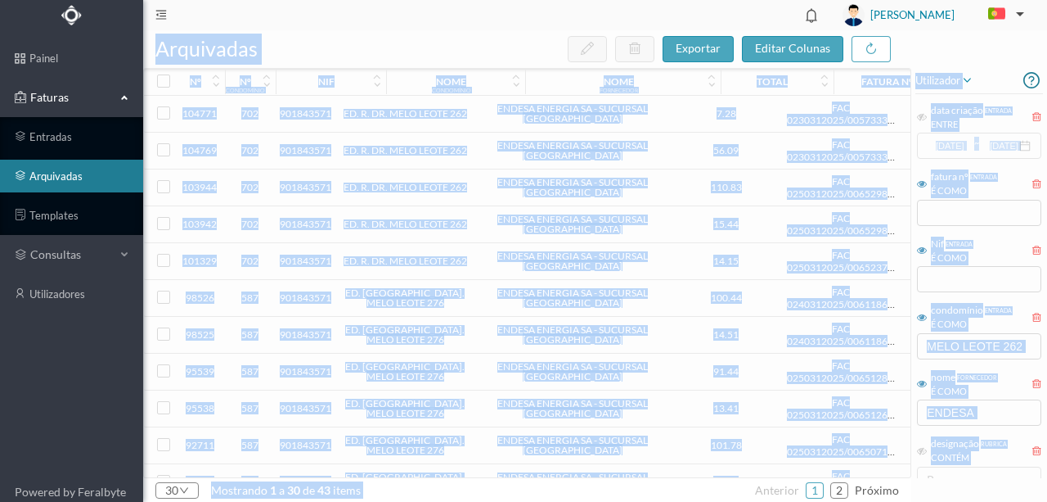
click at [291, 148] on span "901843571" at bounding box center [306, 150] width 52 height 12
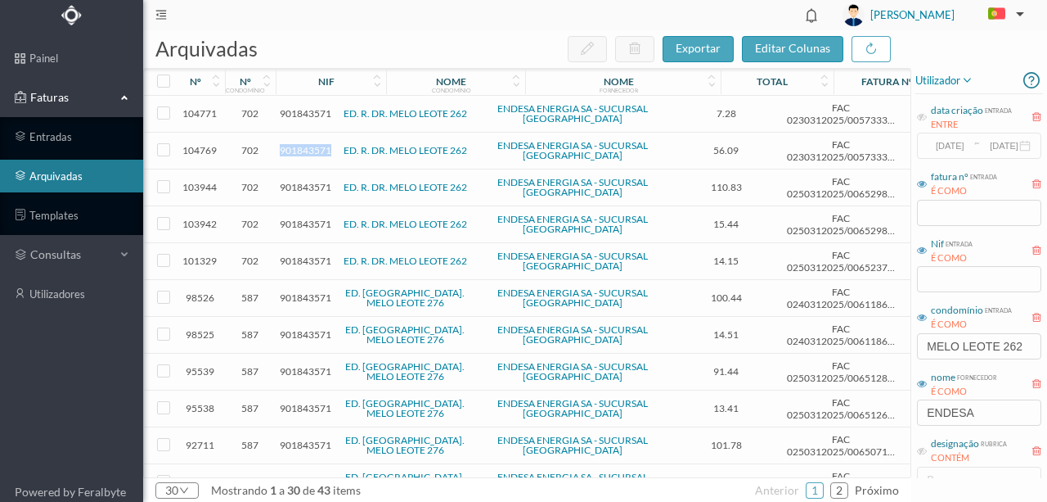
click at [291, 148] on span "901843571" at bounding box center [306, 150] width 52 height 12
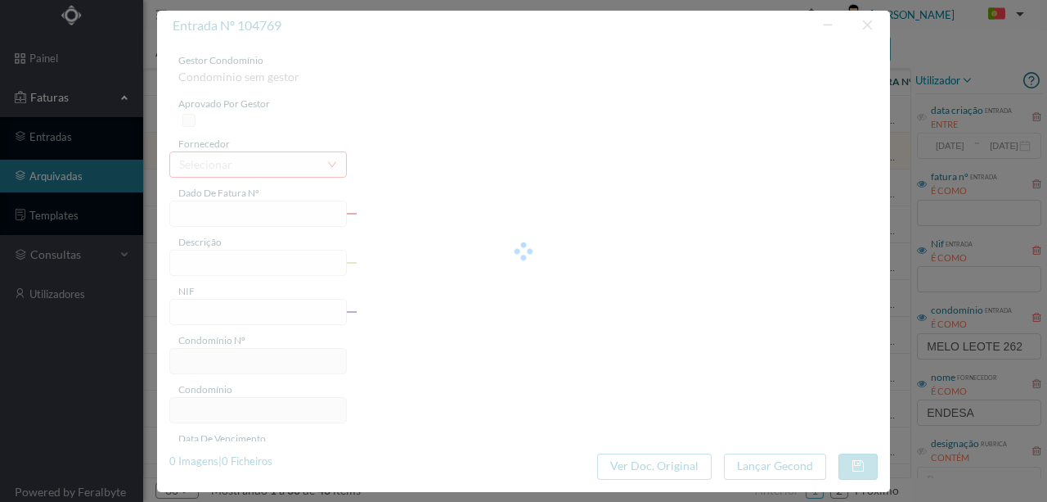
type input "FAC 0230312025/0057333177"
type input "276 (13.05.2025 a 12.06.2025)"
type input "901843571"
type input "08-07-2025"
type input "20-06-2025"
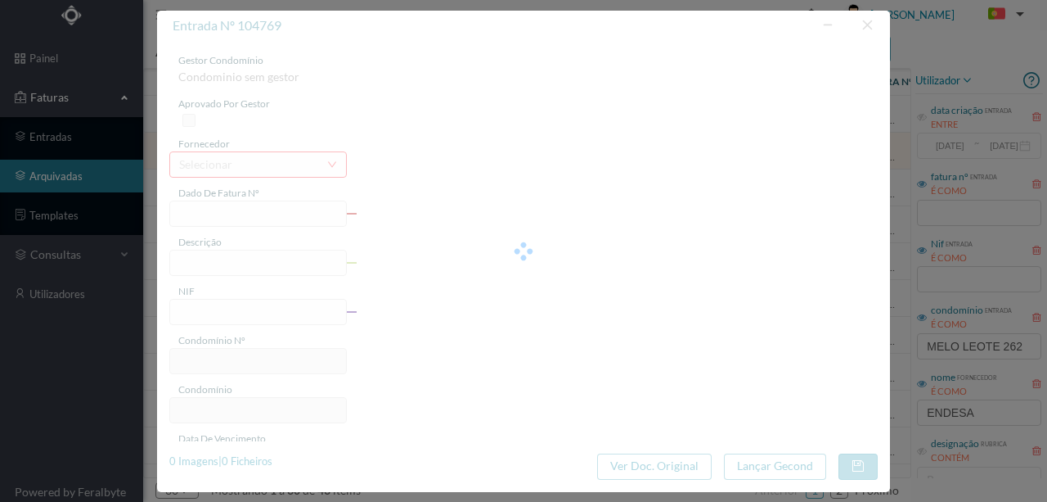
type input "08-07-2025"
type input "56.09"
type input "702"
type input "ED. R. DR. MELO LEOTE 262"
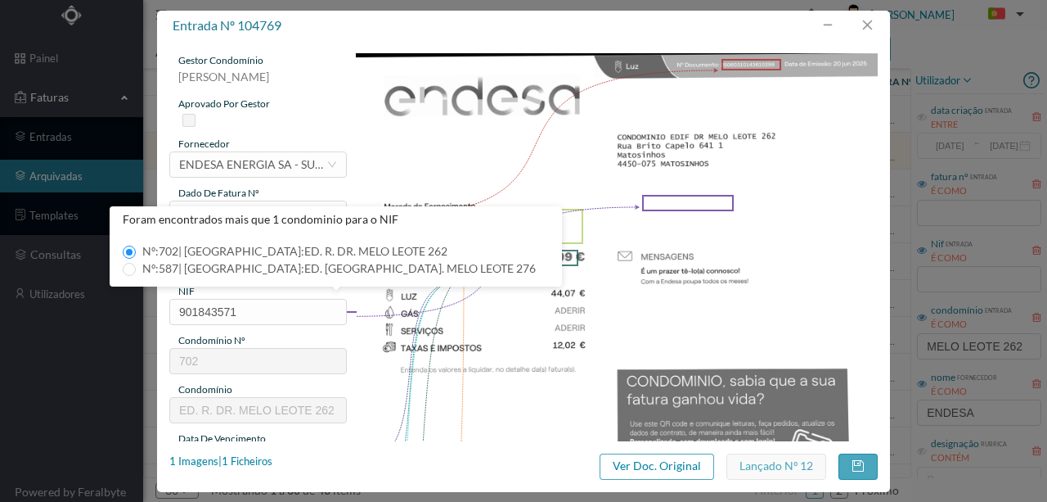
click at [858, 218] on img at bounding box center [617, 422] width 523 height 738
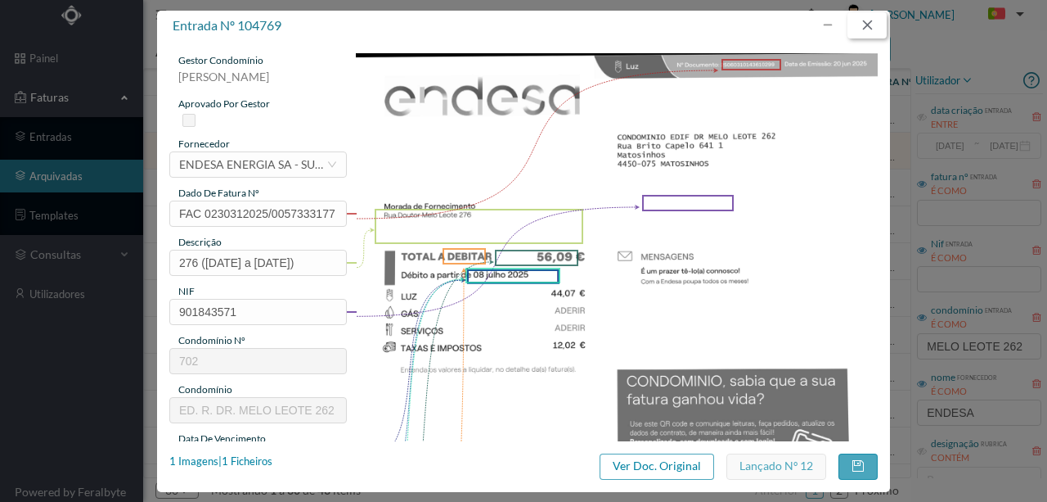
click at [867, 29] on button "button" at bounding box center [867, 25] width 39 height 26
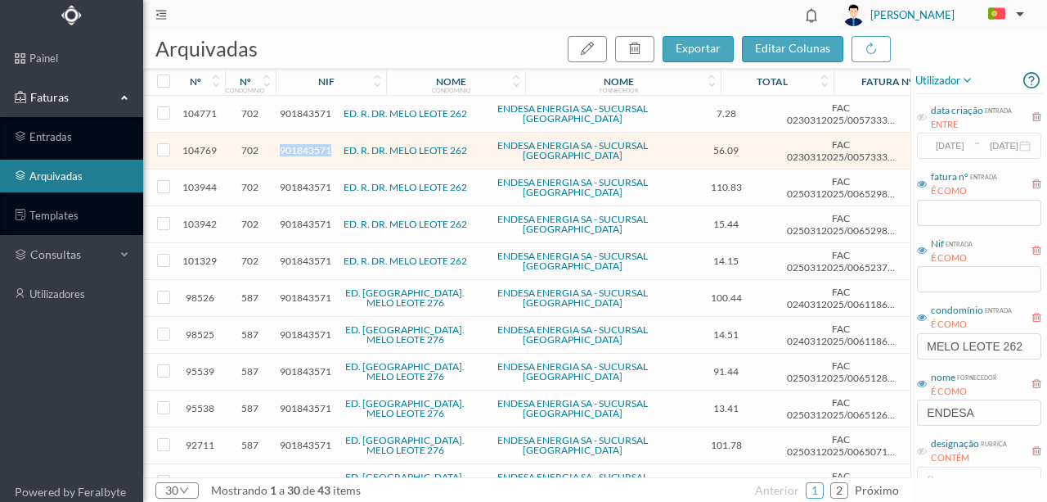
click at [385, 182] on link "ED. R. DR. MELO LEOTE 262" at bounding box center [406, 187] width 124 height 12
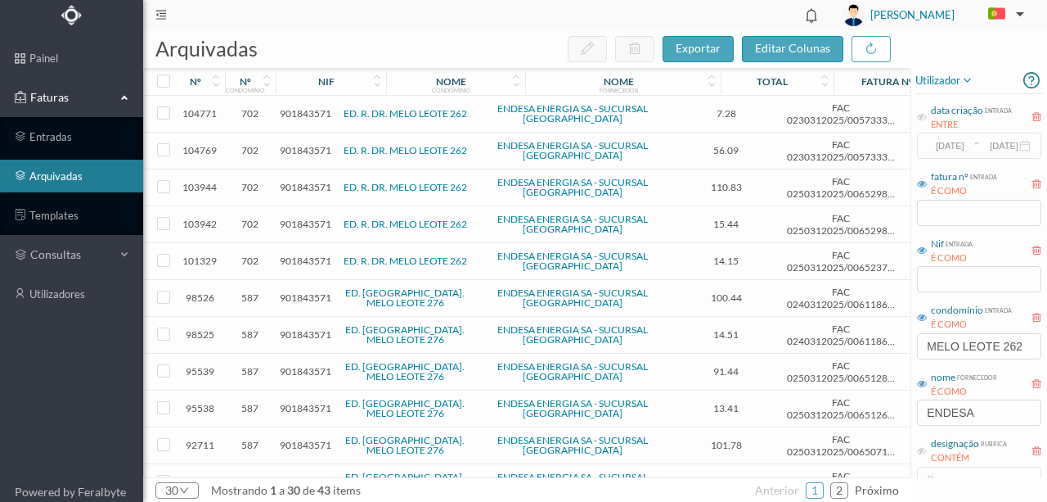
click at [311, 113] on span "901843571" at bounding box center [306, 113] width 52 height 12
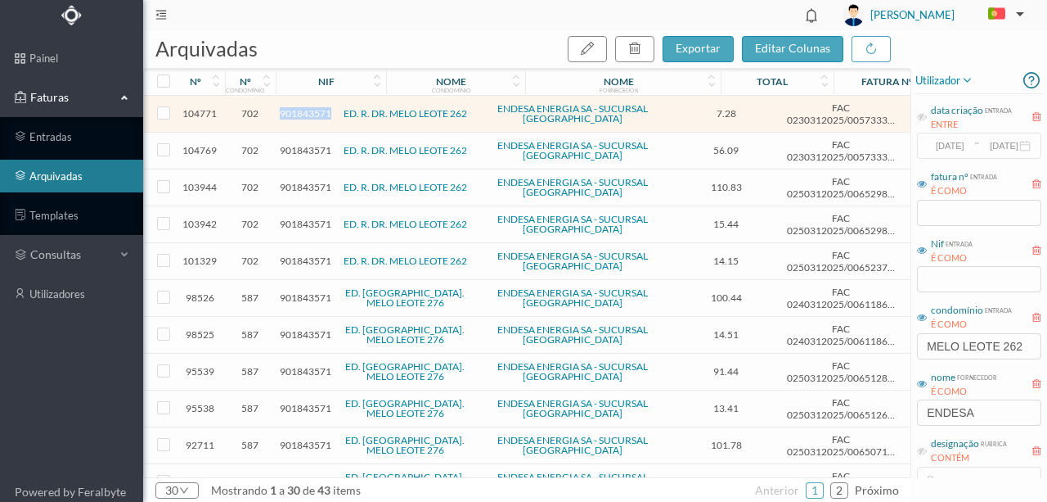
click at [311, 113] on span "901843571" at bounding box center [306, 113] width 52 height 12
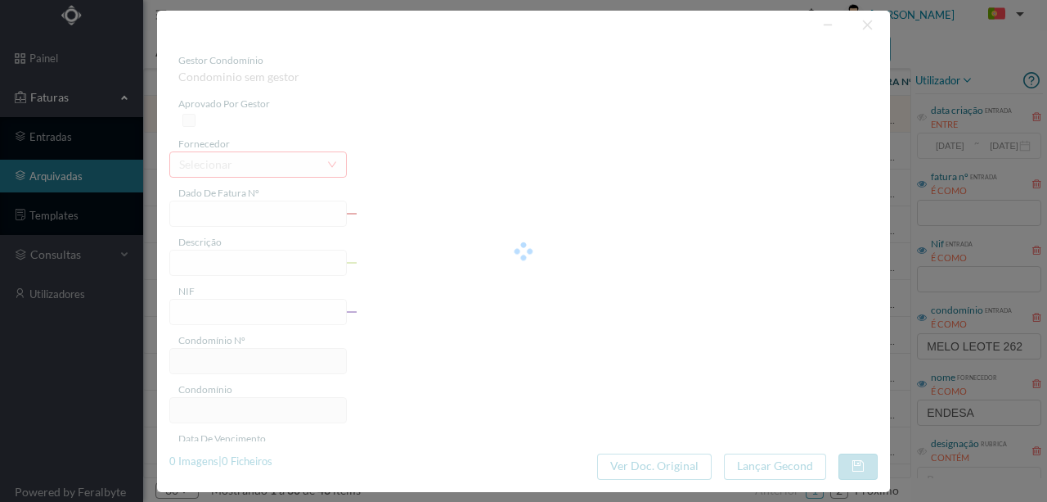
type input "FAC 0230312025/0057333127"
type input "282 (13.05.2025 a 12.06.2025)"
type input "901843571"
type input "08-07-2025"
type input "20-06-2025"
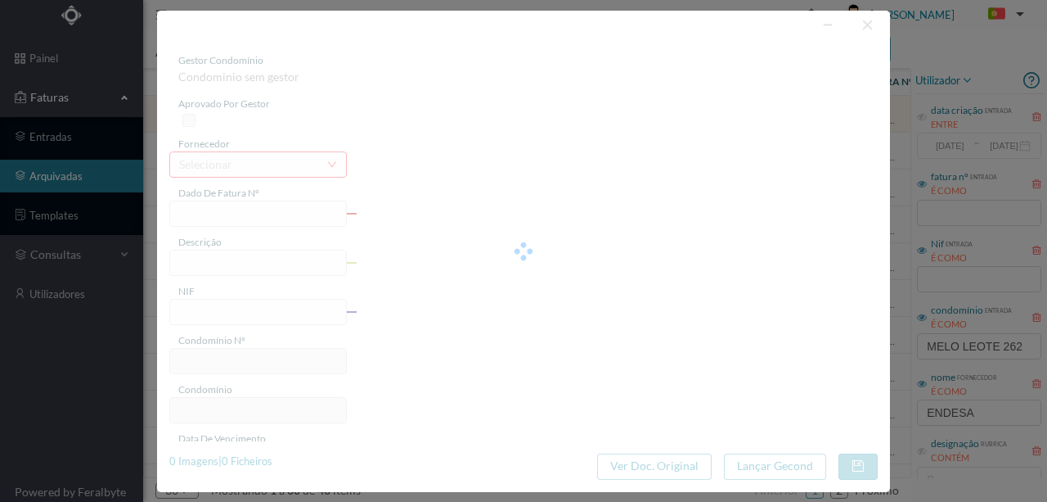
type input "08-07-2025"
type input "7.28"
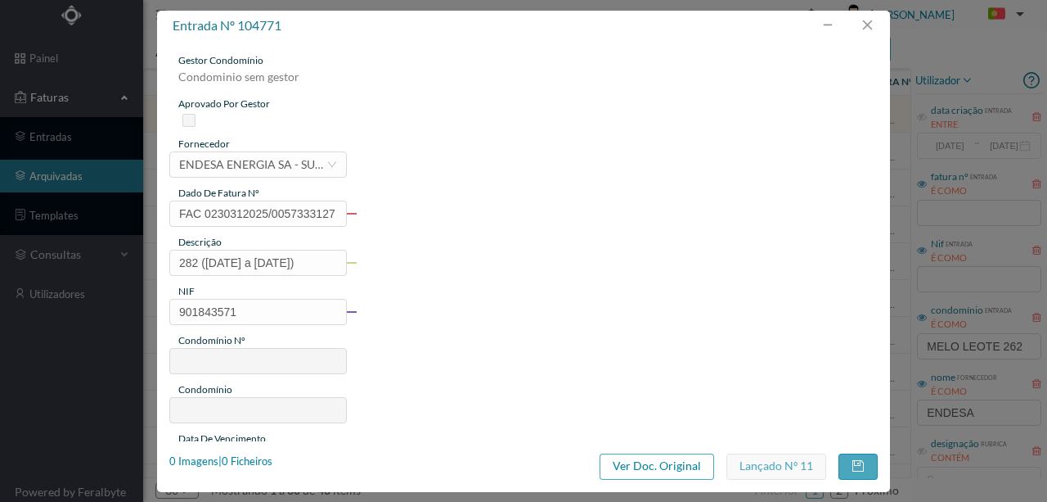
type input "702"
type input "ED. R. DR. MELO LEOTE 262"
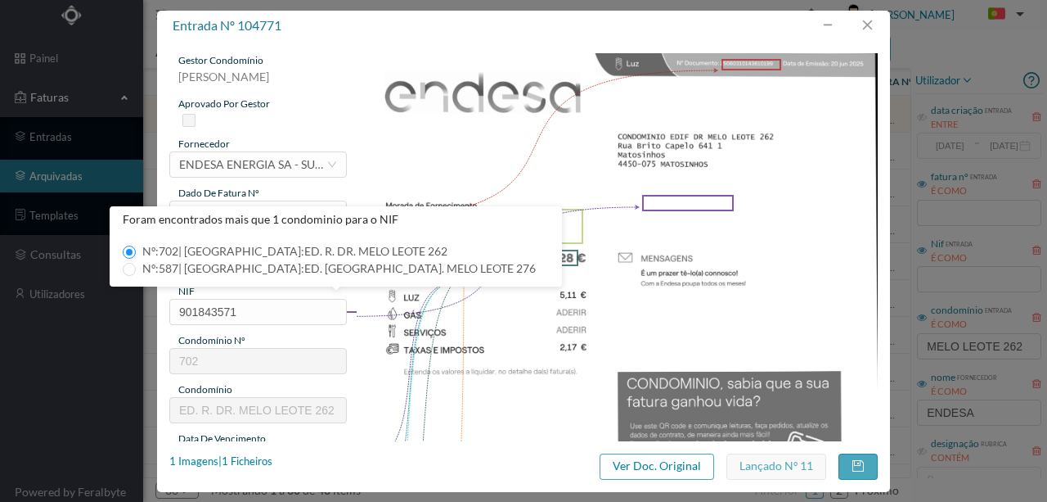
click at [471, 438] on img at bounding box center [617, 422] width 523 height 738
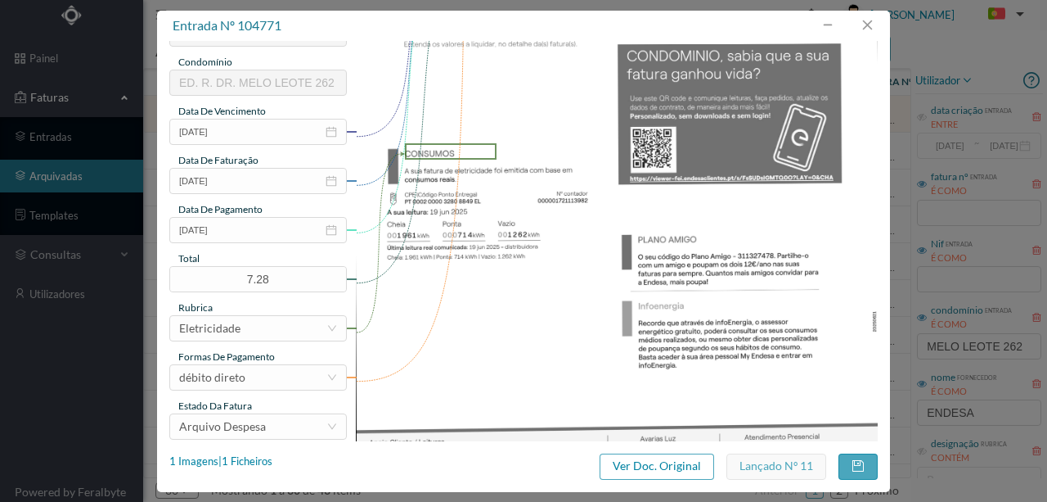
scroll to position [387, 0]
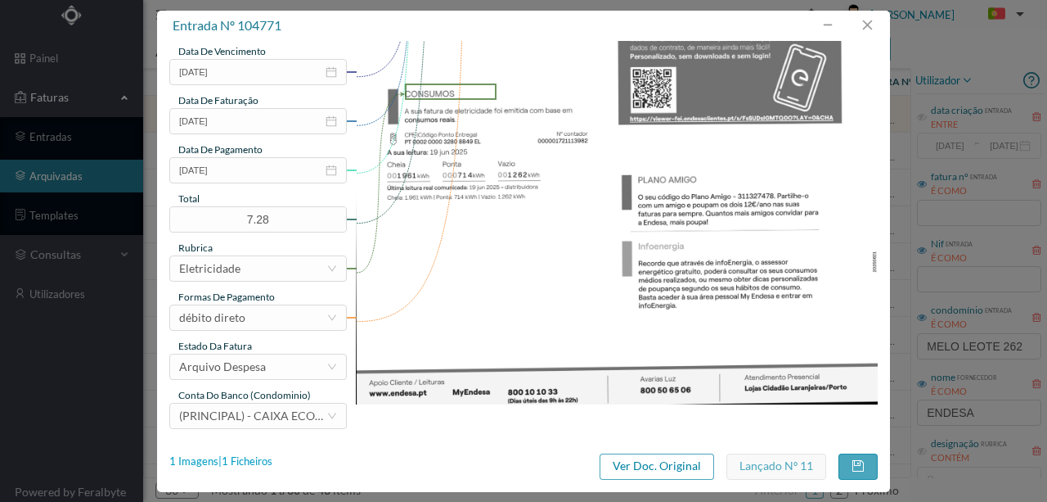
click at [245, 463] on div "1 Imagens | 1 Ficheiros" at bounding box center [220, 461] width 103 height 16
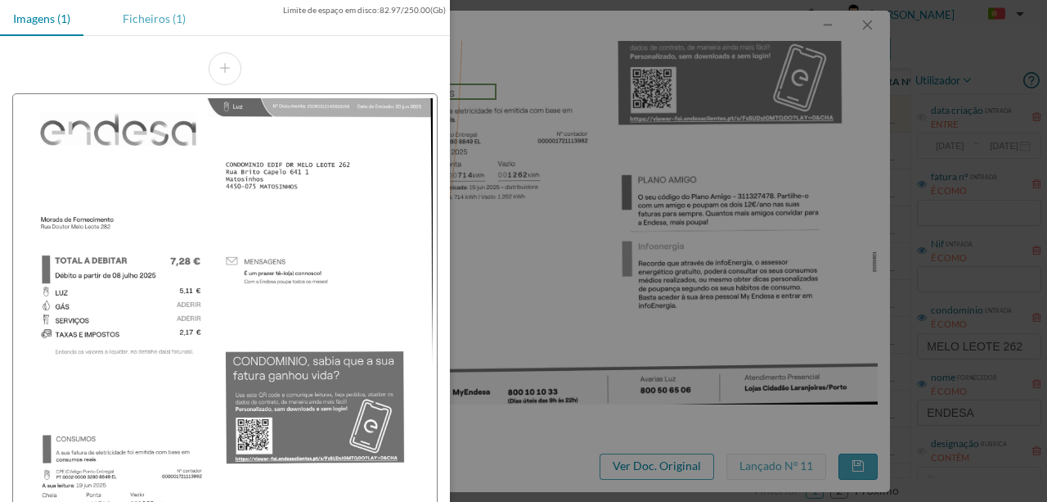
click at [152, 25] on div "Ficheiros (1)" at bounding box center [154, 18] width 89 height 37
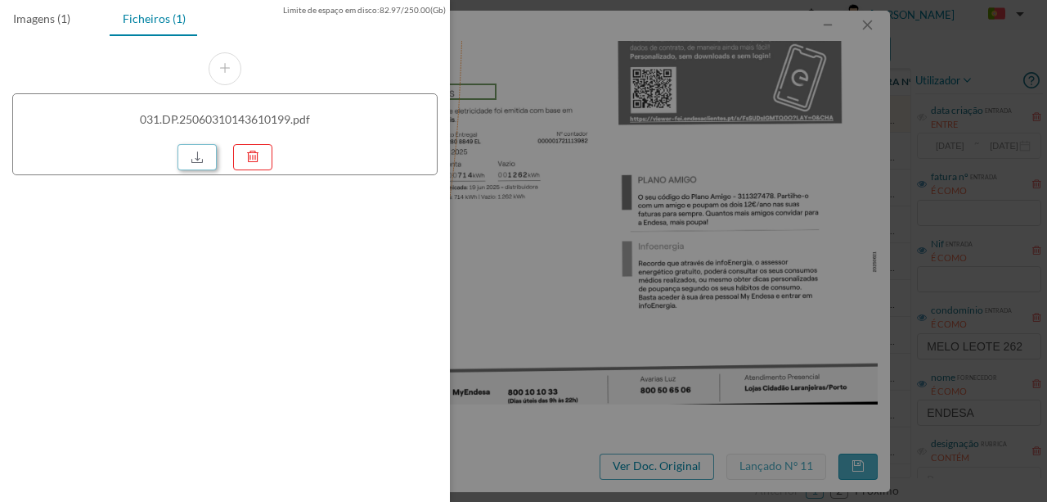
click at [193, 154] on link at bounding box center [197, 157] width 39 height 26
click at [768, 176] on div at bounding box center [523, 251] width 1047 height 502
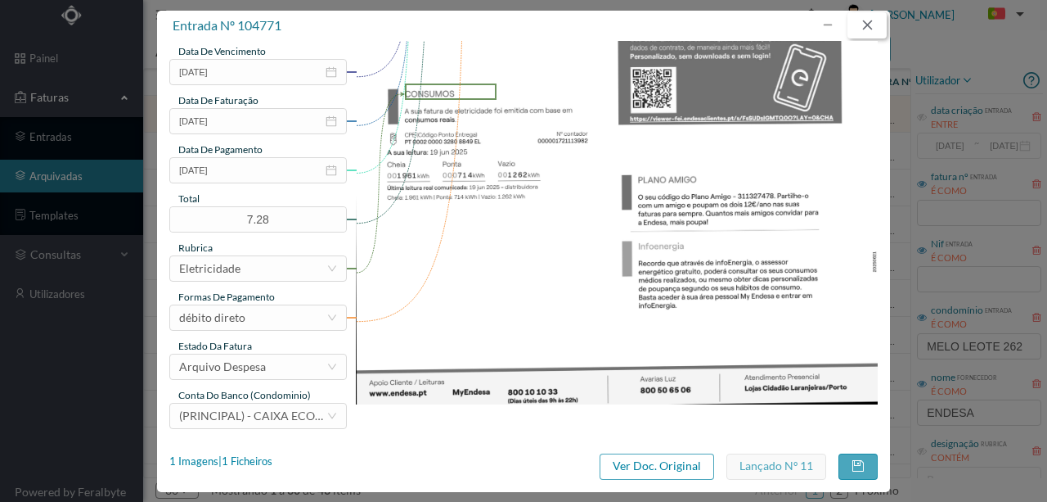
click at [865, 28] on button "button" at bounding box center [867, 25] width 39 height 26
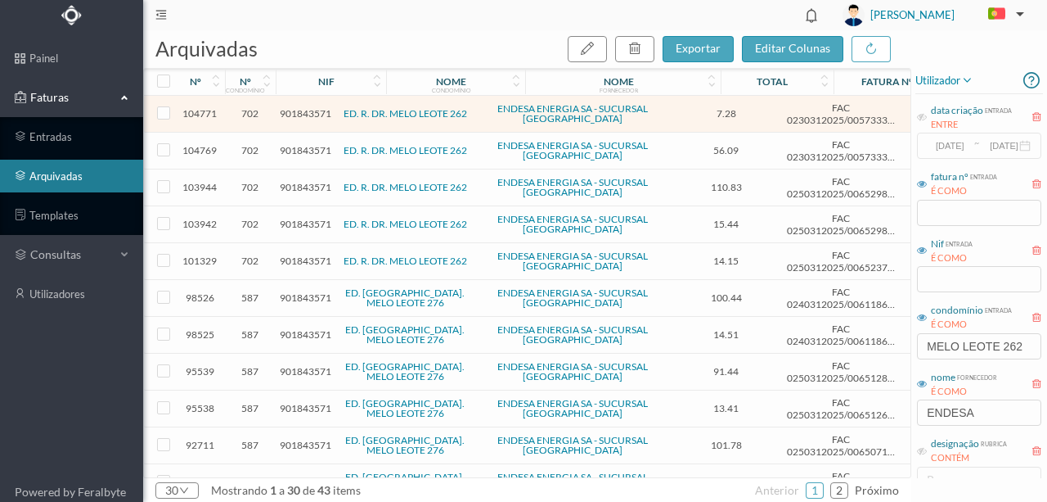
click at [300, 149] on span "901843571" at bounding box center [306, 150] width 52 height 12
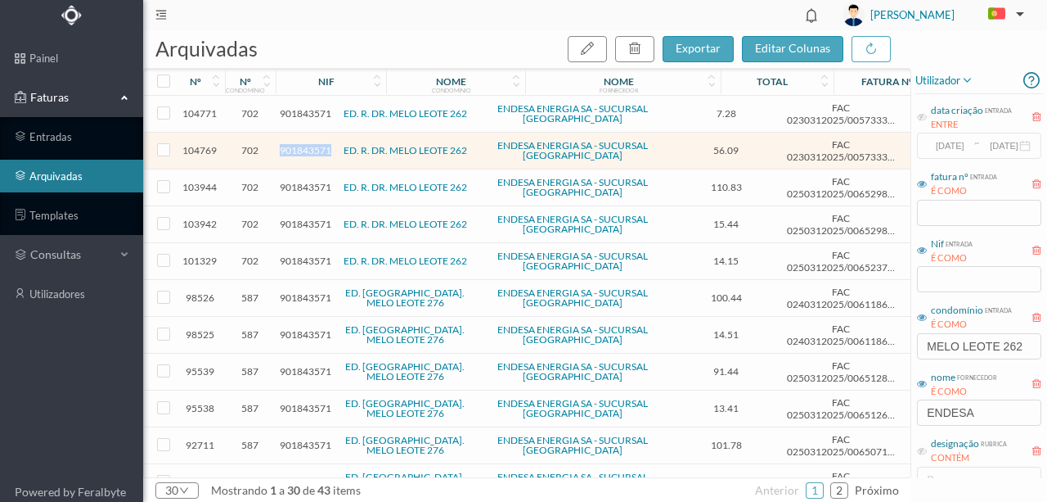
click at [300, 149] on span "901843571" at bounding box center [306, 150] width 52 height 12
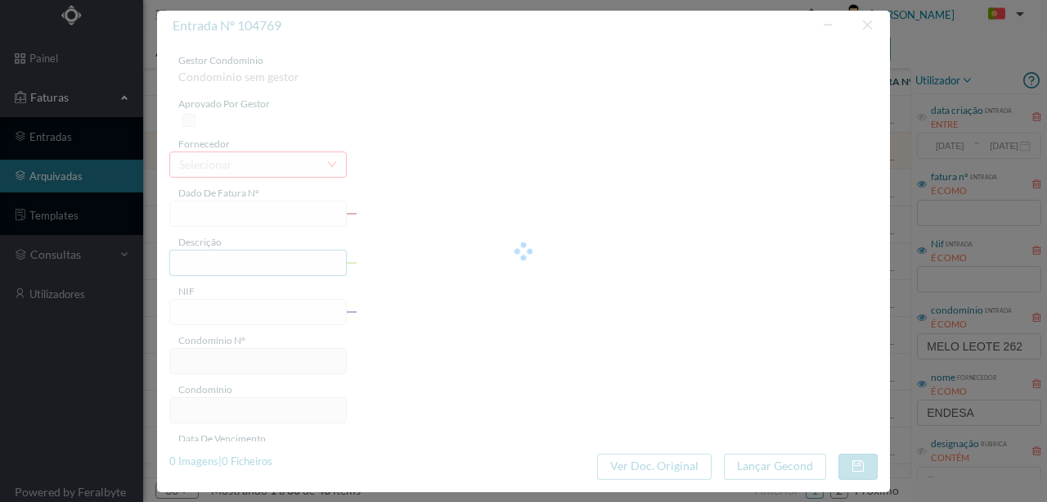
type input "FAC 0230312025/0057333177"
type input "276 (13.05.2025 a 12.06.2025)"
type input "901843571"
type input "08-07-2025"
type input "20-06-2025"
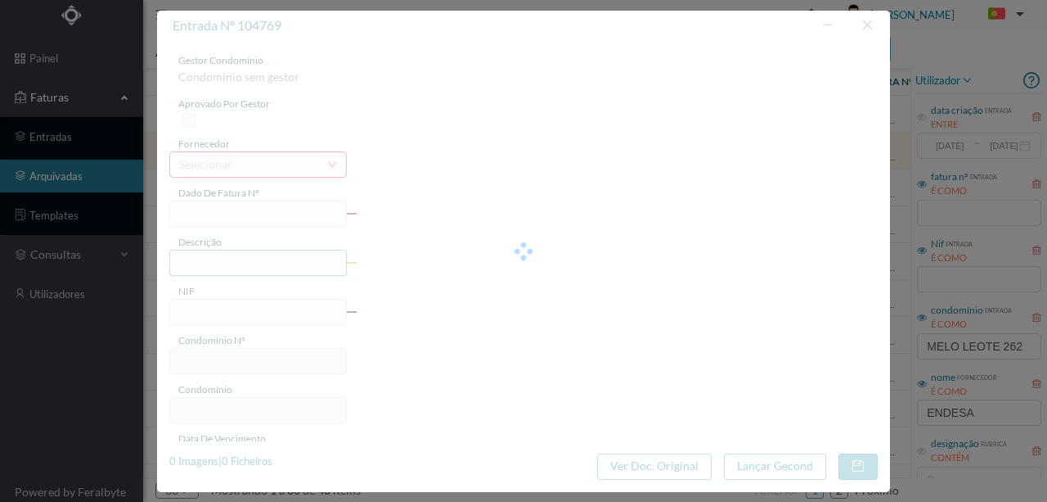
type input "08-07-2025"
type input "56.09"
type input "702"
type input "ED. R. DR. MELO LEOTE 262"
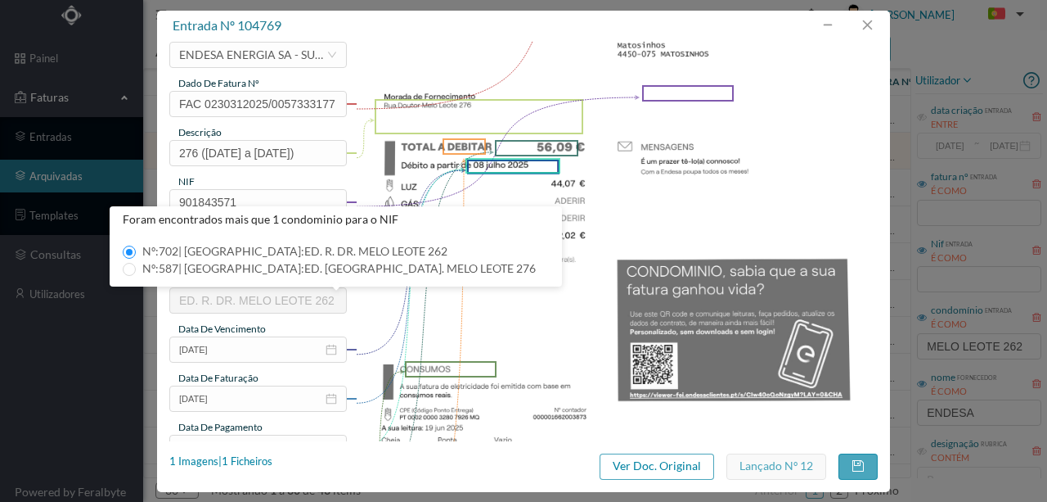
scroll to position [109, 0]
click at [872, 27] on button "button" at bounding box center [867, 25] width 39 height 26
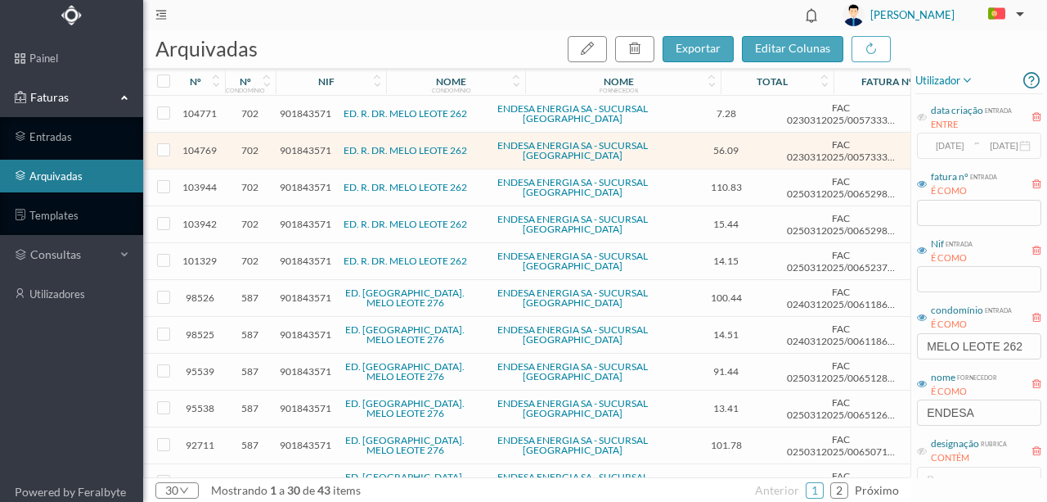
click at [308, 256] on span "901843571" at bounding box center [306, 260] width 52 height 12
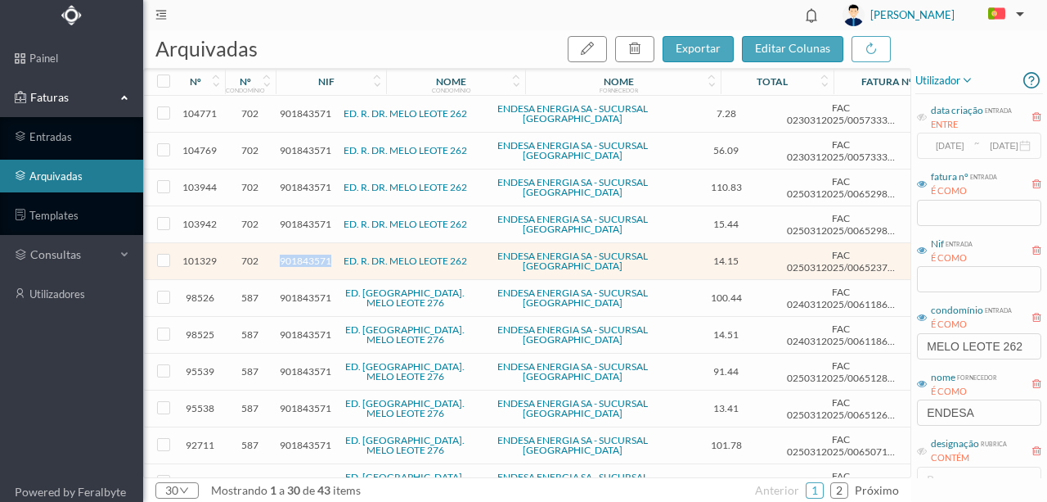
click at [308, 256] on span "901843571" at bounding box center [306, 260] width 52 height 12
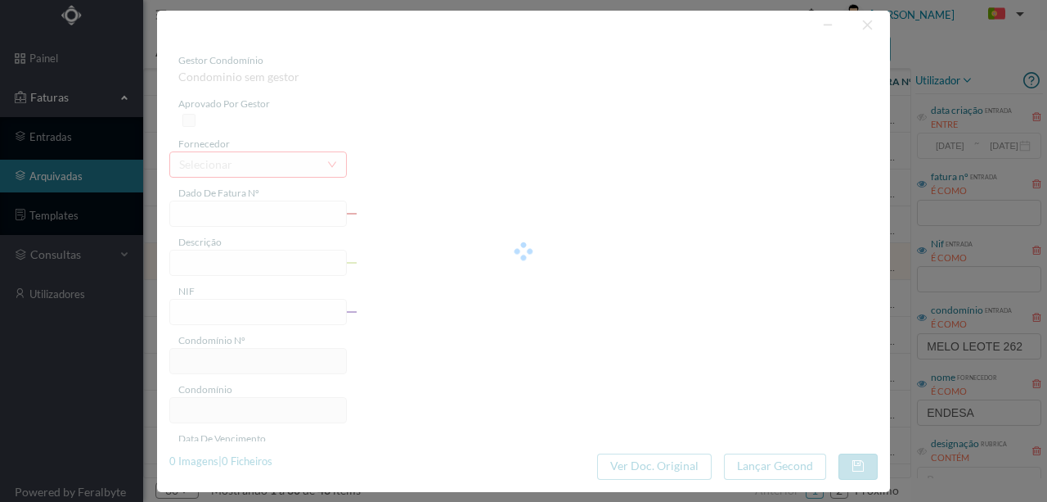
type input "FAC 0250312025/0065237526"
type input "282 (28.04.2025 a 27.05.2025)"
type input "901843571"
type input "23-05-2025"
type input "08-05-2025"
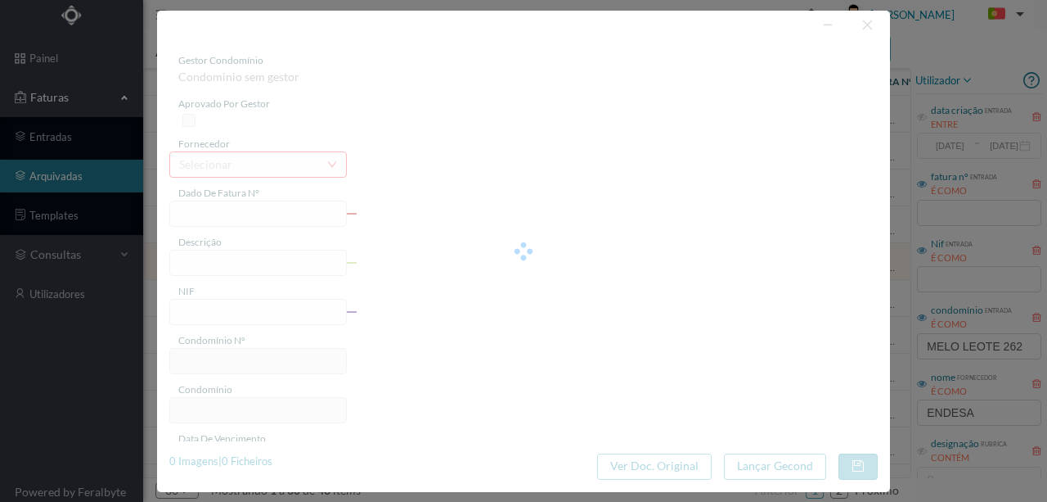
type input "23-05-2025"
type input "14.15"
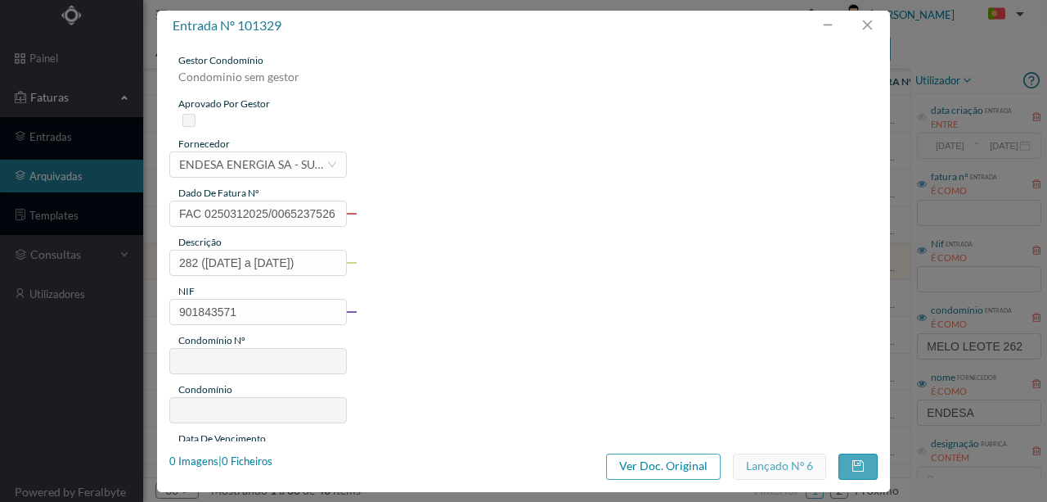
type input "702"
type input "ED. R. DR. MELO LEOTE 262"
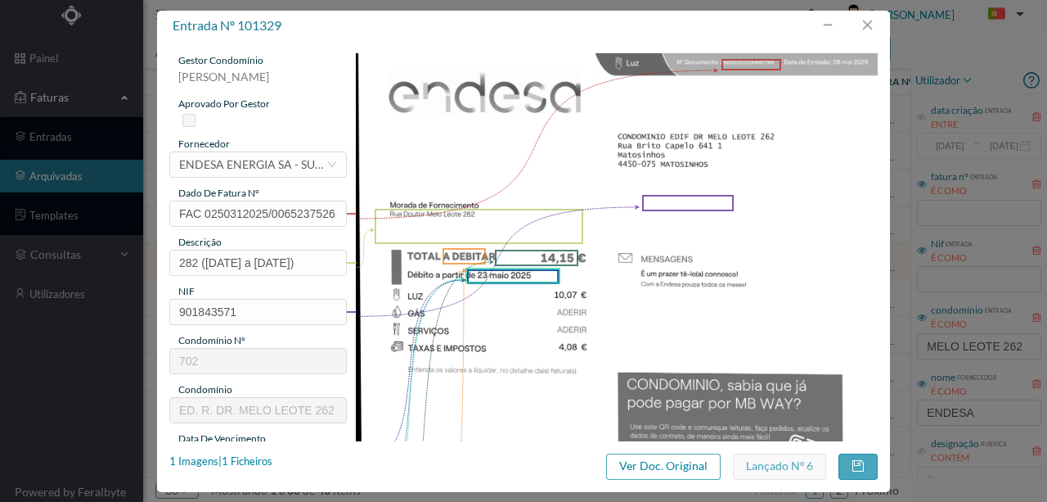
click at [795, 252] on img at bounding box center [617, 422] width 523 height 738
click at [872, 26] on button "button" at bounding box center [867, 25] width 39 height 26
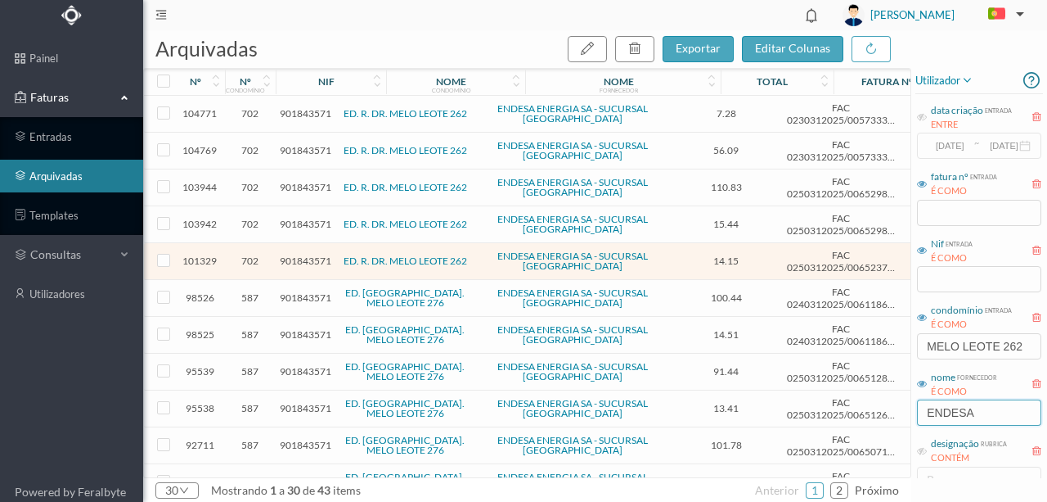
drag, startPoint x: 992, startPoint y: 412, endPoint x: 808, endPoint y: 416, distance: 183.3
click at [809, 416] on div "arquivadas exportar editar colunas nº nº condomínio nif nome condomínio nome fo…" at bounding box center [595, 265] width 904 height 471
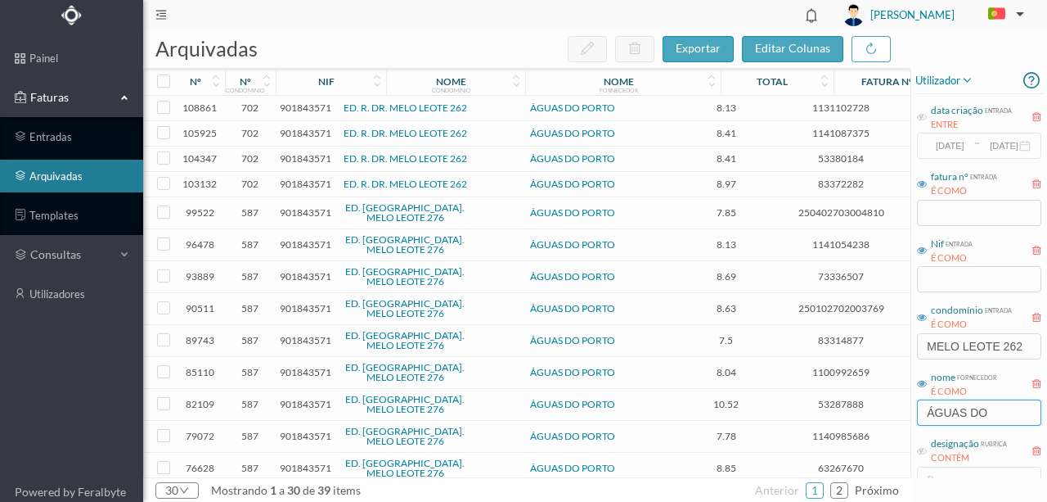
type input "ÁGUAS DO"
click at [309, 183] on span "901843571" at bounding box center [306, 184] width 52 height 12
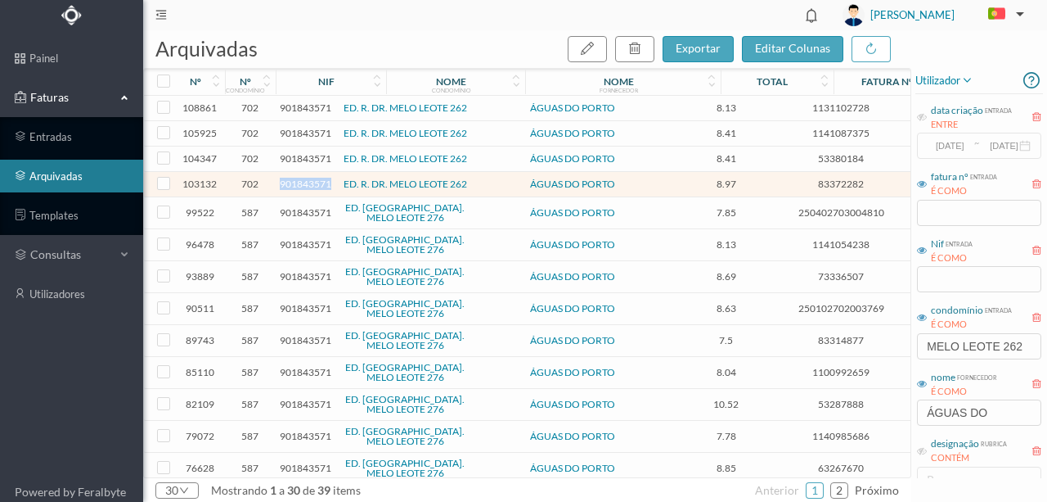
click at [309, 183] on span "901843571" at bounding box center [306, 184] width 52 height 12
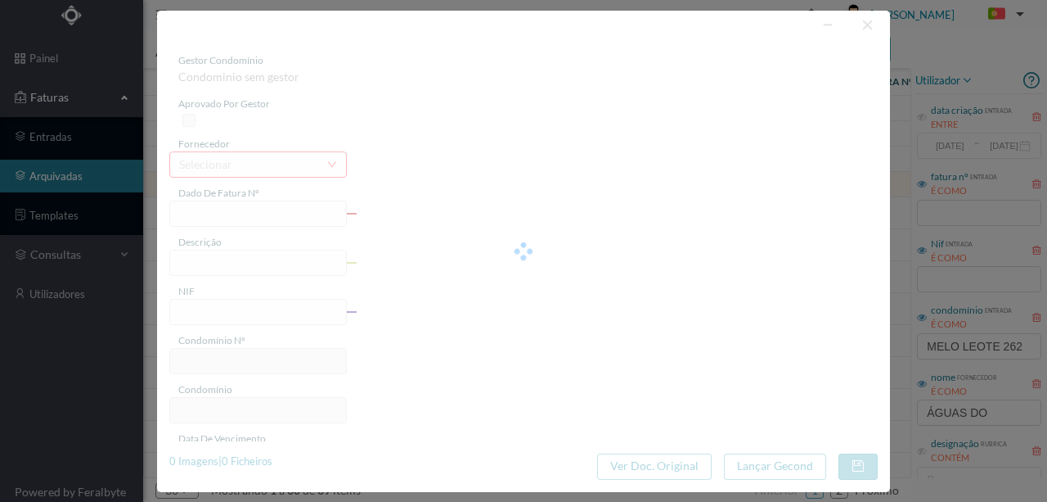
type input "83372282"
type input "262 Comuns (04.04.2025 a 05.05.2025"
type input "901843571"
type input "2025-05-08"
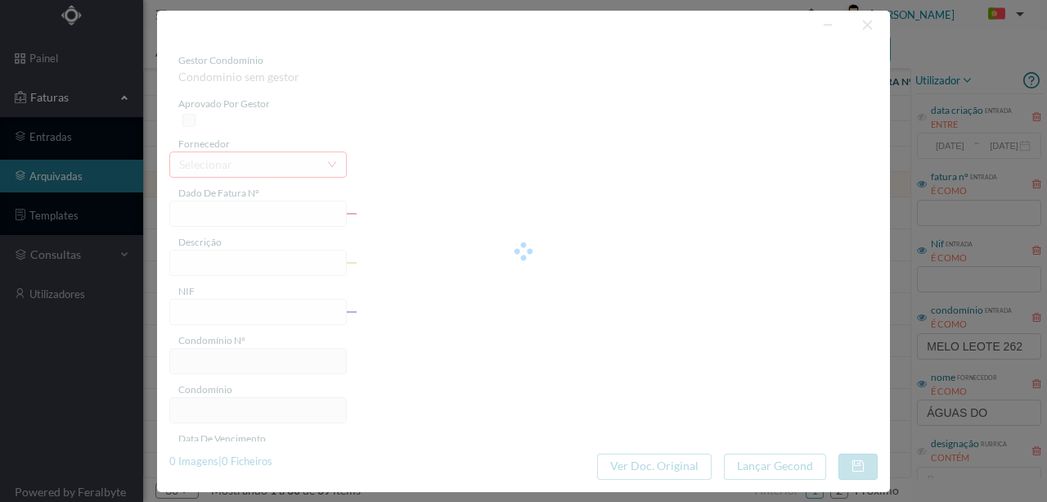
type input "02-06-2025"
type input "8.97"
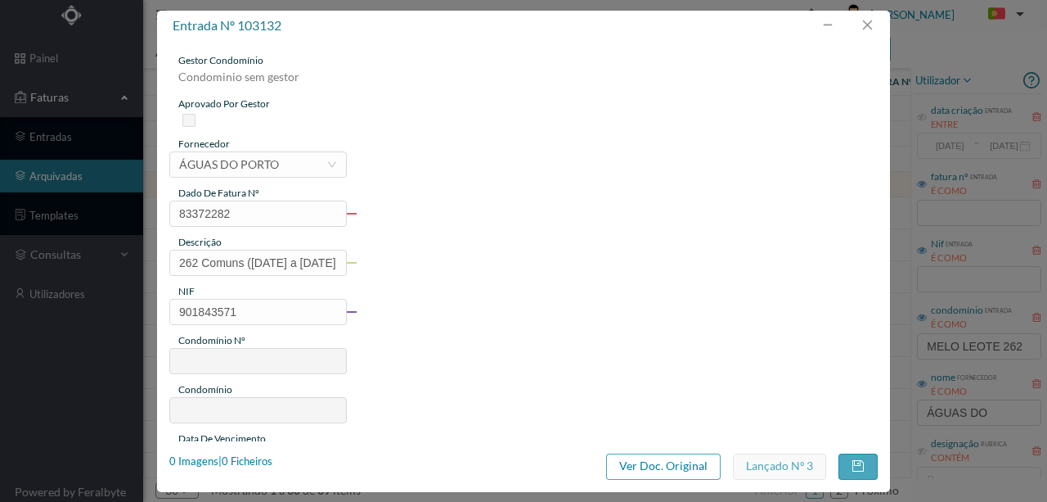
type input "702"
type input "ED. R. DR. MELO LEOTE 262"
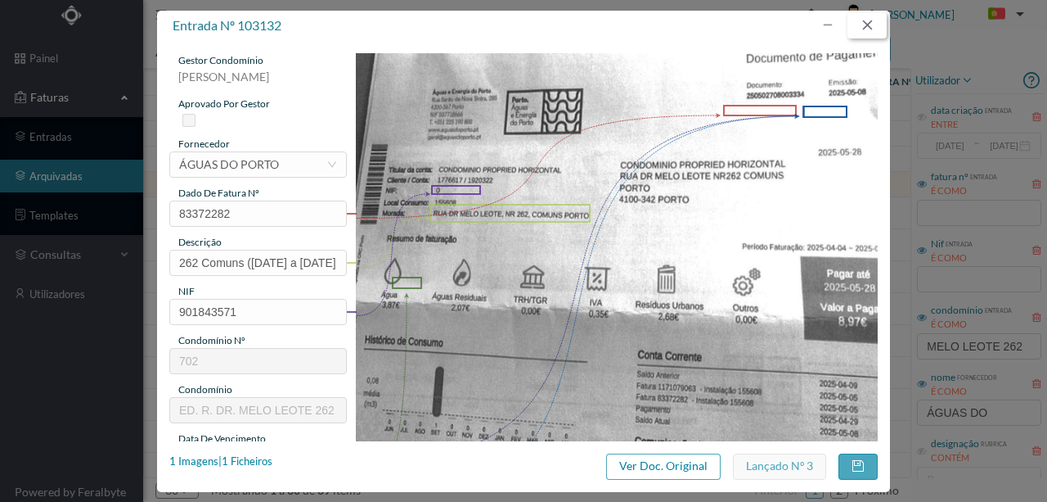
click at [866, 28] on button "button" at bounding box center [867, 25] width 39 height 26
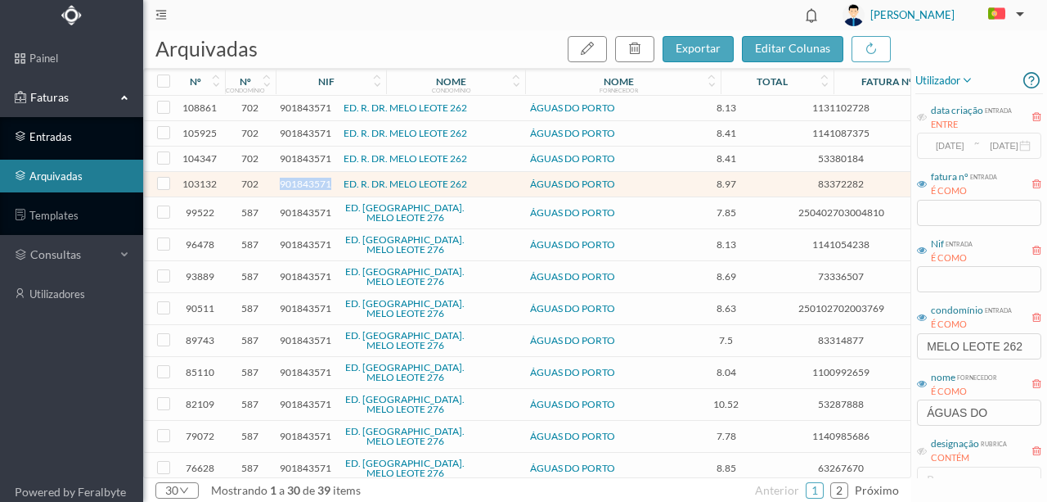
click at [61, 138] on link "entradas" at bounding box center [71, 136] width 143 height 33
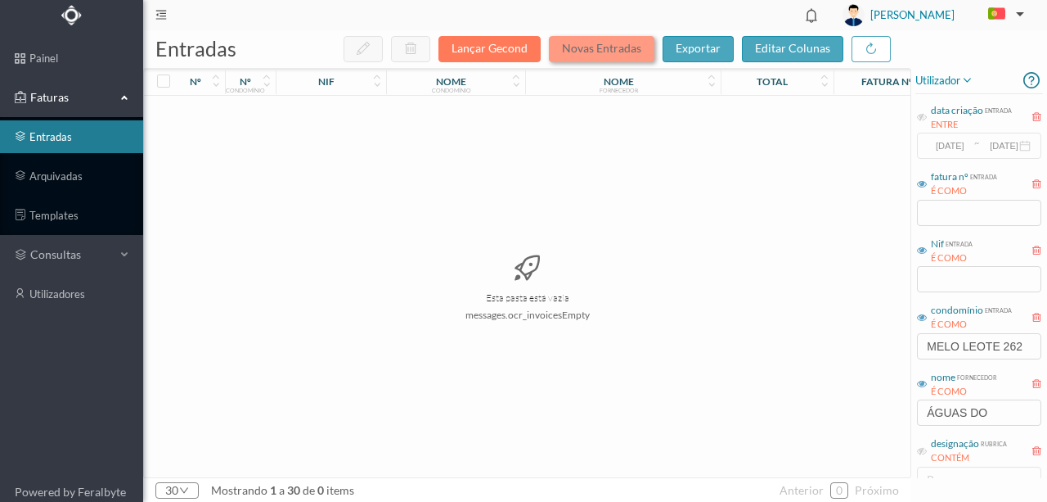
click at [594, 49] on button "Novas Entradas" at bounding box center [602, 49] width 106 height 26
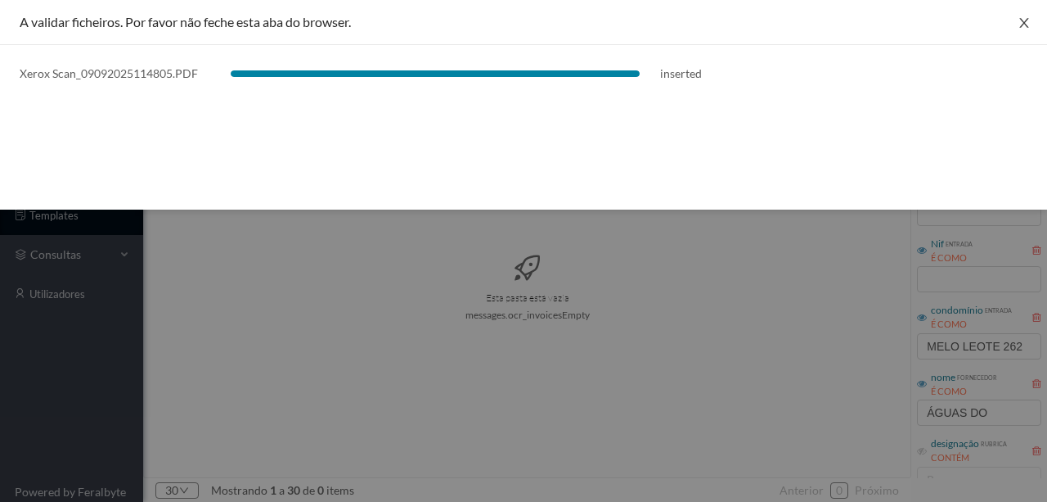
click at [1025, 24] on icon "icon: close" at bounding box center [1024, 23] width 9 height 10
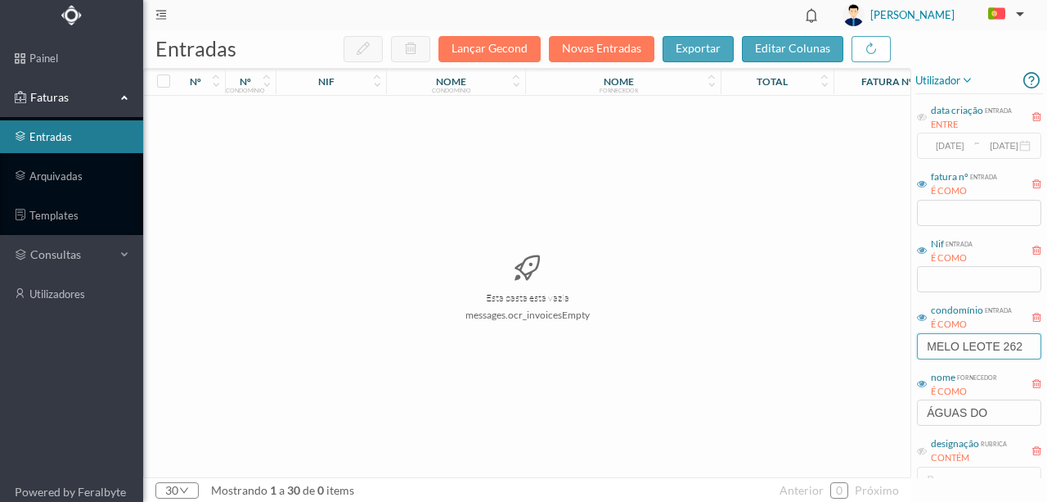
drag, startPoint x: 1024, startPoint y: 345, endPoint x: 828, endPoint y: 365, distance: 196.6
click at [836, 365] on div "entradas Lançar Gecond Novas Entradas exportar editar colunas nº nº condomínio …" at bounding box center [595, 265] width 904 height 471
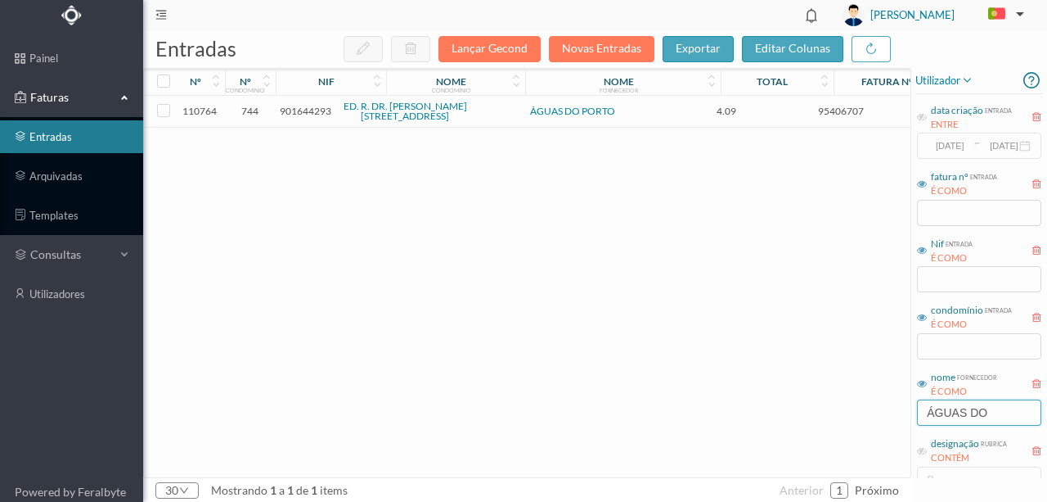
drag, startPoint x: 992, startPoint y: 404, endPoint x: 864, endPoint y: 416, distance: 128.2
click at [864, 416] on div "entradas Lançar Gecond Novas Entradas exportar editar colunas nº nº condomínio …" at bounding box center [595, 265] width 904 height 471
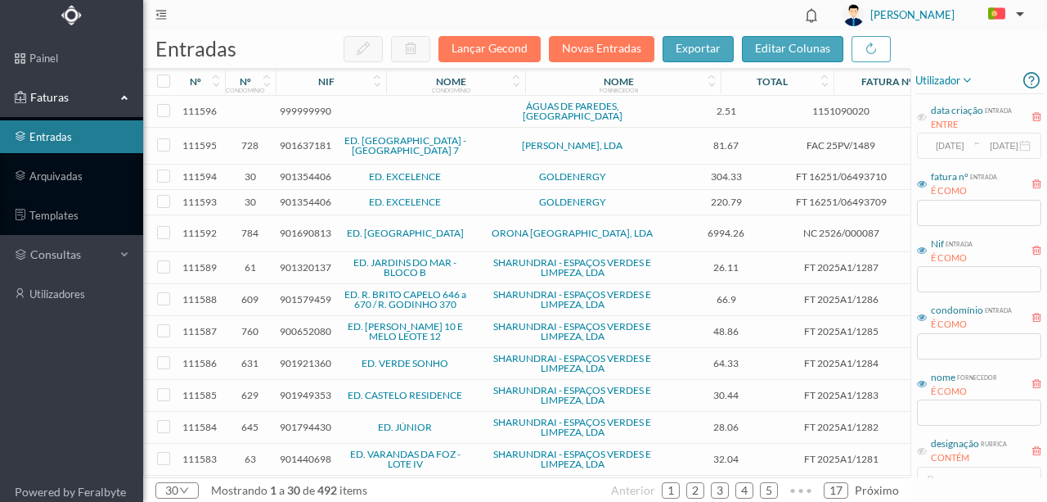
click at [306, 106] on span "999999990" at bounding box center [306, 111] width 52 height 12
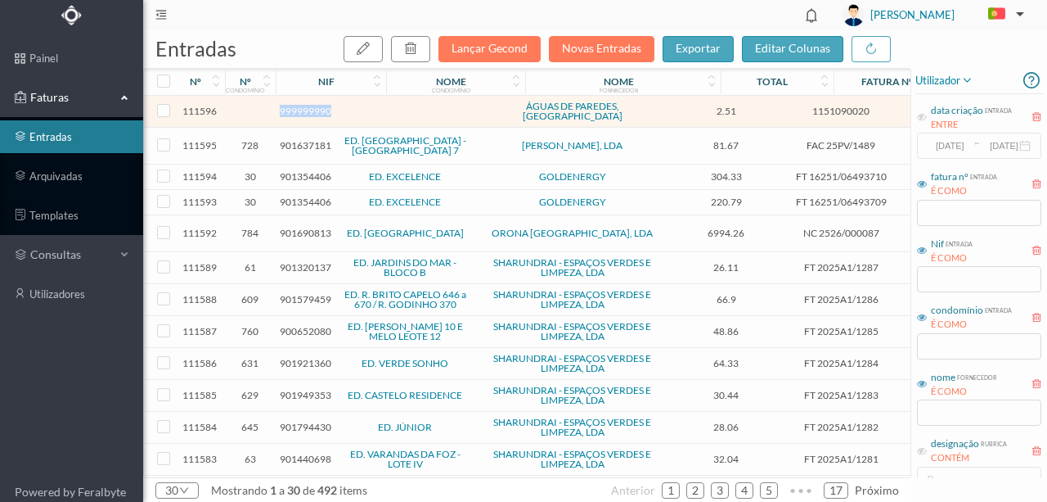
click at [306, 106] on span "999999990" at bounding box center [306, 111] width 52 height 12
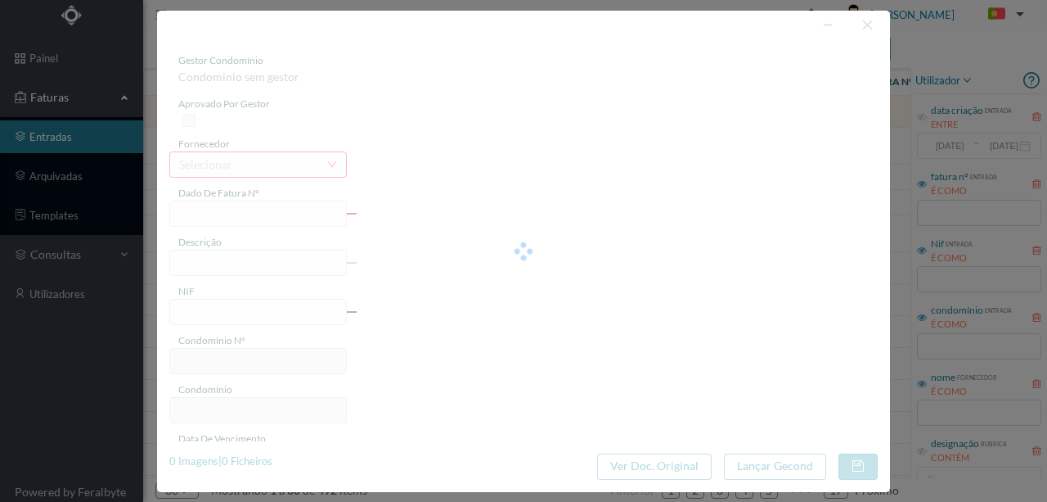
type input "1151090020"
type input "2025-05-06 — 2025-06-04"
type input "999999990"
type input "2025-06-26"
type input "2025-06-06"
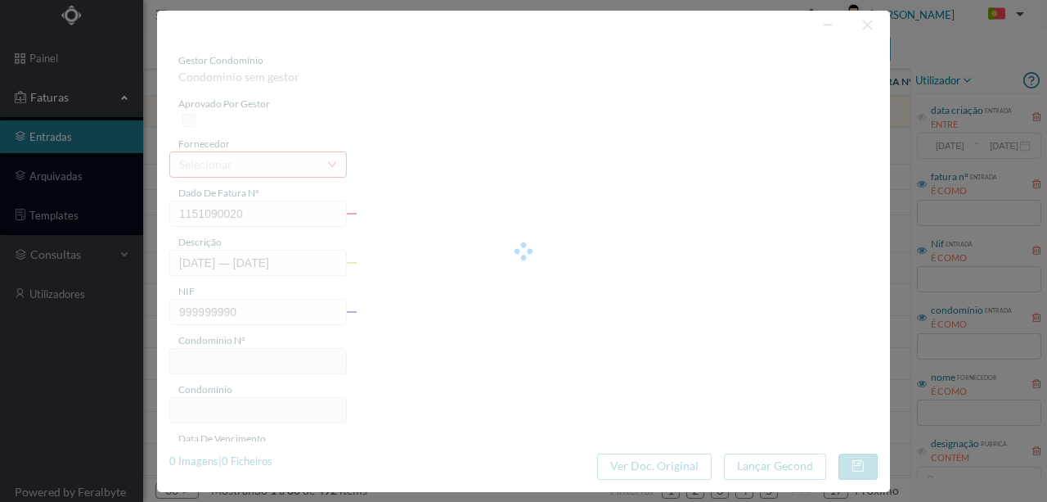
type input "2025-06-26"
type input "2.51"
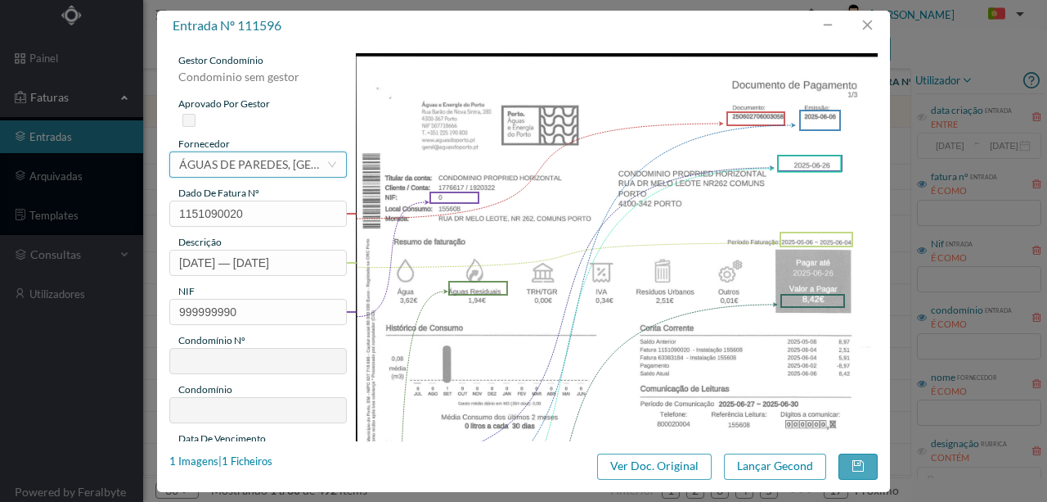
click at [257, 167] on div "ÁGUAS DE PAREDES, SA" at bounding box center [252, 164] width 147 height 25
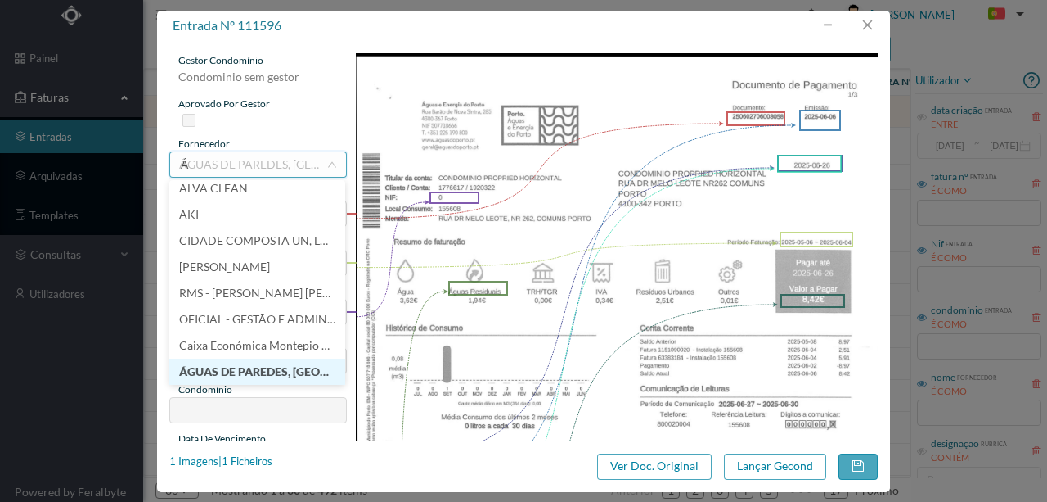
scroll to position [3, 0]
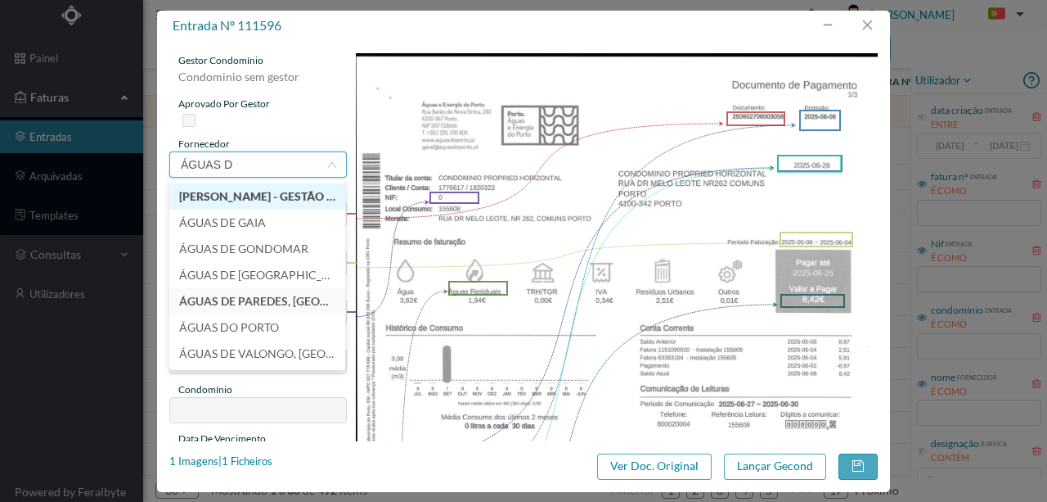
type input "ÁGUAS DO"
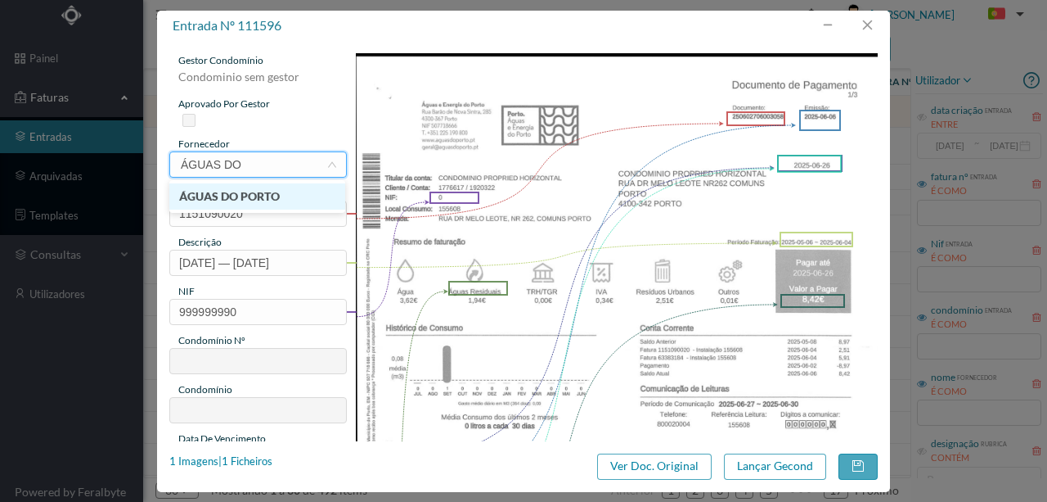
click at [241, 191] on li "ÁGUAS DO PORTO" at bounding box center [257, 196] width 176 height 26
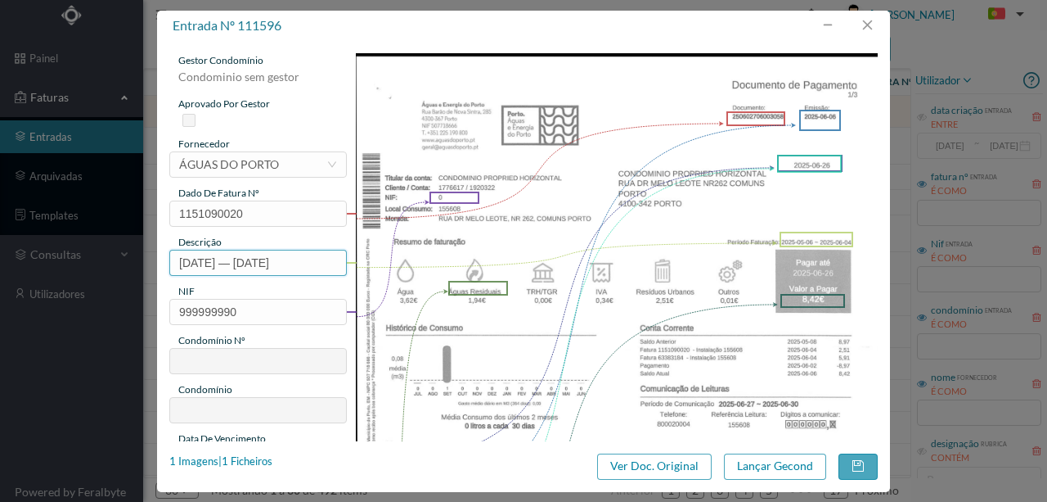
click at [175, 257] on input "2025-05-06 — 2025-06-04" at bounding box center [258, 263] width 178 height 26
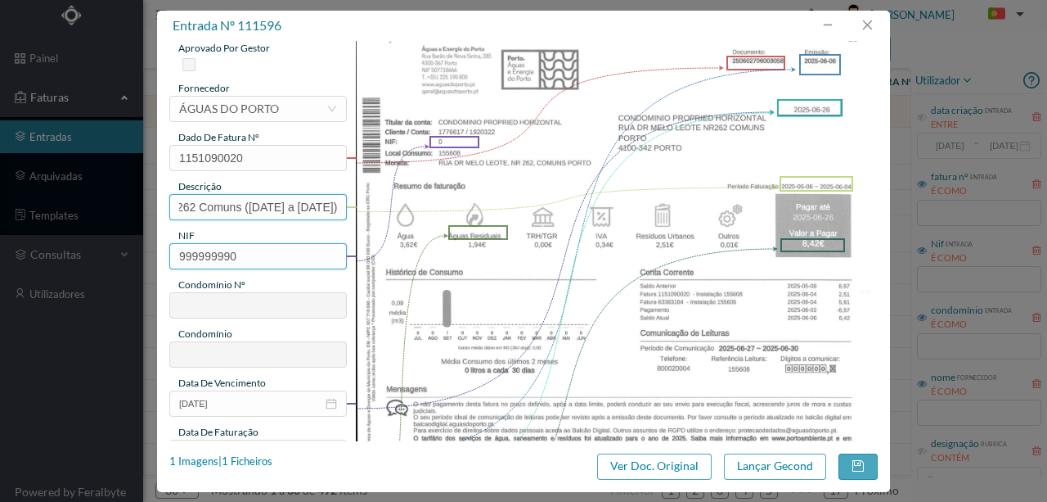
scroll to position [109, 0]
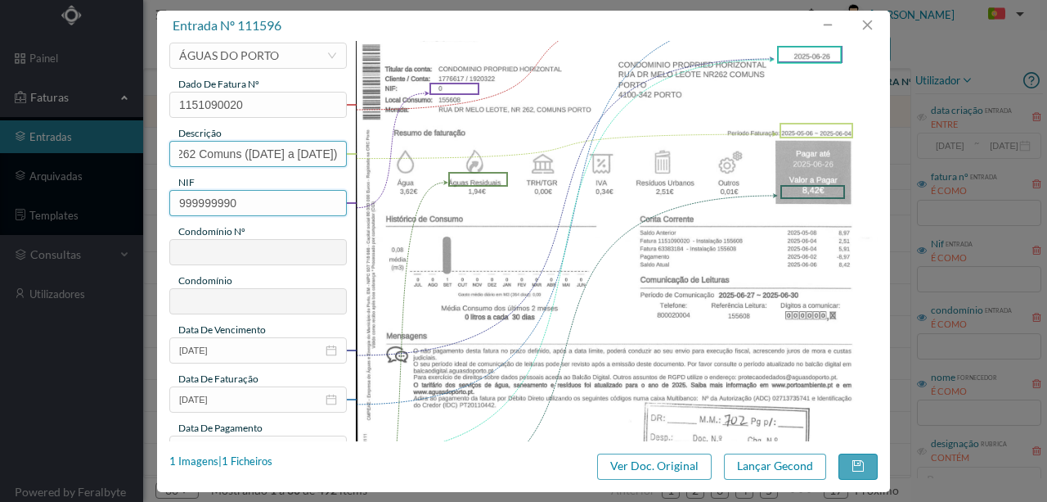
type input "262 Comuns (25-05-06 a 2025-06-04)"
drag, startPoint x: 256, startPoint y: 206, endPoint x: 10, endPoint y: 185, distance: 247.2
click at [10, 185] on div "entrada nº 111596 gestor condomínio Condominio sem gestor aprovado por gestor f…" at bounding box center [523, 251] width 1047 height 502
type input "901706256"
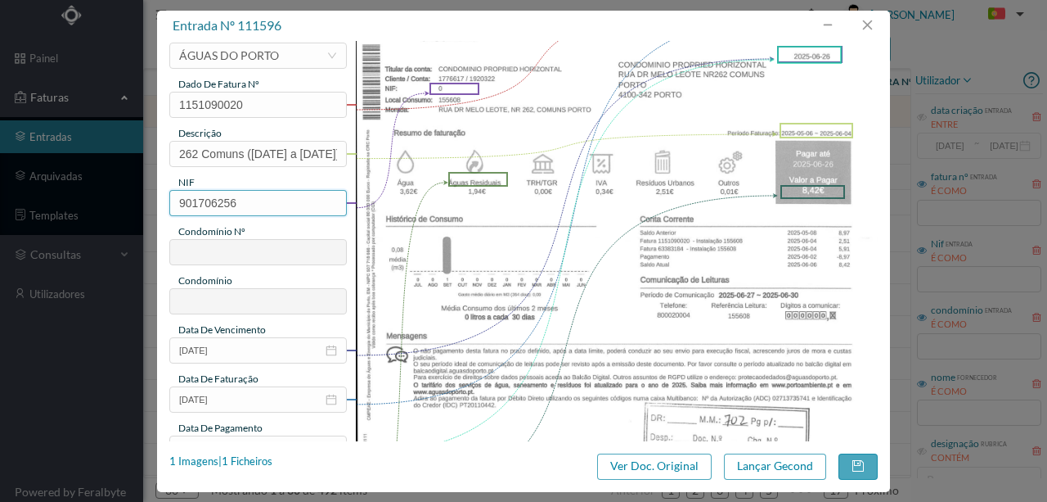
type input "213"
type input "ED. PARQUE - PORTO"
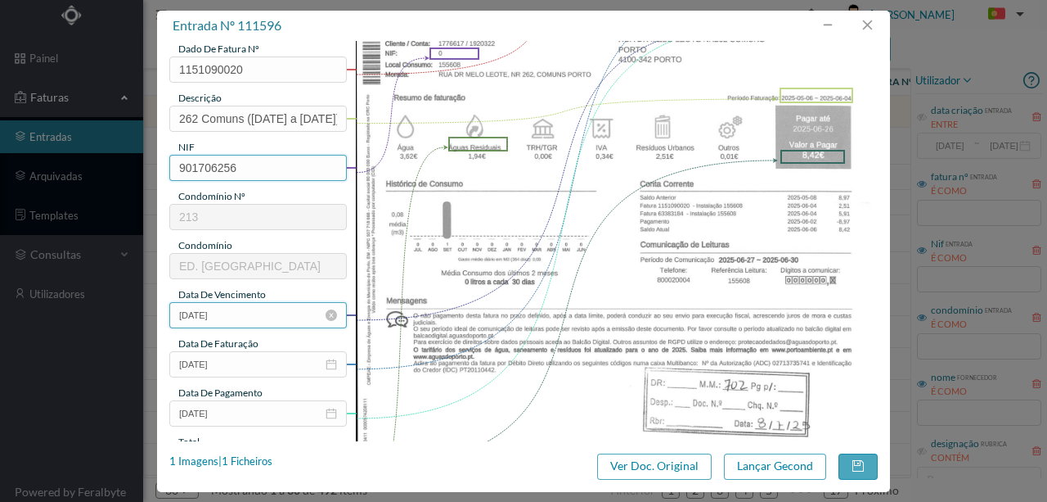
scroll to position [218, 0]
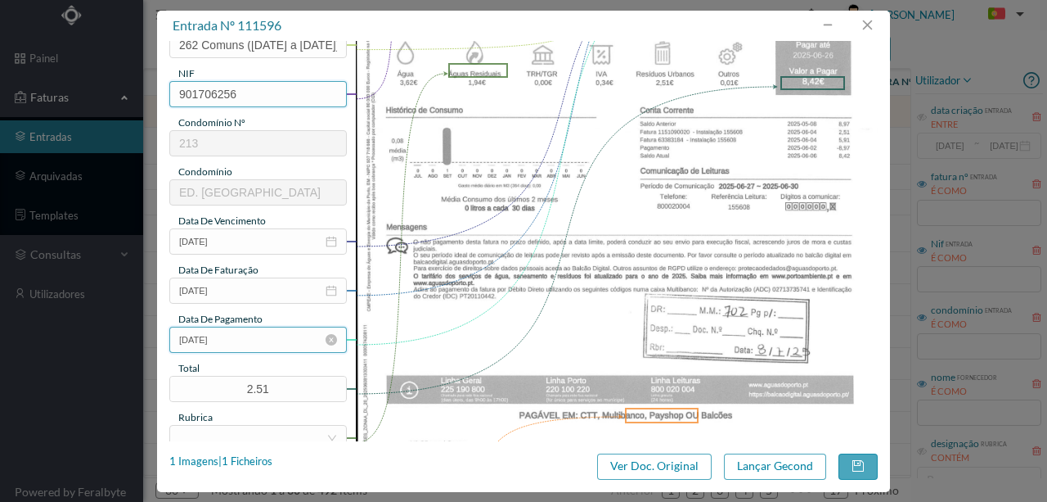
type input "901706256"
click at [256, 344] on input "2025-06-26" at bounding box center [258, 340] width 178 height 26
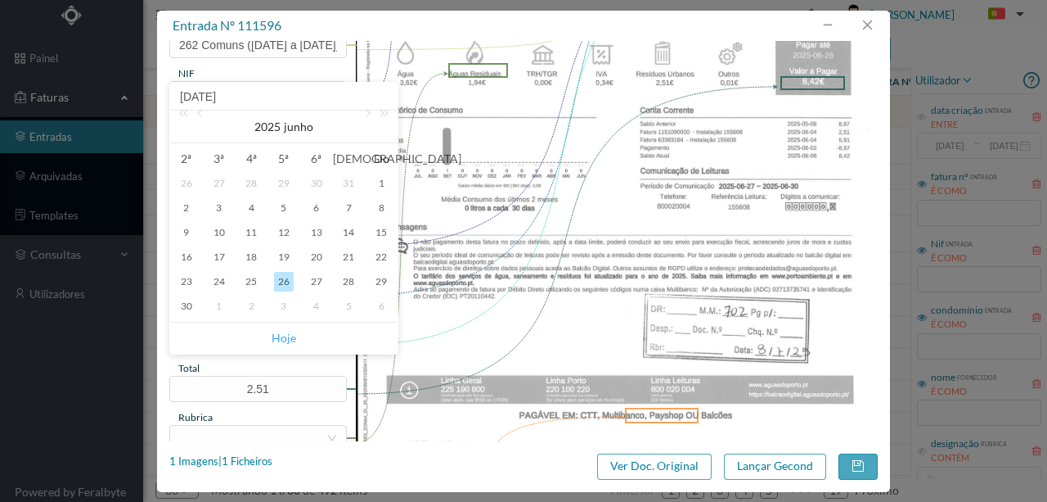
click at [285, 339] on link "Hoje" at bounding box center [284, 337] width 25 height 31
type input "2025-09-09"
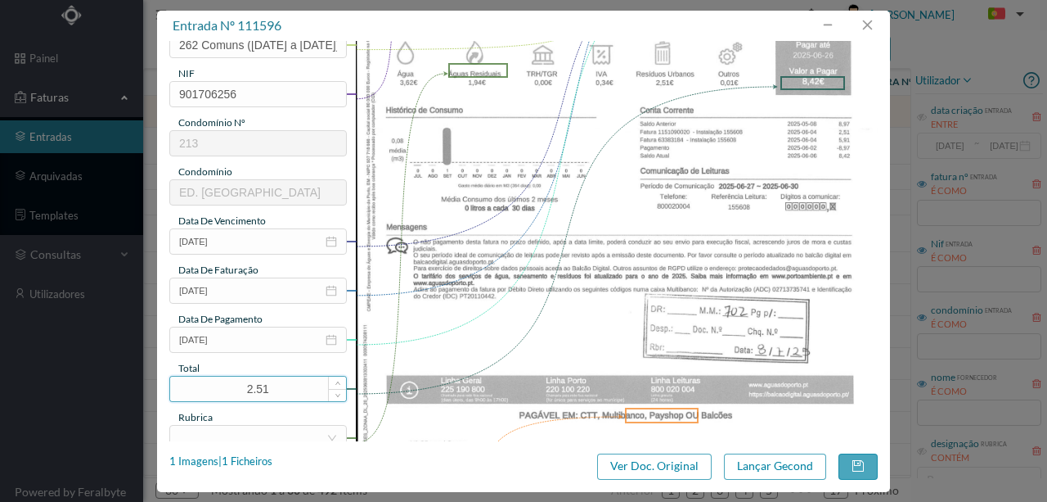
drag, startPoint x: 275, startPoint y: 386, endPoint x: 224, endPoint y: 390, distance: 50.8
click at [224, 390] on input "2.51" at bounding box center [258, 388] width 176 height 25
type input "8.42"
click at [262, 347] on input "2025-09-09" at bounding box center [258, 340] width 178 height 26
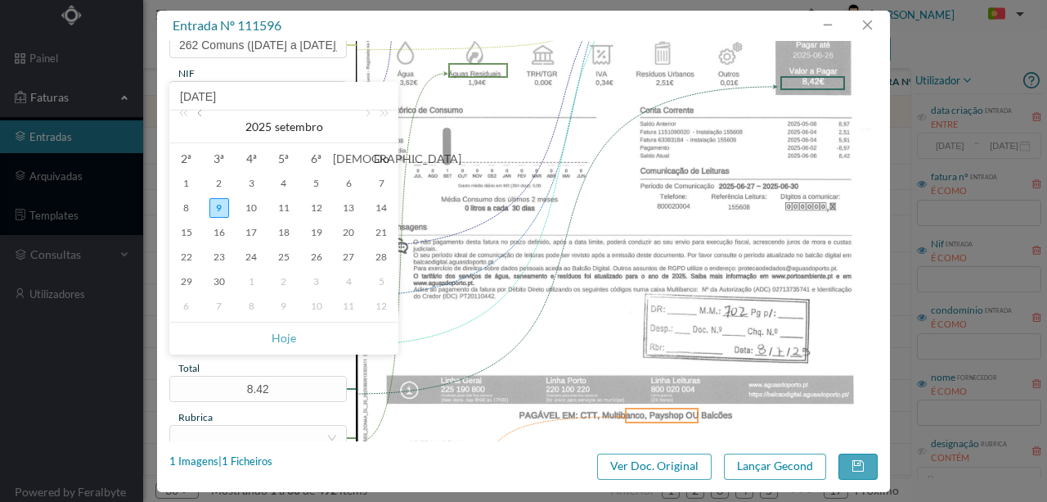
click at [205, 113] on link at bounding box center [201, 126] width 15 height 33
click at [218, 206] on div "8" at bounding box center [219, 208] width 20 height 20
type input "2025-07-08"
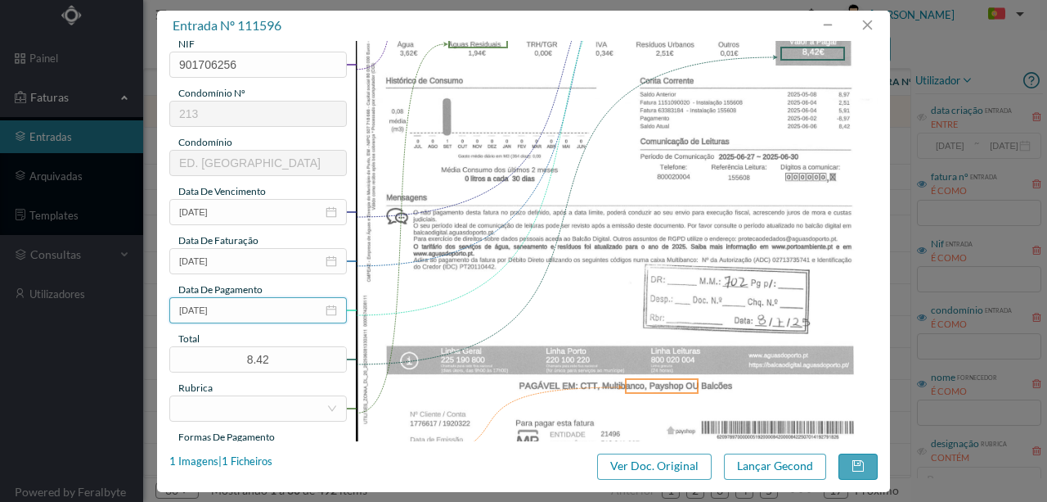
scroll to position [272, 0]
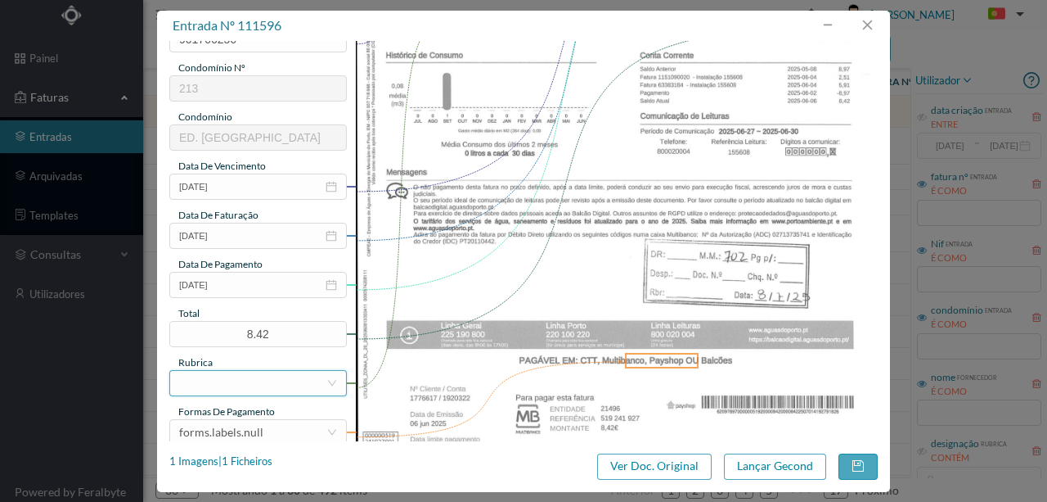
click at [225, 381] on div at bounding box center [252, 383] width 147 height 25
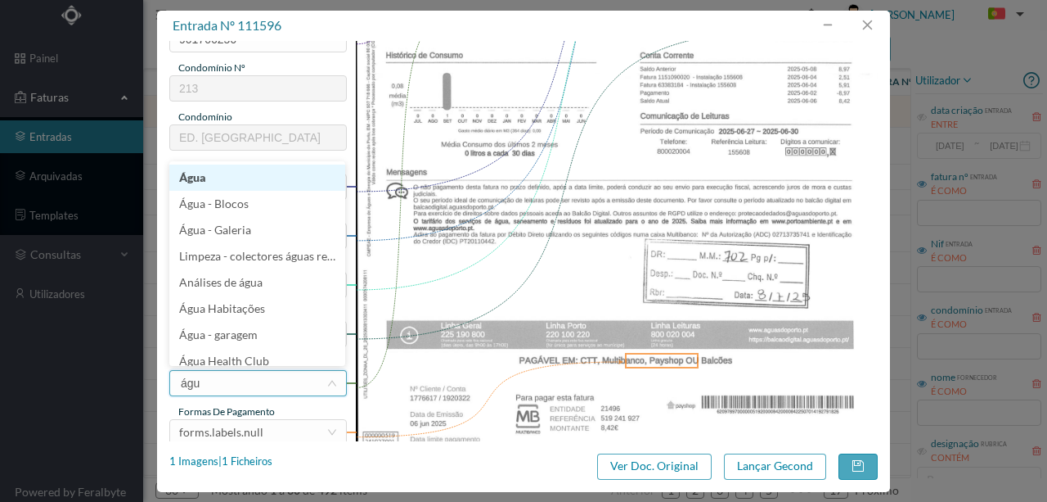
type input "água"
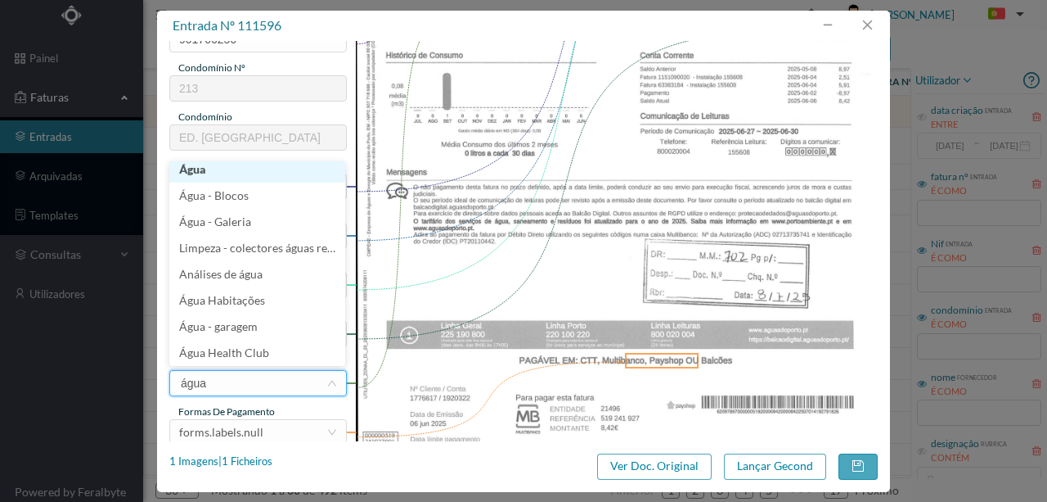
scroll to position [3, 0]
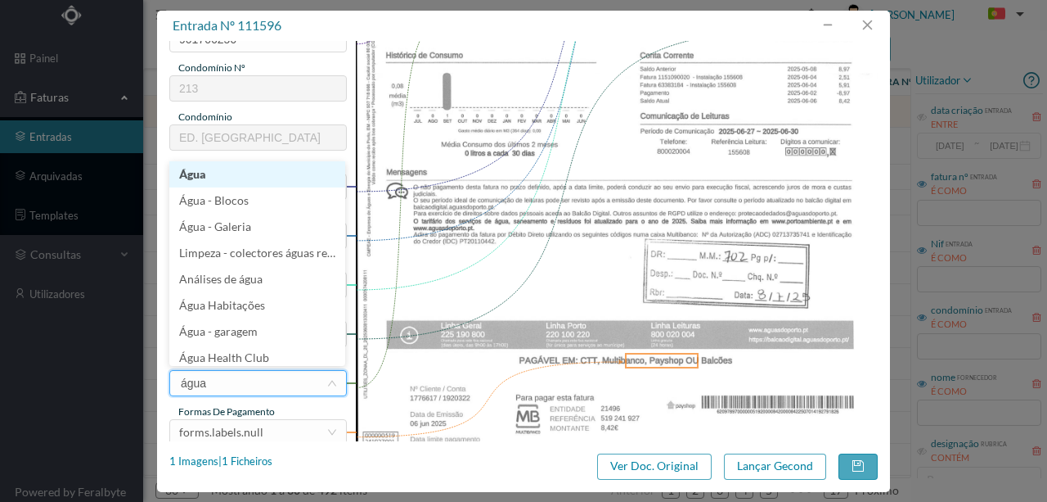
click at [199, 180] on li "Água" at bounding box center [257, 174] width 176 height 26
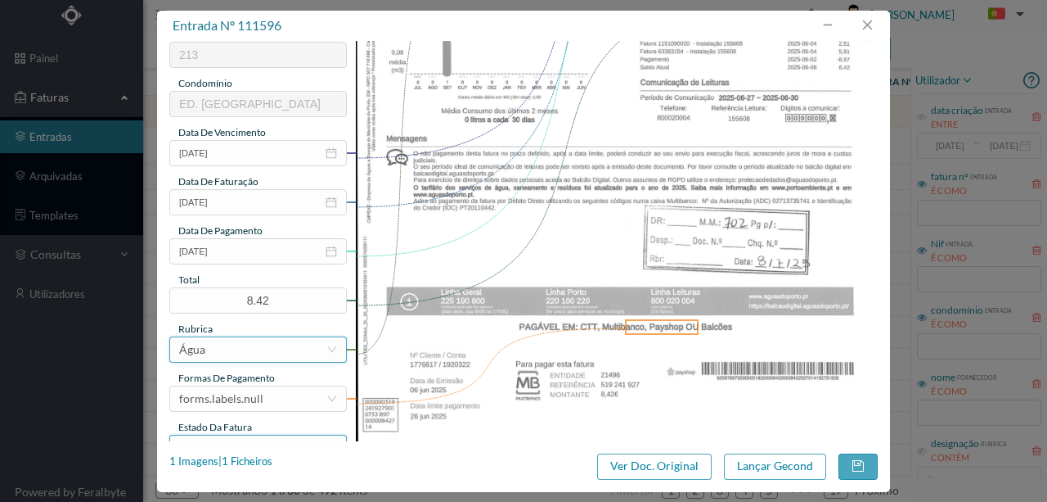
scroll to position [387, 0]
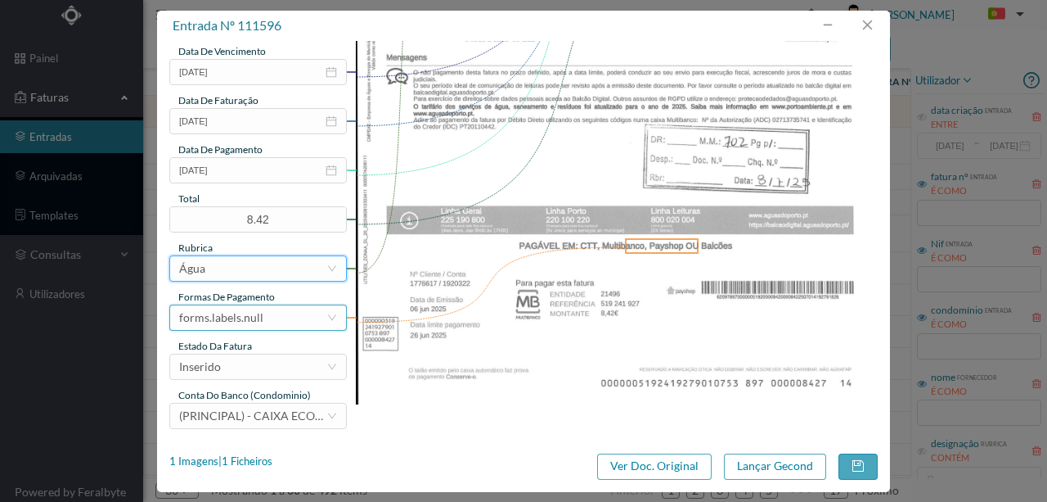
click at [241, 313] on div "forms.labels.null" at bounding box center [221, 317] width 84 height 25
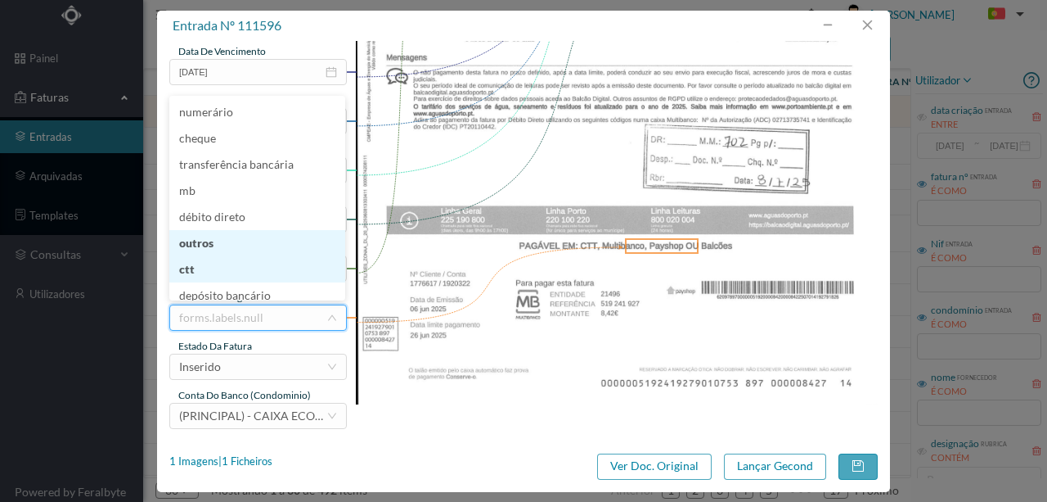
scroll to position [8, 0]
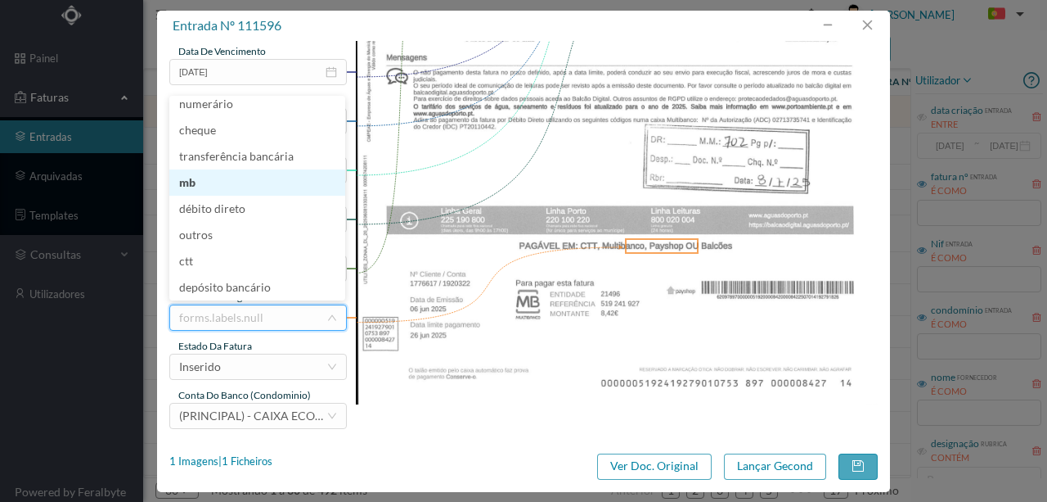
click at [183, 185] on li "mb" at bounding box center [257, 182] width 176 height 26
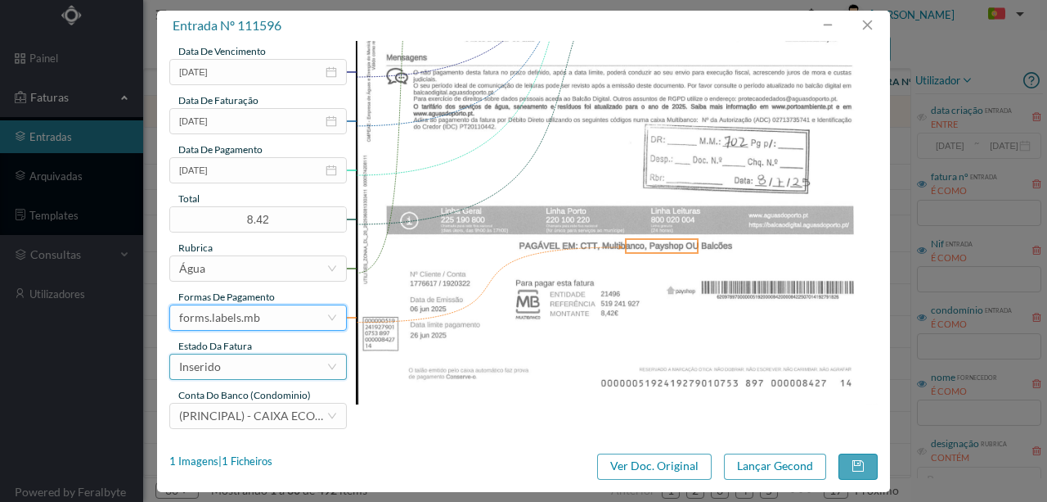
click at [250, 373] on div "Inserido" at bounding box center [252, 366] width 147 height 25
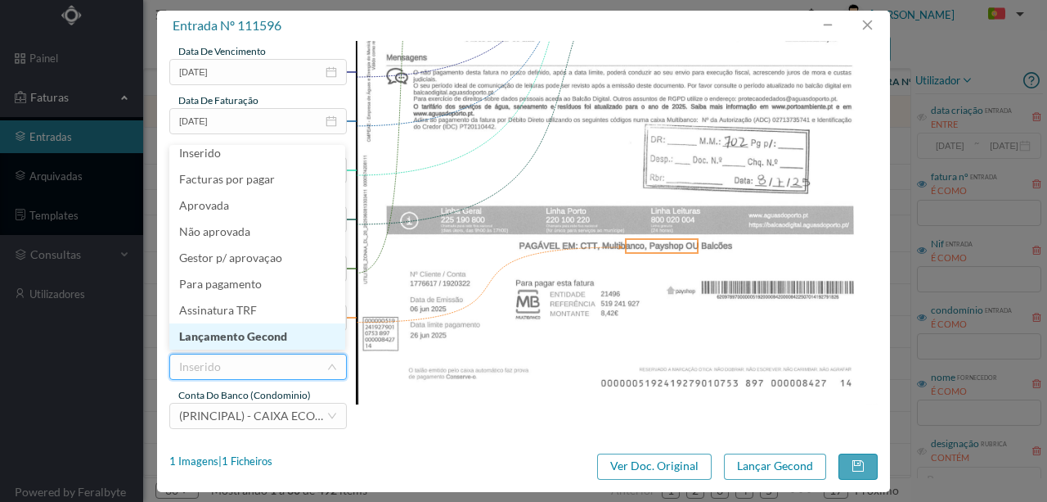
click at [254, 337] on li "Lançamento Gecond" at bounding box center [257, 336] width 176 height 26
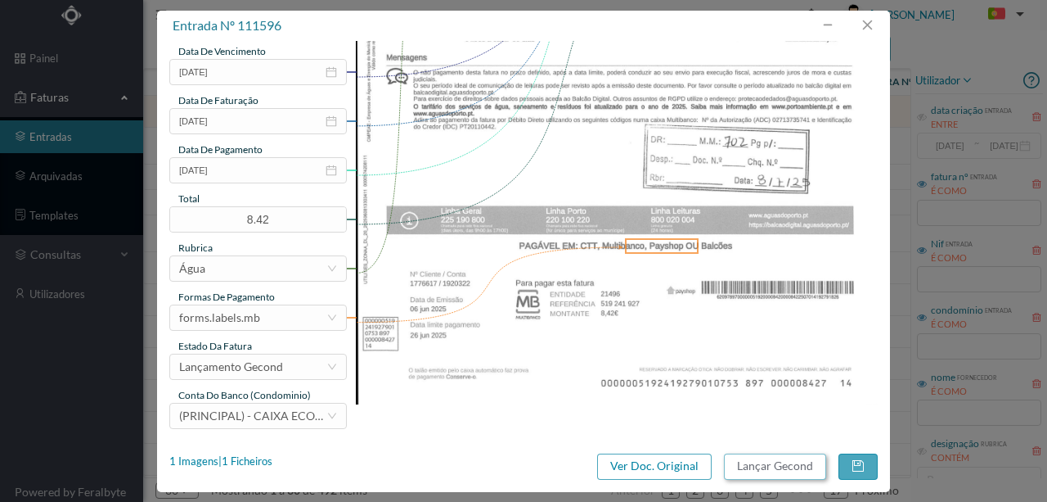
click at [779, 463] on button "Lançar Gecond" at bounding box center [775, 466] width 102 height 26
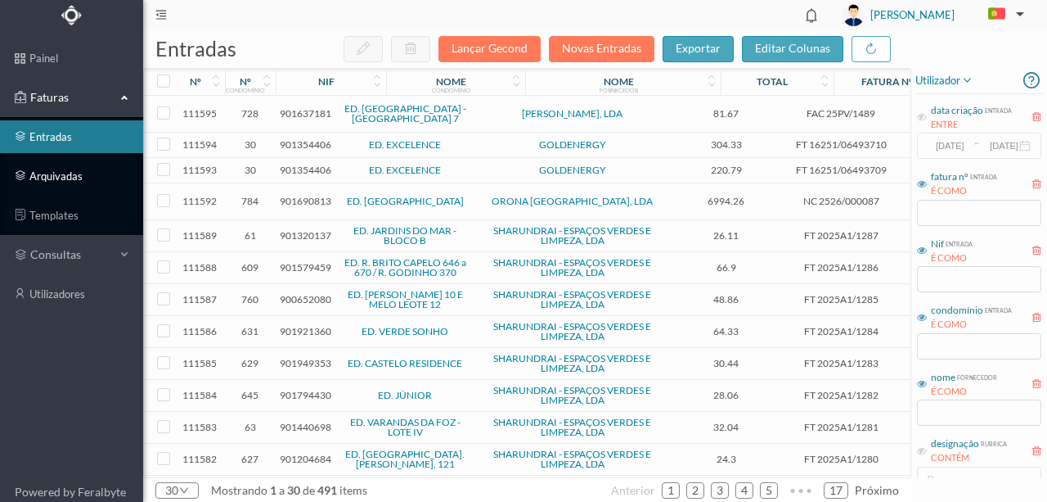
click at [70, 179] on link "arquivadas" at bounding box center [71, 176] width 143 height 33
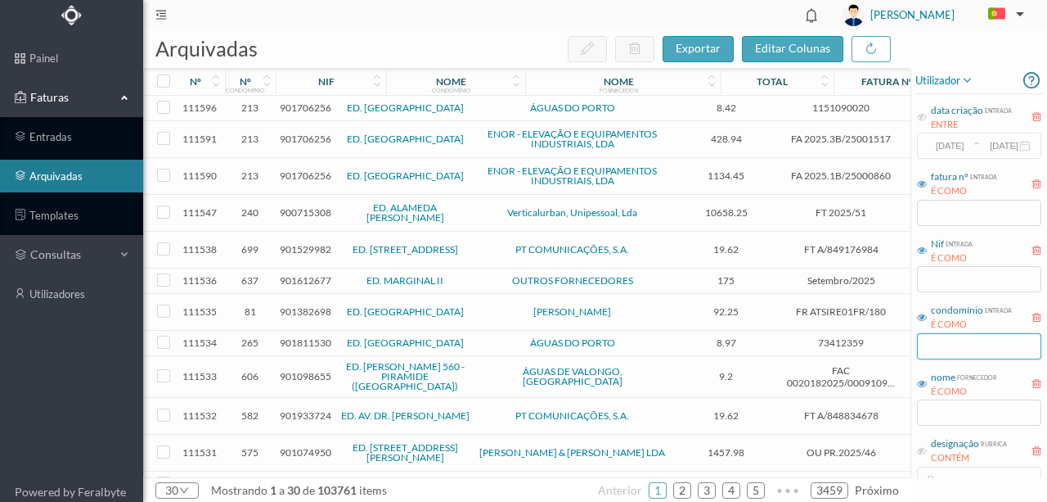
click at [938, 349] on input "text" at bounding box center [979, 346] width 124 height 26
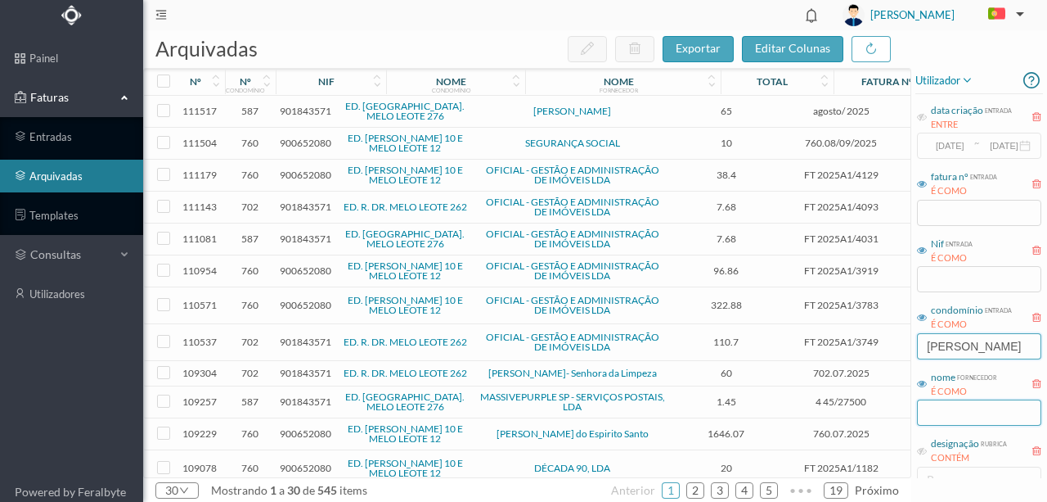
type input "melo leo"
click at [934, 413] on input "text" at bounding box center [979, 412] width 124 height 26
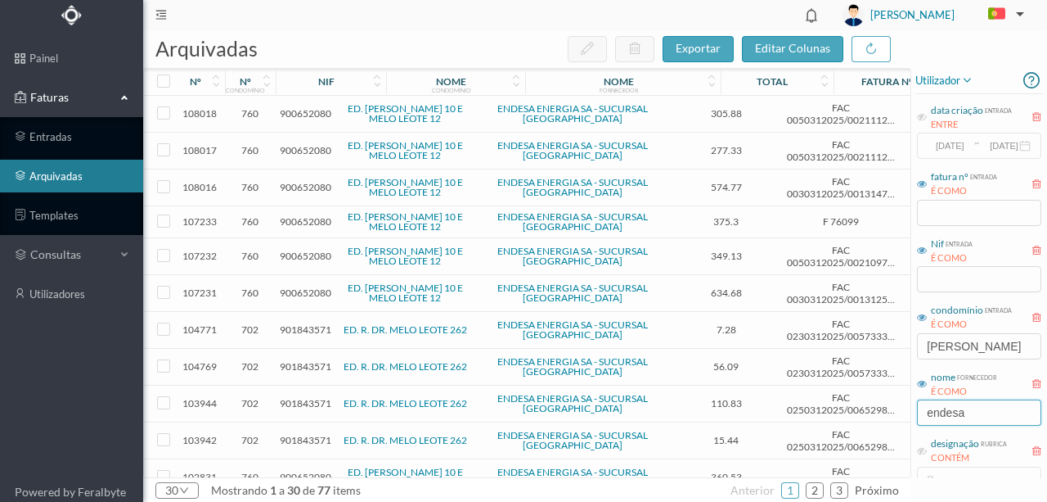
type input "ENDESA"
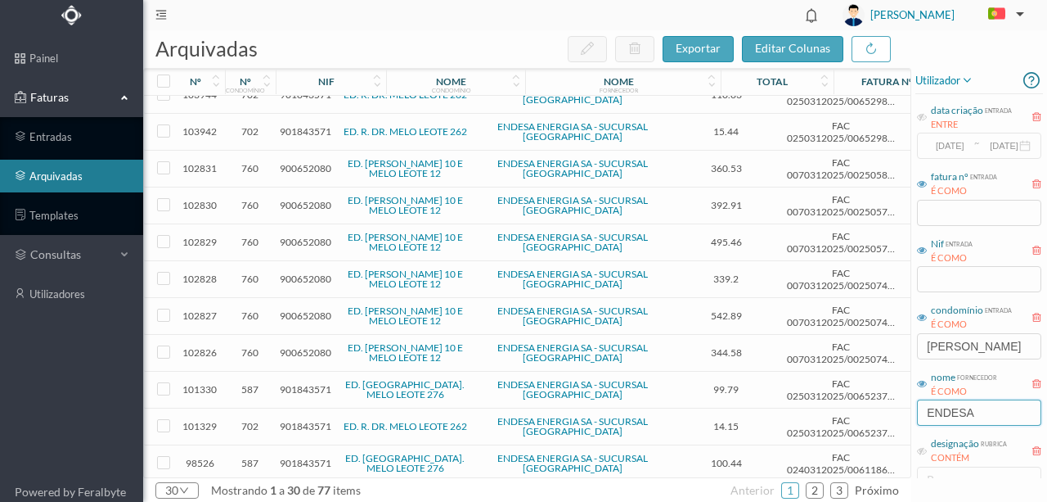
scroll to position [327, 0]
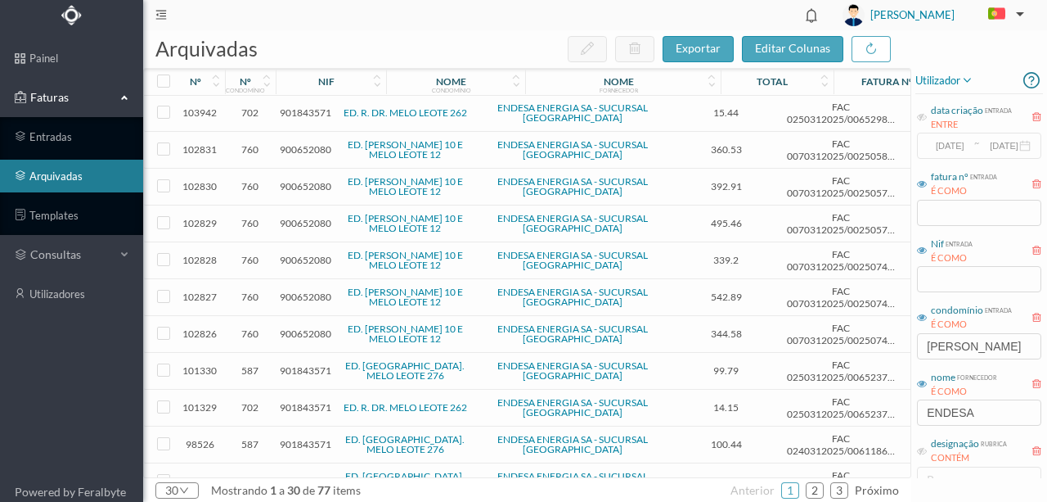
click at [303, 401] on span "901843571" at bounding box center [306, 407] width 52 height 12
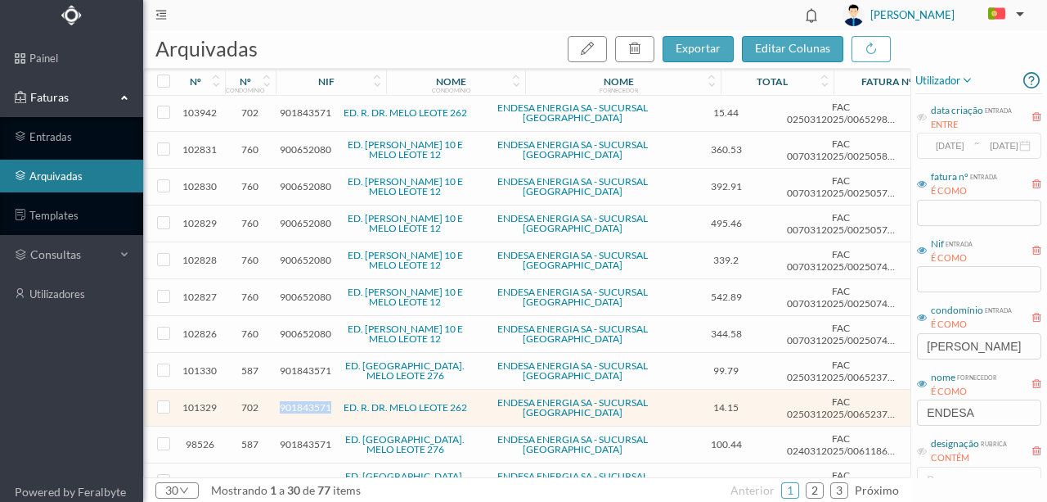
click at [303, 401] on span "901843571" at bounding box center [306, 407] width 52 height 12
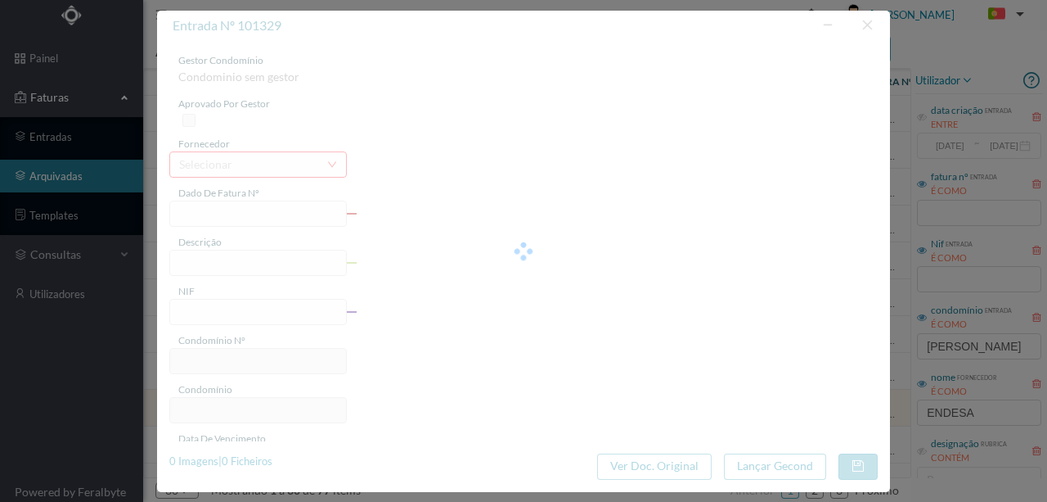
type input "FAC 0250312025/0065237526"
type input "282 (28.04.2025 a 27.05.2025)"
type input "901843571"
type input "23-05-2025"
type input "08-05-2025"
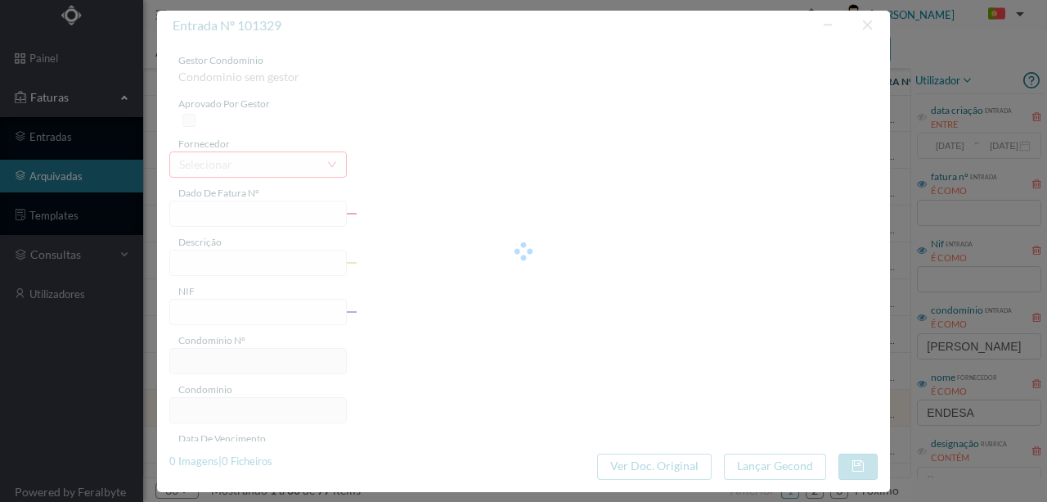
type input "23-05-2025"
type input "14.15"
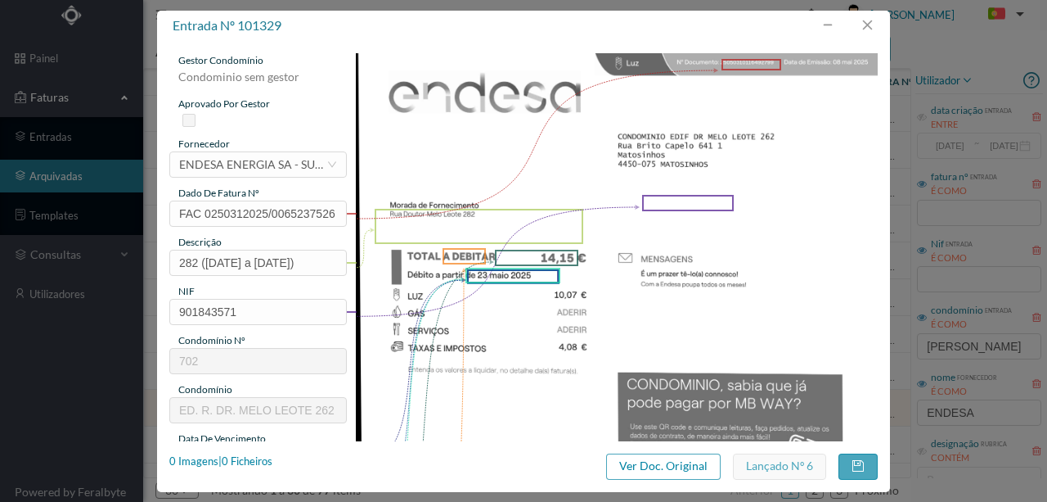
type input "702"
type input "ED. R. DR. MELO LEOTE 262"
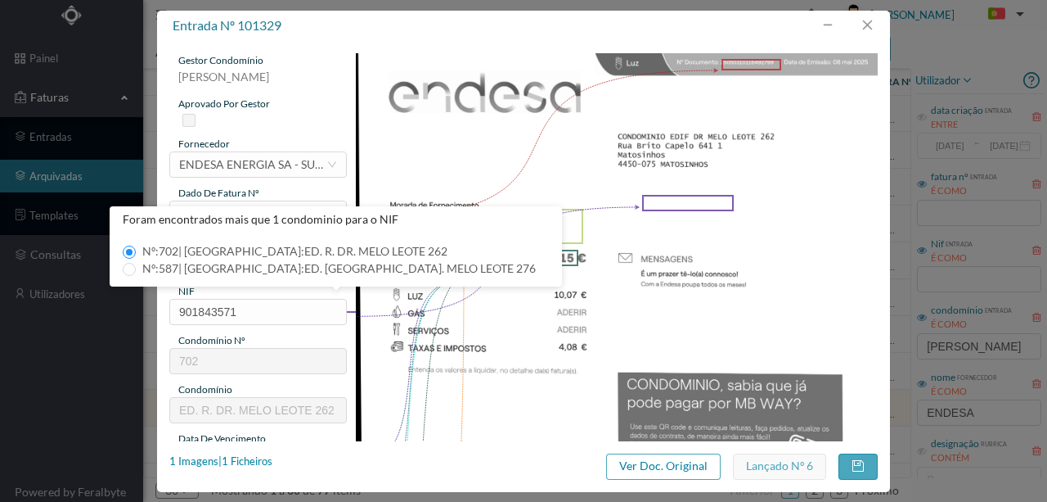
scroll to position [0, 0]
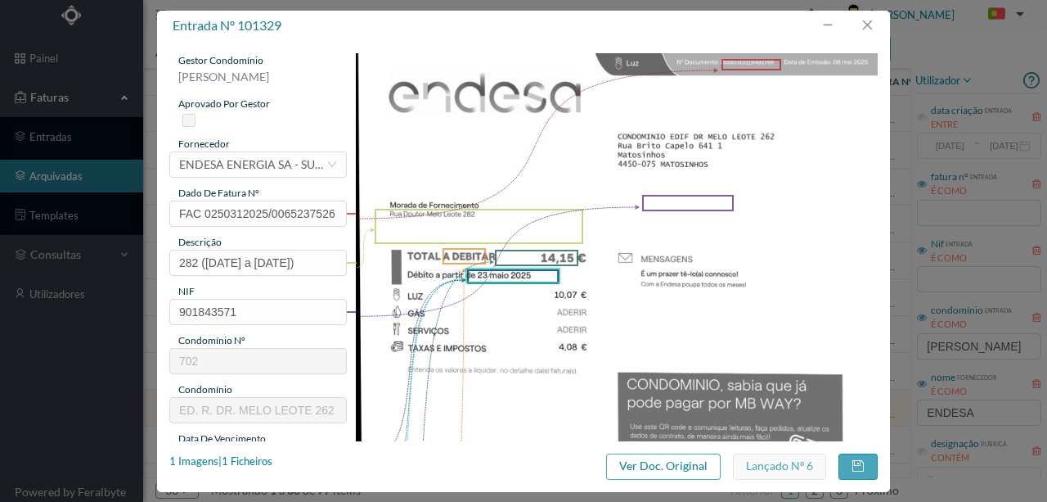
click at [782, 253] on img at bounding box center [617, 422] width 523 height 738
click at [869, 21] on button "button" at bounding box center [867, 25] width 39 height 26
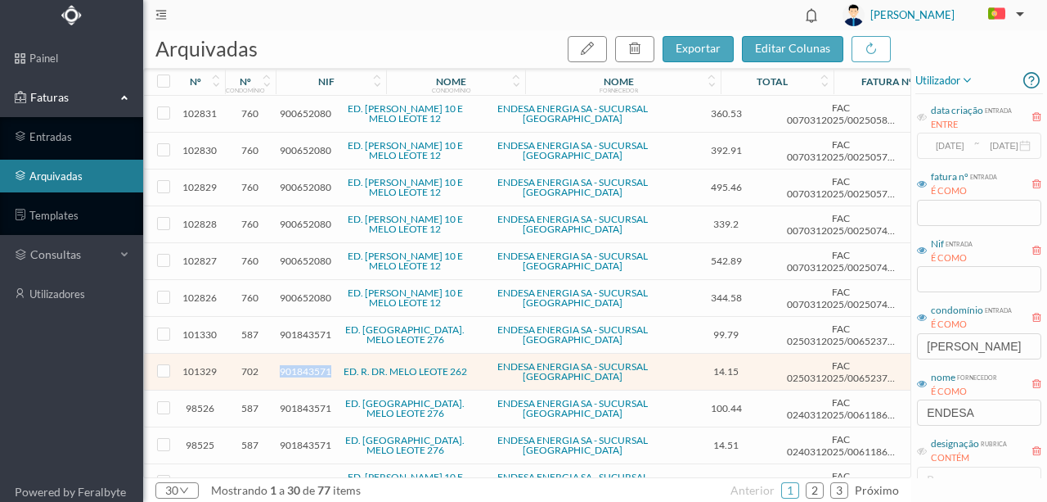
scroll to position [381, 0]
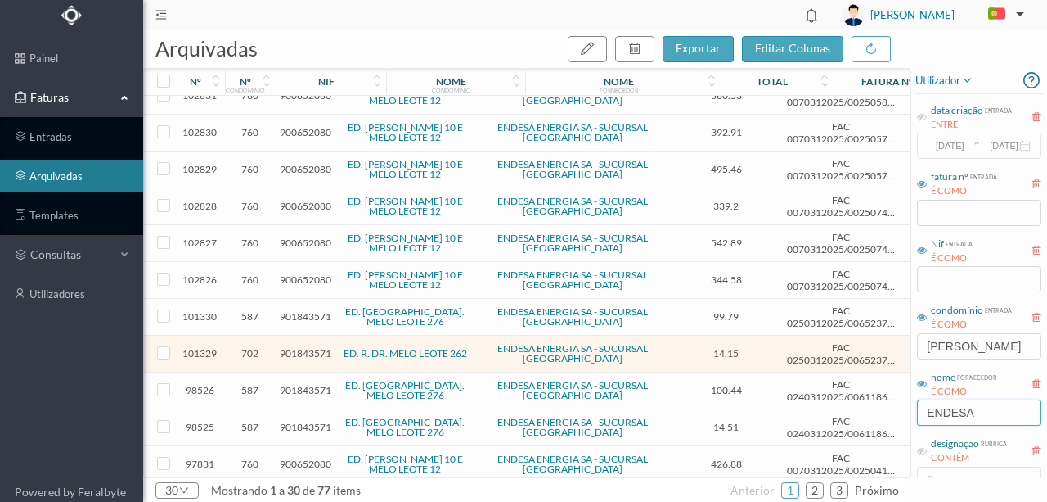
drag, startPoint x: 998, startPoint y: 416, endPoint x: 867, endPoint y: 425, distance: 132.1
click at [867, 425] on div "arquivadas exportar editar colunas nº nº condomínio nif nome condomínio nome fo…" at bounding box center [595, 265] width 904 height 471
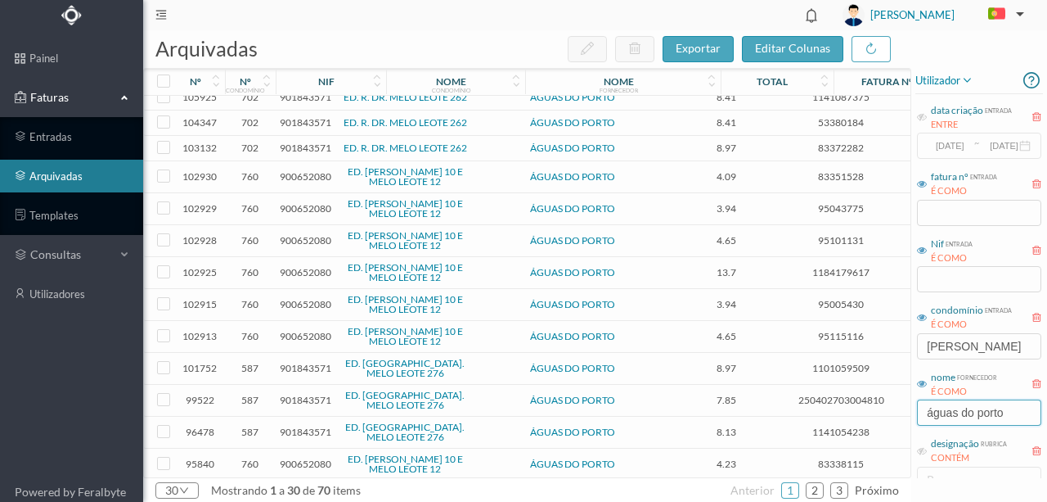
scroll to position [110, 0]
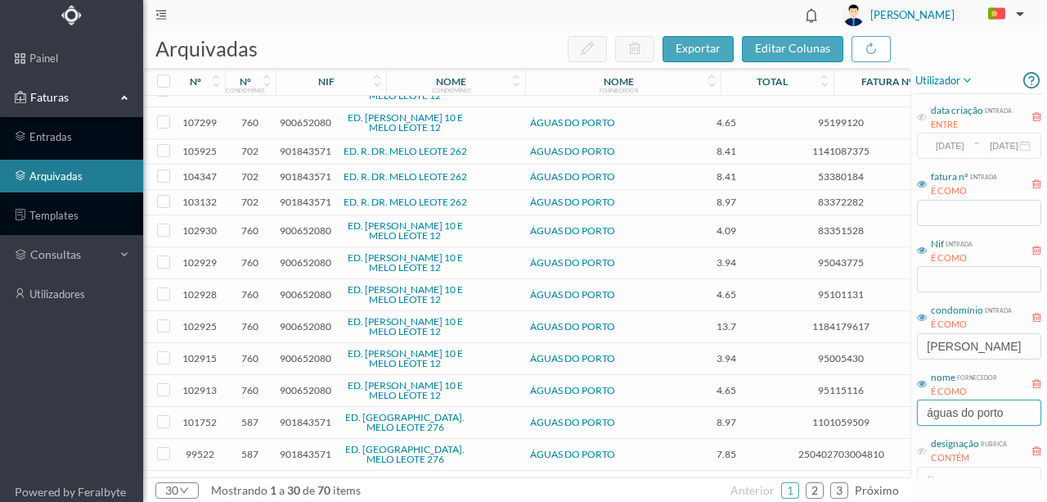
type input "águas do porto"
click at [165, 198] on input "checkbox" at bounding box center [163, 201] width 13 height 13
checkbox input "true"
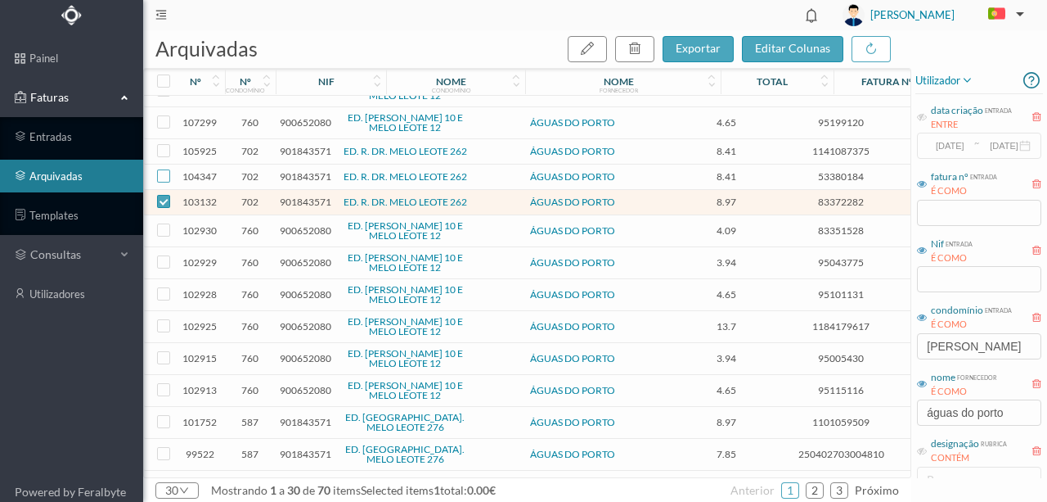
click at [161, 172] on input "checkbox" at bounding box center [163, 175] width 13 height 13
checkbox input "true"
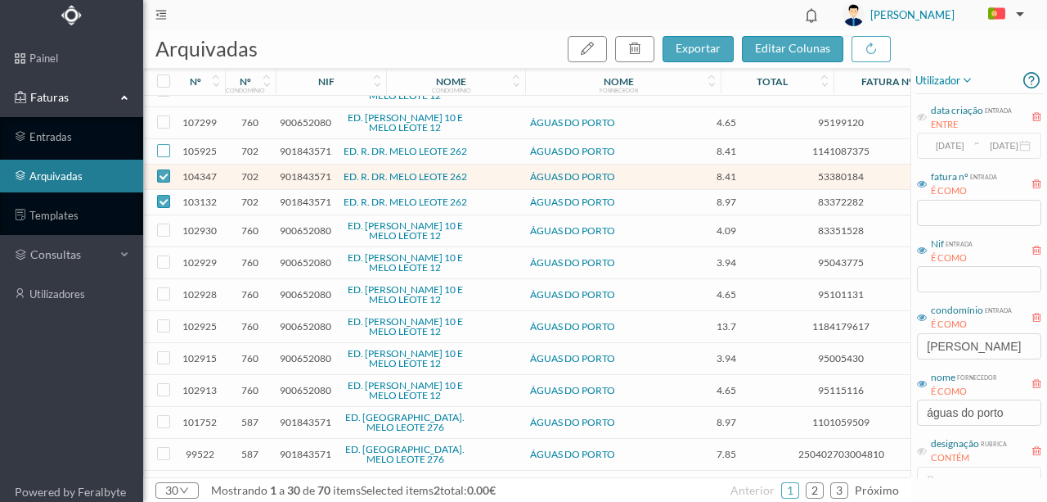
click at [162, 151] on input "checkbox" at bounding box center [163, 150] width 13 height 13
checkbox input "true"
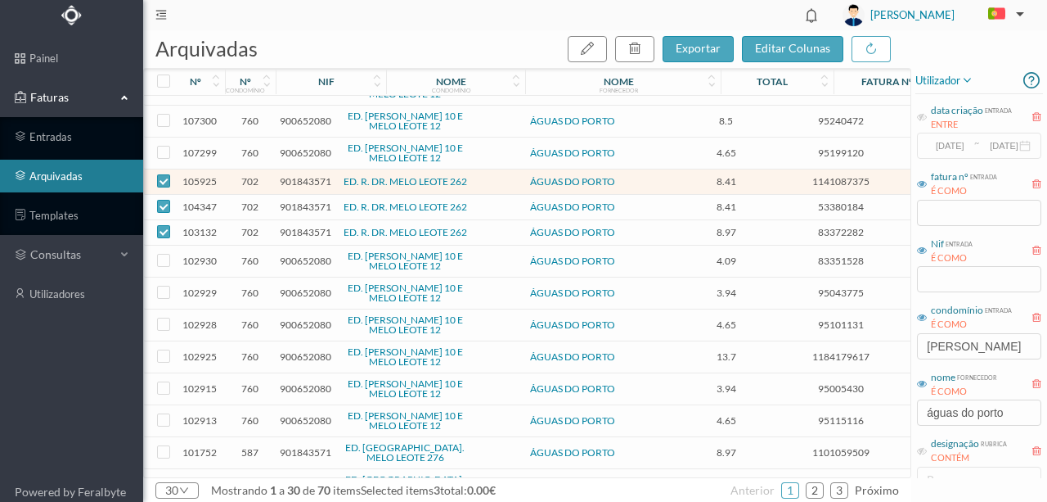
scroll to position [0, 0]
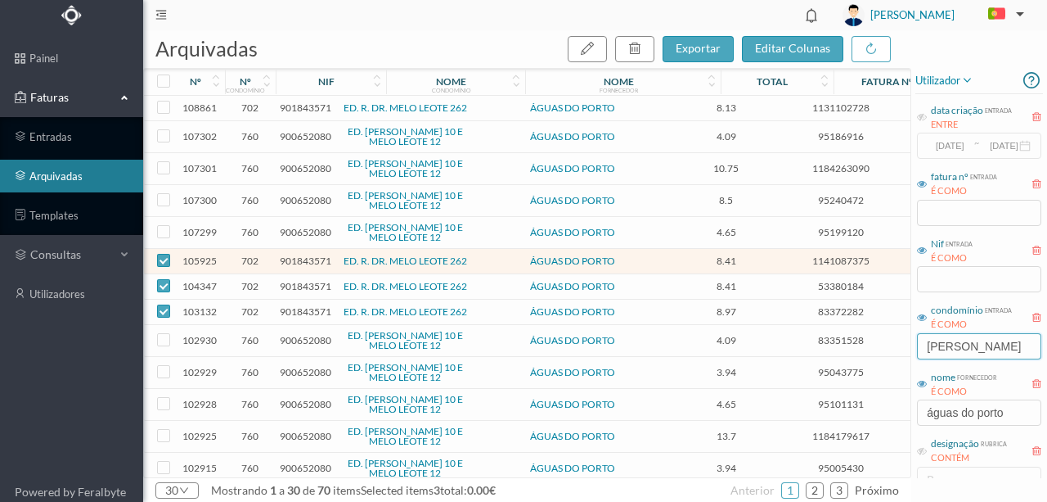
click at [980, 345] on input "melo leo" at bounding box center [979, 346] width 124 height 26
type input "melo leote"
checkbox input "false"
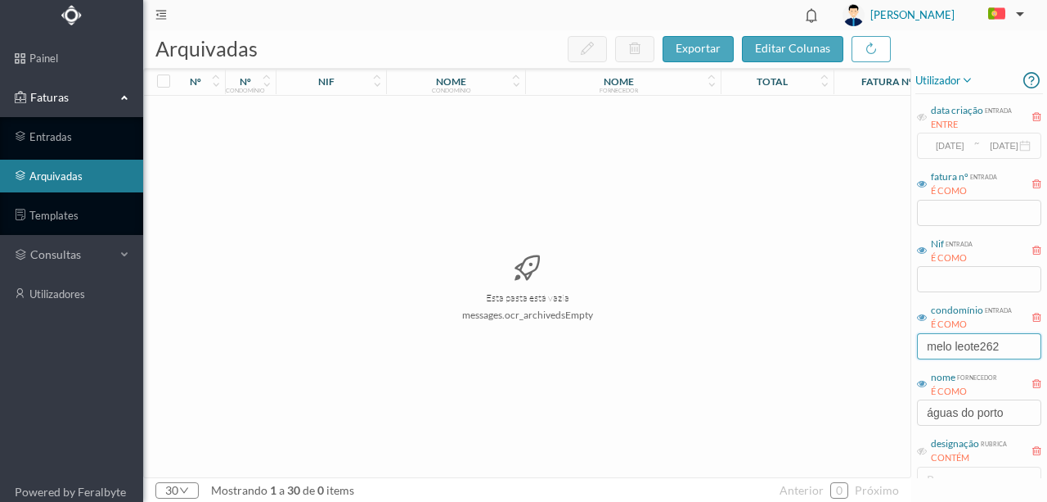
click at [980, 345] on input "melo leote262" at bounding box center [979, 346] width 124 height 26
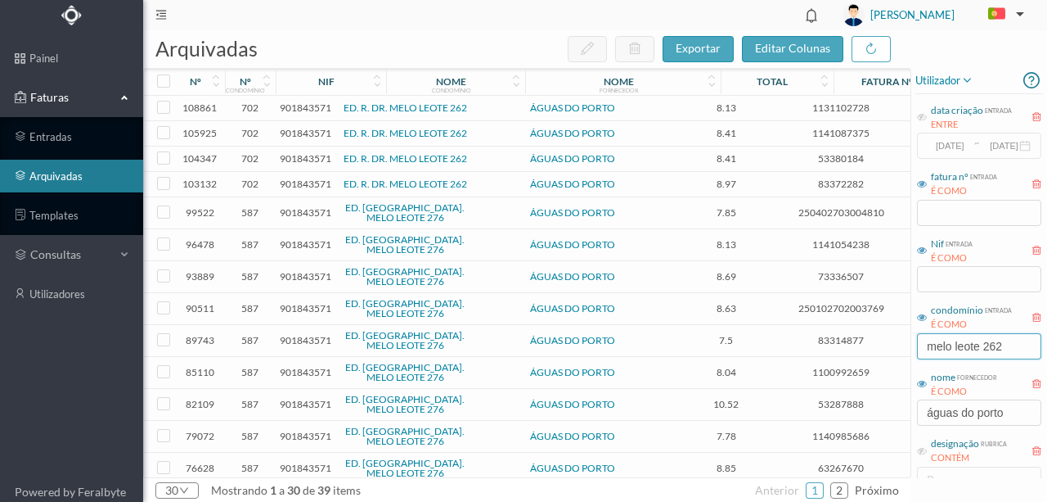
type input "melo leote 262"
click at [57, 135] on link "entradas" at bounding box center [71, 136] width 143 height 33
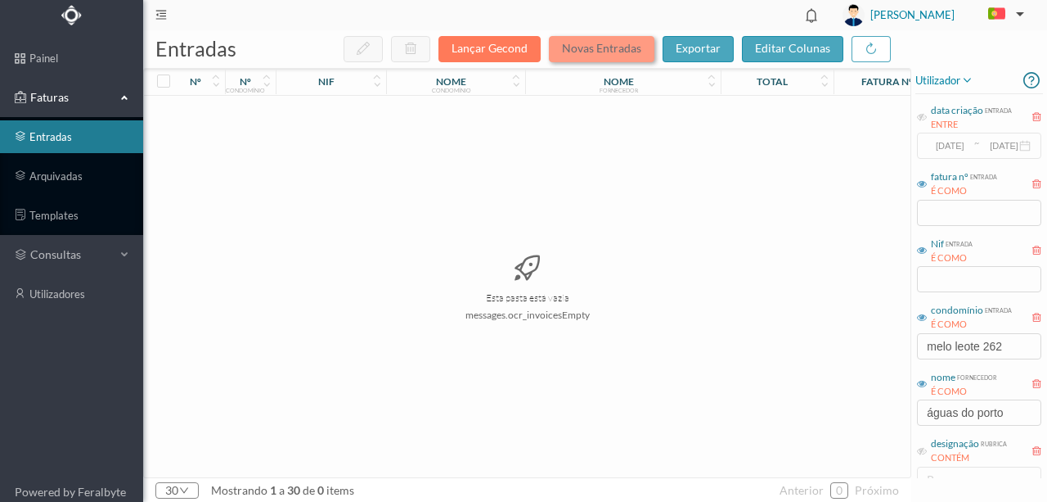
click at [587, 45] on button "Novas Entradas" at bounding box center [602, 49] width 106 height 26
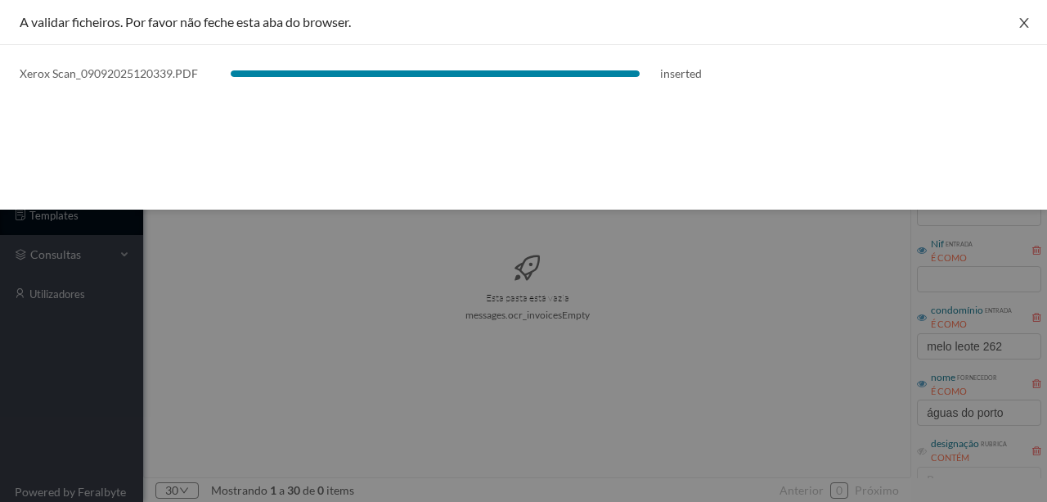
drag, startPoint x: 1016, startPoint y: 20, endPoint x: 482, endPoint y: 129, distance: 544.7
click at [992, 28] on div "A validar ficheiros. Por favor não feche esta aba do browser." at bounding box center [523, 22] width 1047 height 45
click at [1029, 24] on icon "icon: close" at bounding box center [1024, 22] width 13 height 13
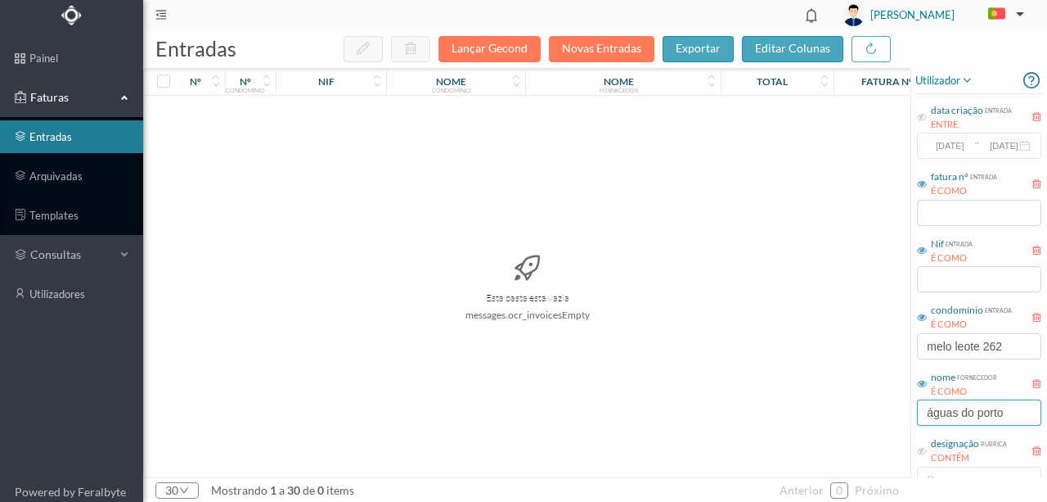
drag, startPoint x: 1007, startPoint y: 417, endPoint x: 845, endPoint y: 430, distance: 162.5
click at [847, 430] on div "entradas Lançar Gecond Novas Entradas exportar editar colunas nº nº condomínio …" at bounding box center [595, 265] width 904 height 471
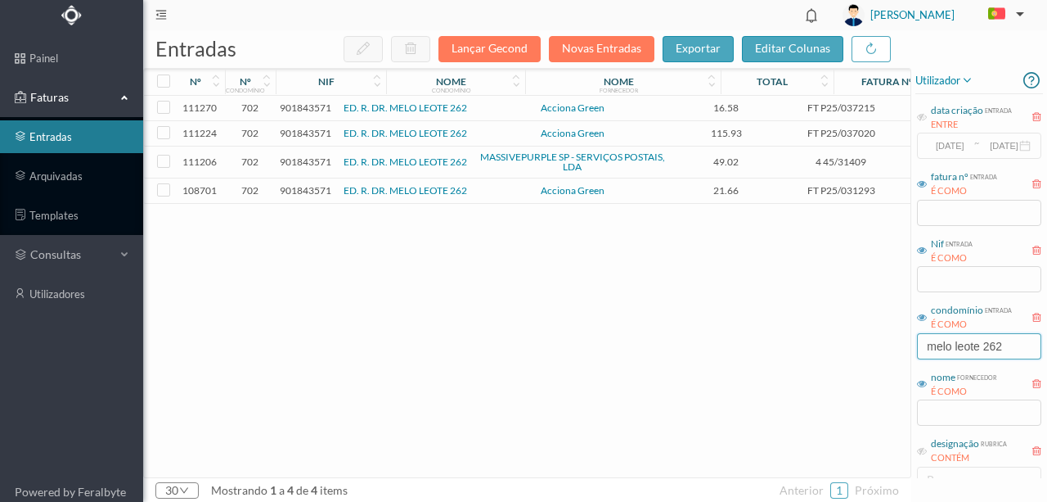
drag, startPoint x: 1018, startPoint y: 345, endPoint x: 848, endPoint y: 364, distance: 171.3
click at [848, 364] on div "entradas Lançar Gecond Novas Entradas exportar editar colunas nº nº condomínio …" at bounding box center [595, 265] width 904 height 471
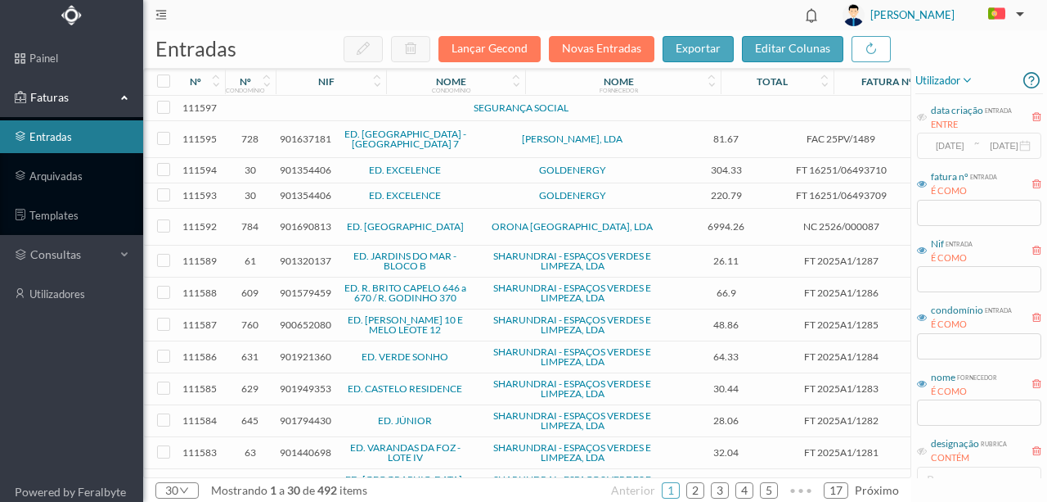
click at [348, 106] on td at bounding box center [354, 108] width 140 height 25
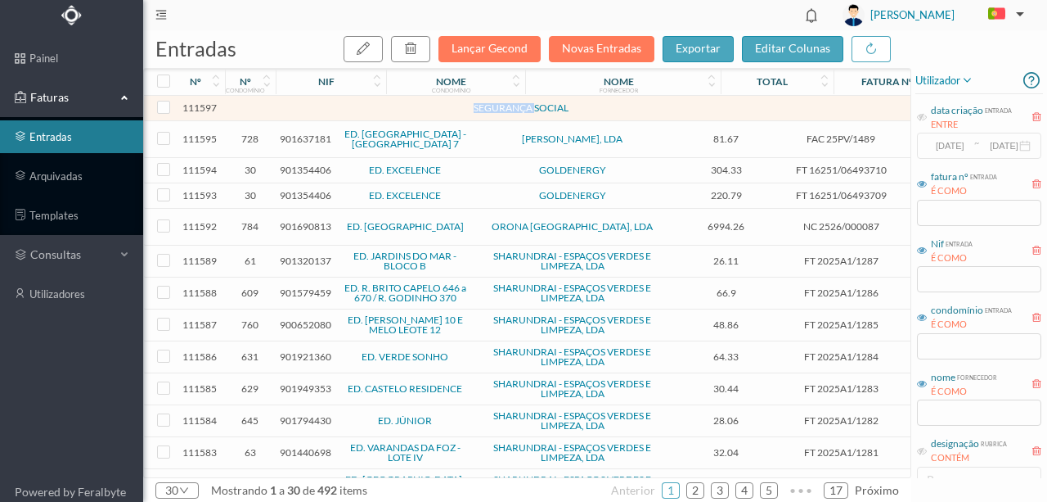
click at [348, 106] on td at bounding box center [354, 108] width 140 height 25
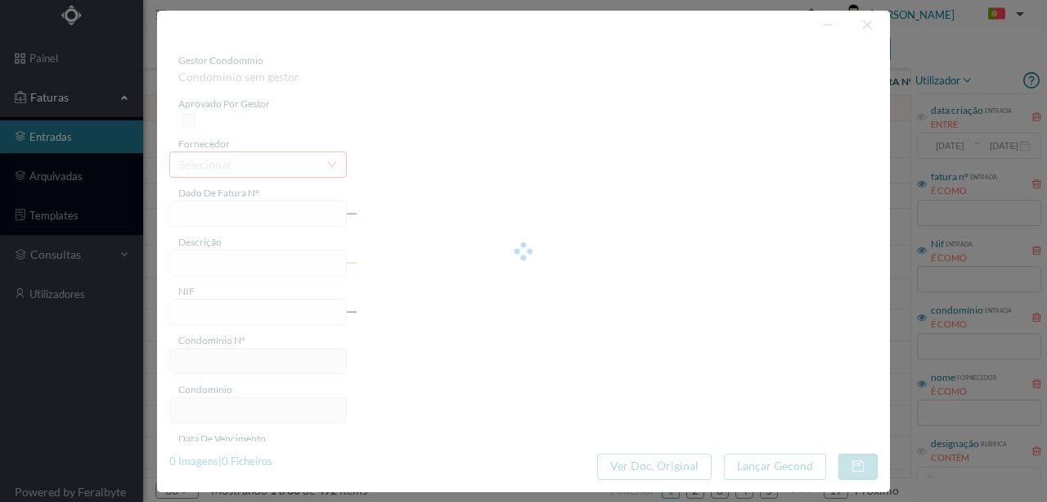
type input "0"
type input "Invalid date"
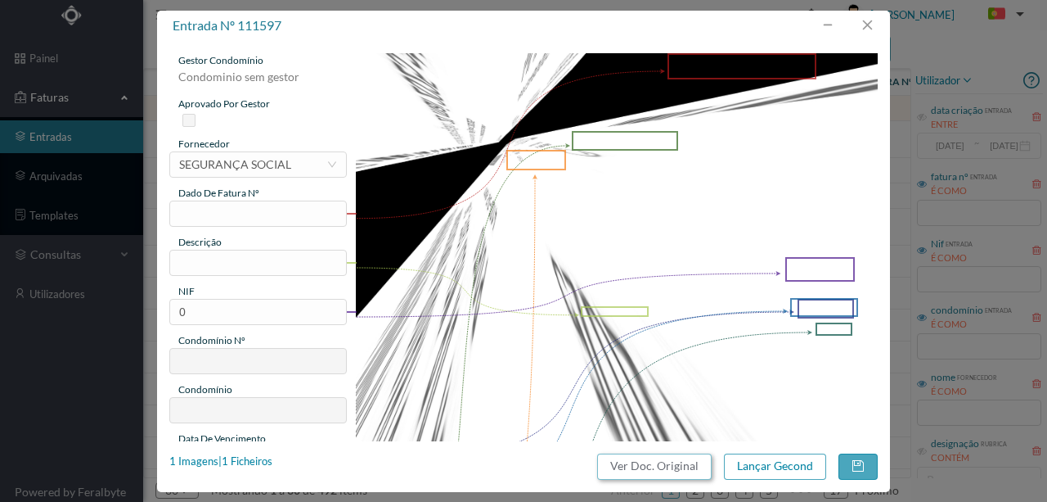
click at [667, 464] on button "Ver Doc. Original" at bounding box center [654, 466] width 115 height 26
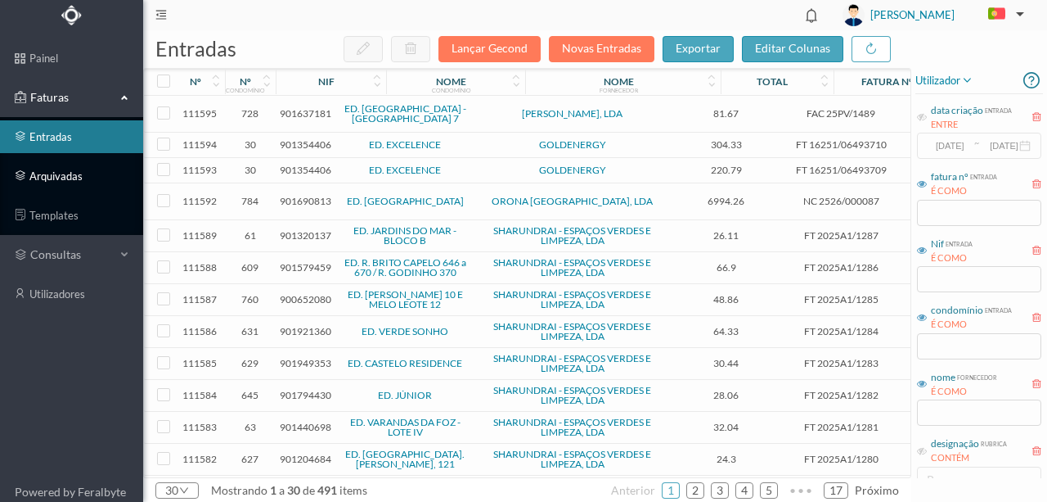
click at [47, 173] on link "arquivadas" at bounding box center [71, 176] width 143 height 33
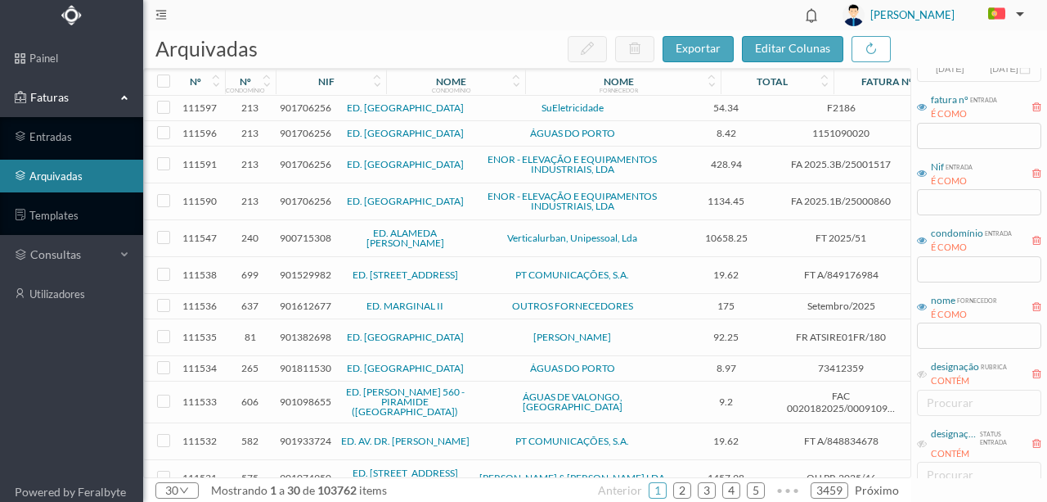
scroll to position [188, 0]
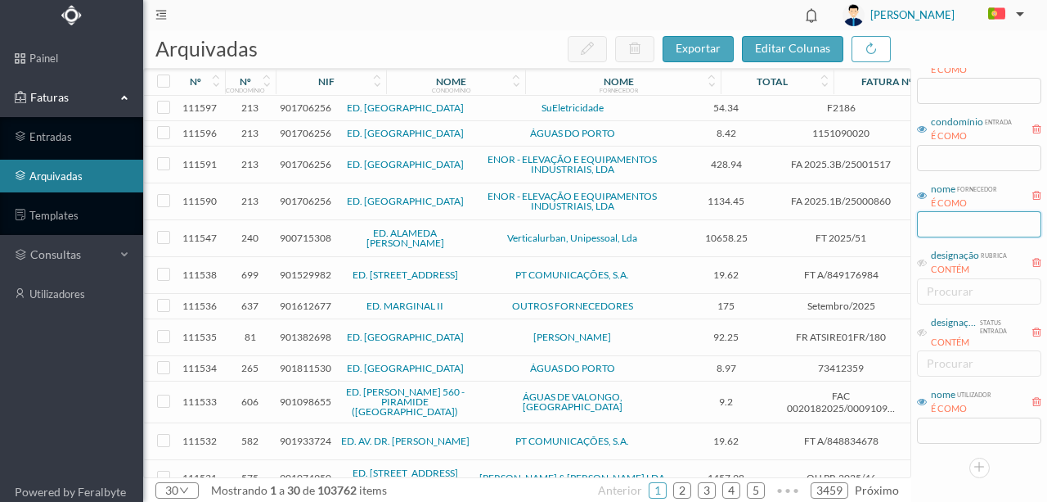
click at [939, 223] on input "text" at bounding box center [979, 224] width 124 height 26
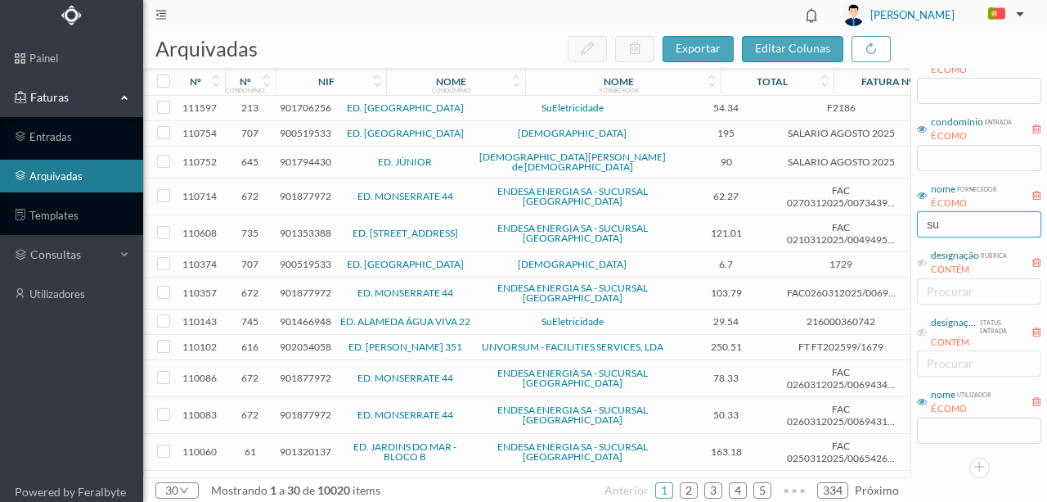
type input "su"
click at [295, 107] on span "901706256" at bounding box center [306, 107] width 52 height 12
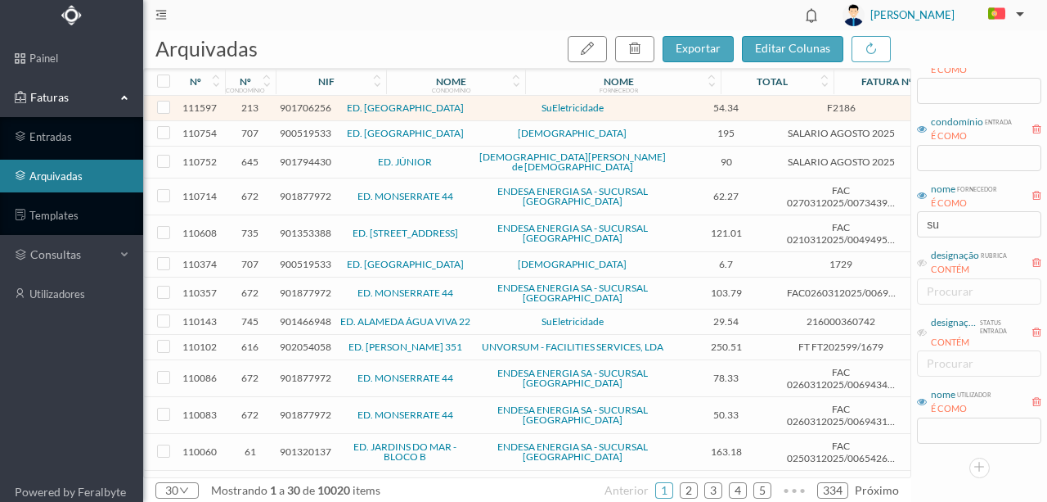
click at [291, 106] on span "901706256" at bounding box center [306, 107] width 52 height 12
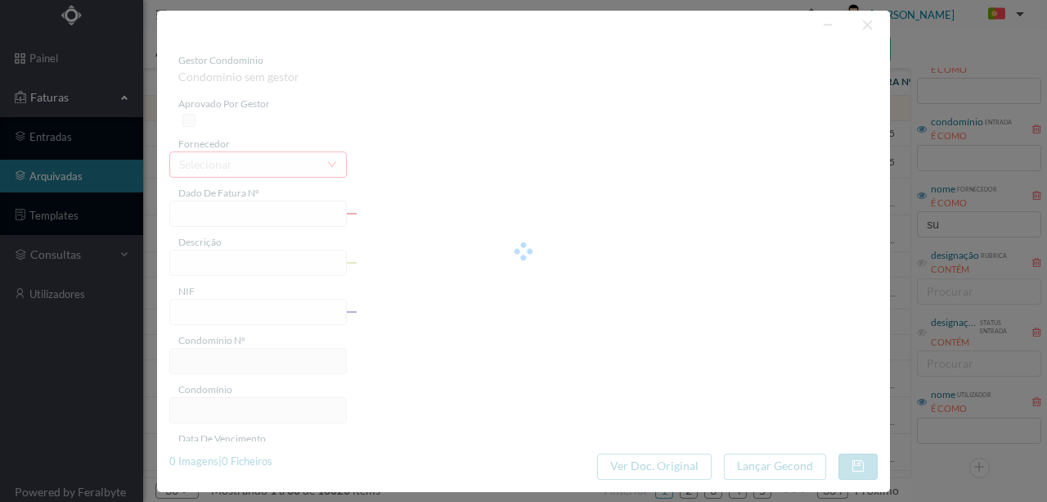
type input "F2186"
type input "262 ([DATE] a [DATE])"
type input "901706256"
type input "[DATE]"
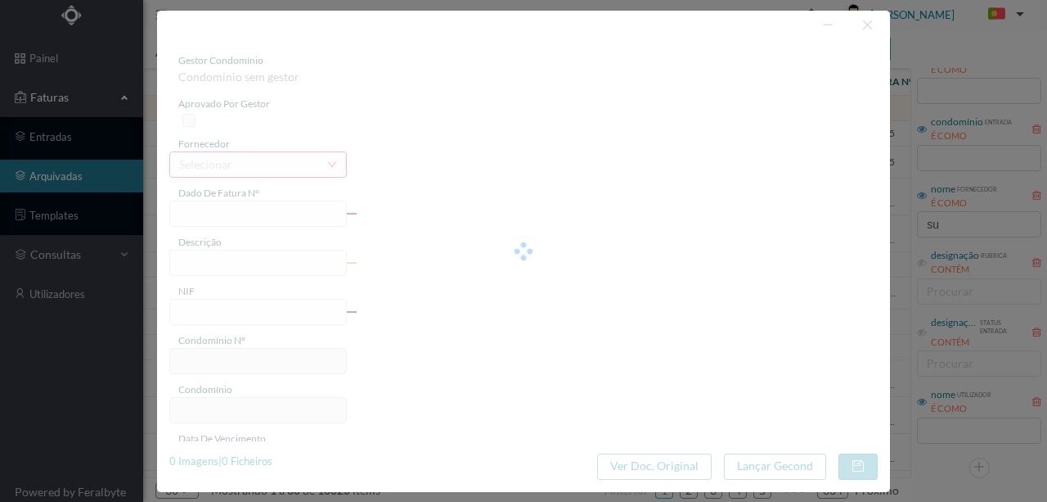
type input "[DATE]"
type input "54.34"
type input "213"
type input "ED. [GEOGRAPHIC_DATA]"
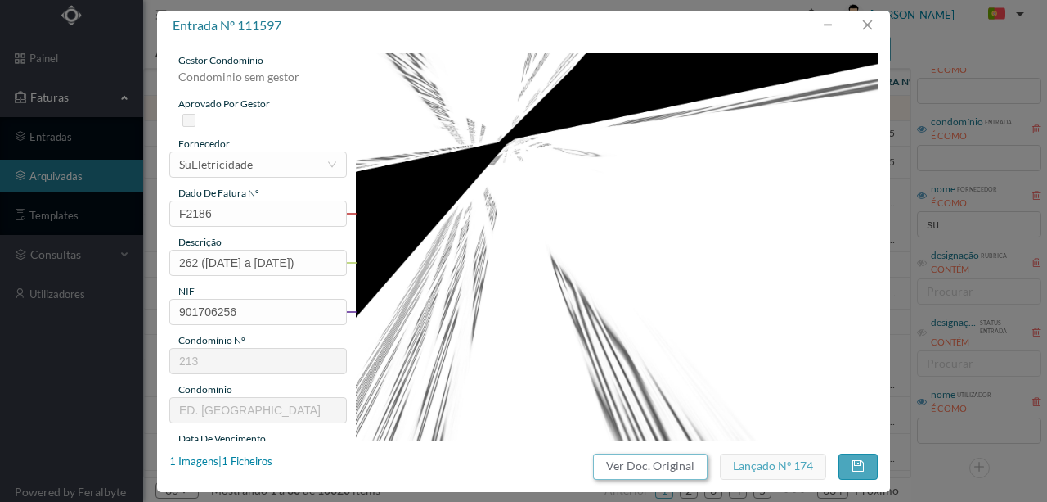
click at [646, 466] on button "Ver Doc. Original" at bounding box center [650, 466] width 115 height 26
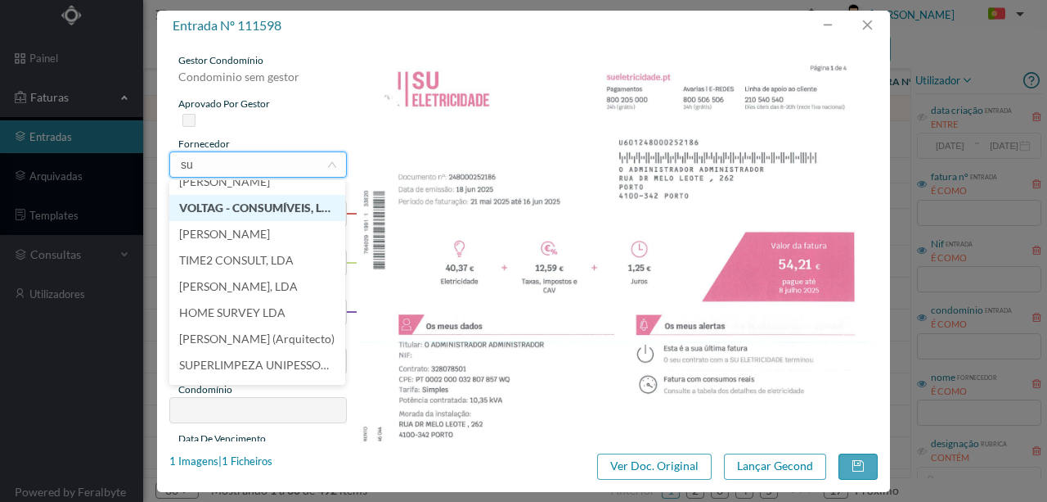
scroll to position [344, 0]
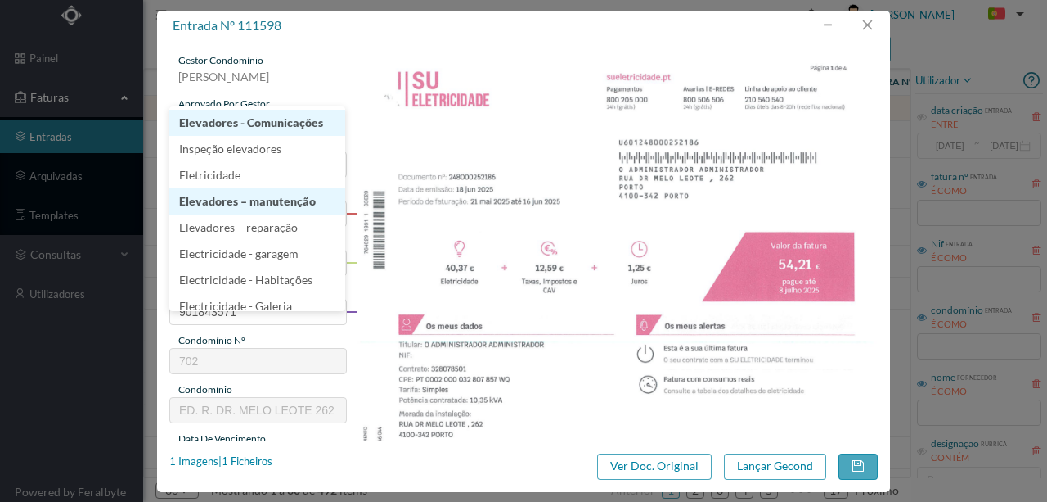
scroll to position [327, 0]
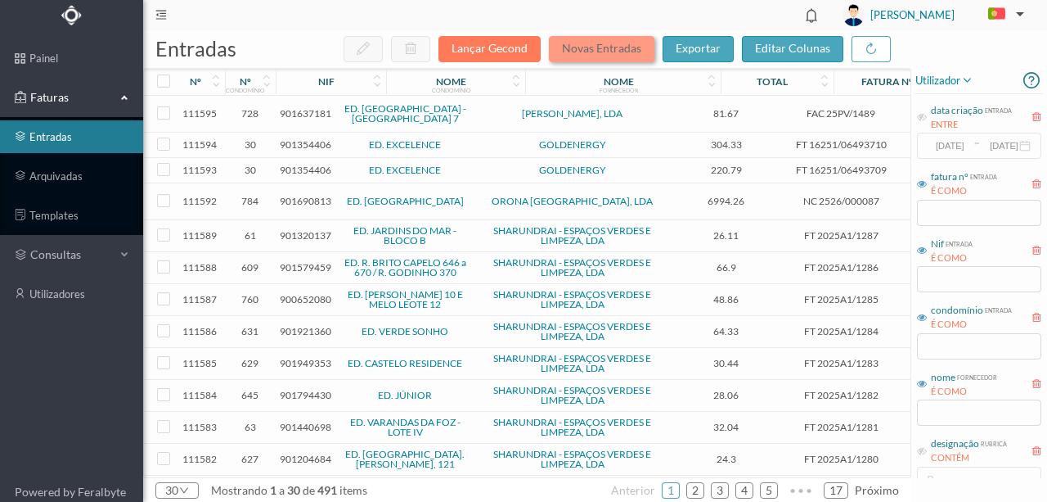
click at [615, 49] on button "Novas Entradas" at bounding box center [602, 49] width 106 height 26
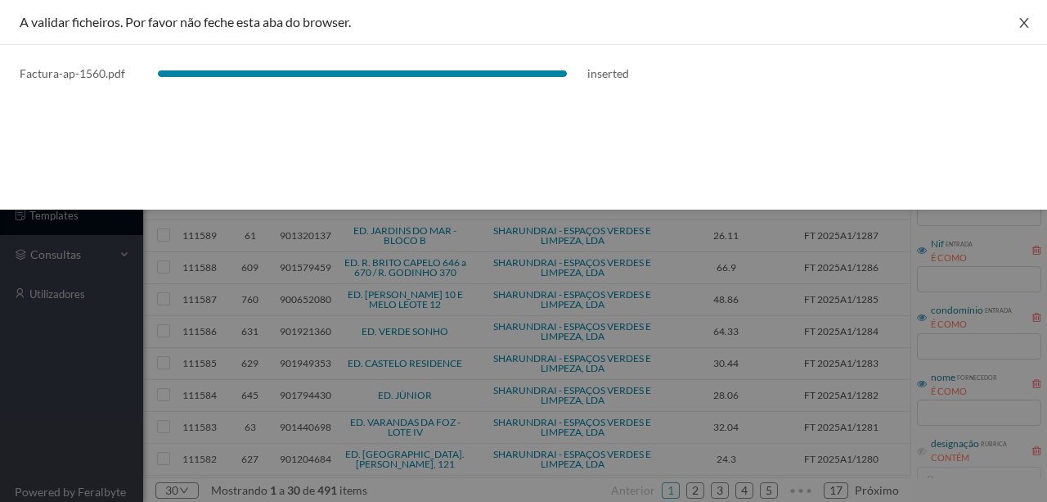
click at [1023, 24] on icon "icon: close" at bounding box center [1024, 23] width 9 height 10
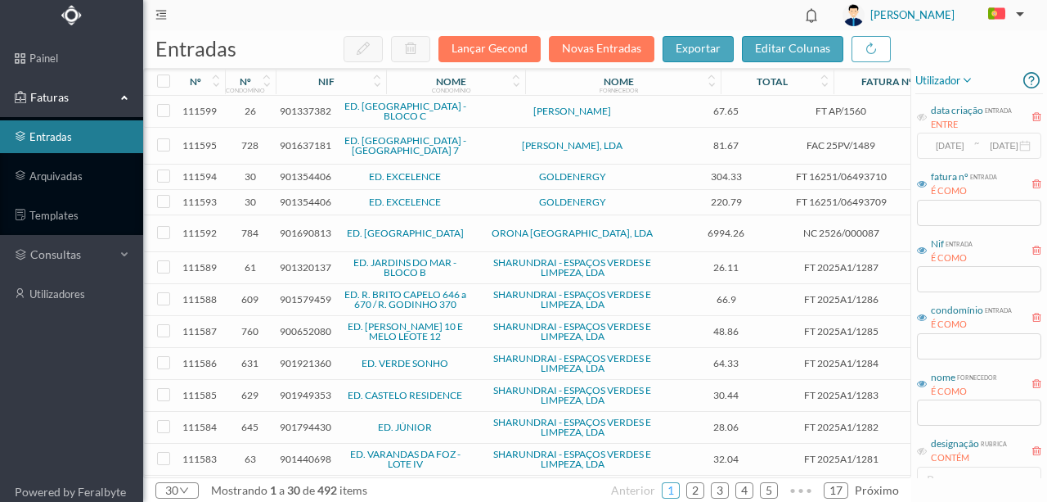
click at [679, 493] on link "1" at bounding box center [671, 490] width 16 height 25
click at [940, 417] on input "text" at bounding box center [979, 412] width 124 height 26
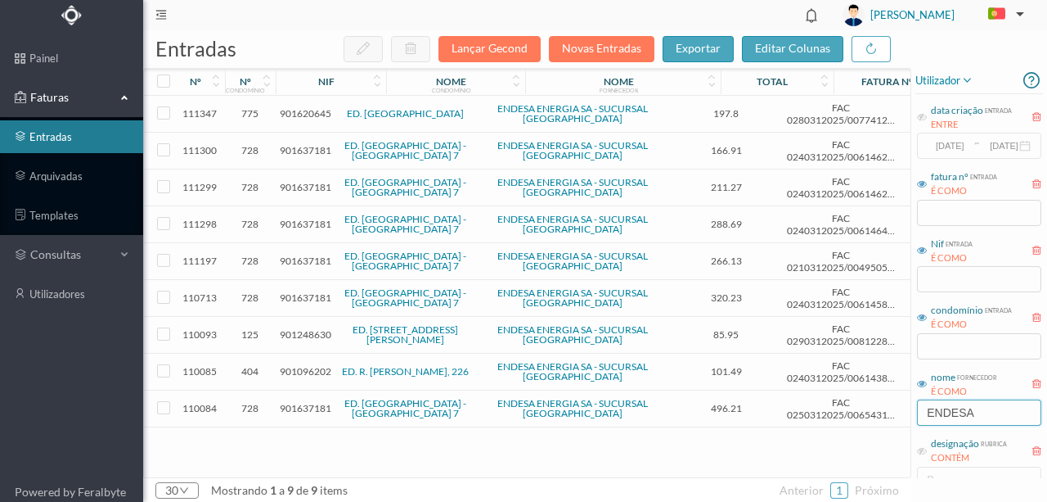
type input "ENDESA"
click at [309, 148] on span "901637181" at bounding box center [306, 150] width 52 height 12
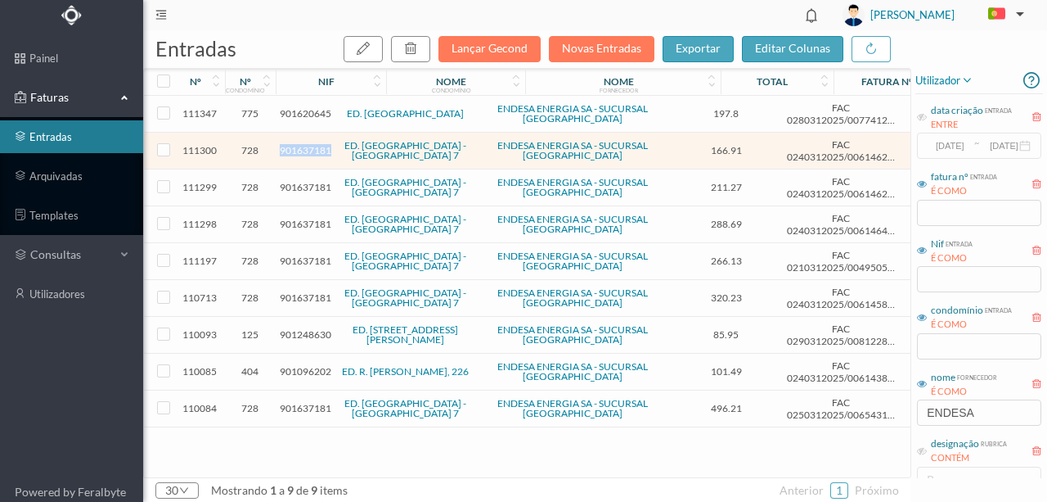
click at [309, 148] on span "901637181" at bounding box center [306, 150] width 52 height 12
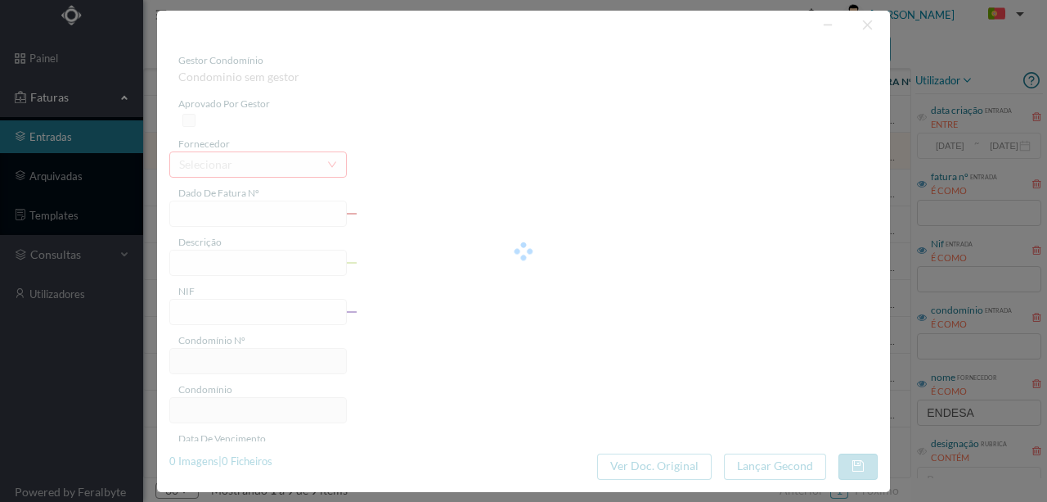
type input "FAC 0240312025/0061462460"
type input "[STREET_ADDRESS][PERSON_NAME]"
type input "901637181"
type input "[DATE]"
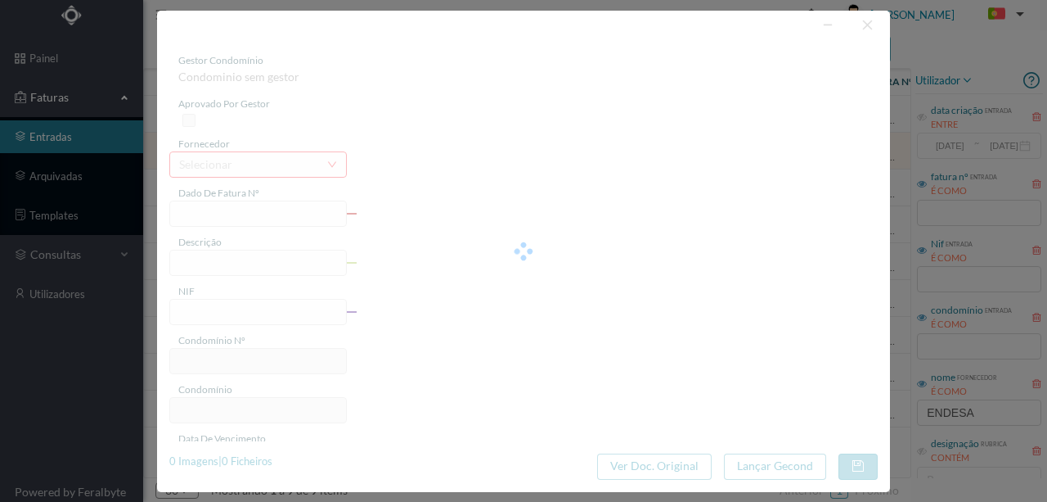
type input "[DATE]"
type input "166.91"
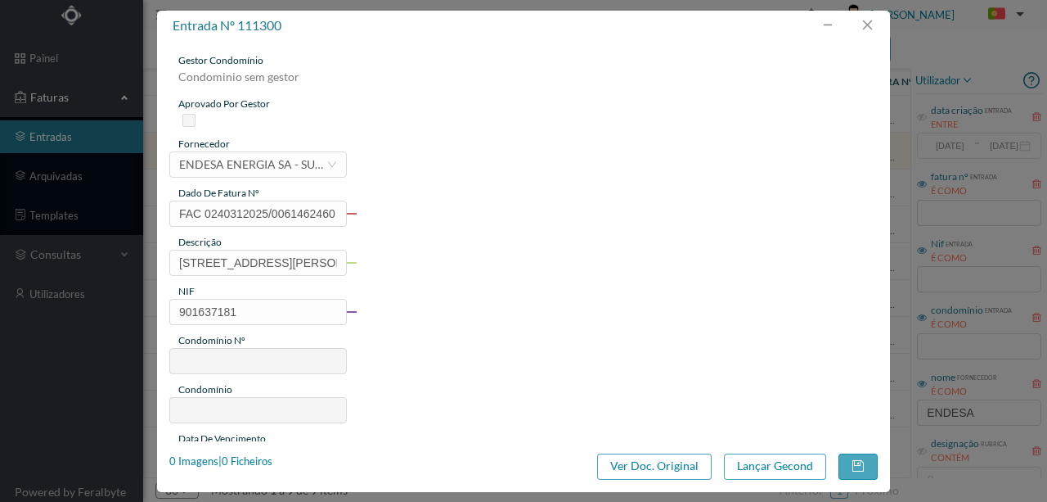
type input "728"
type input "ED. [GEOGRAPHIC_DATA] - [GEOGRAPHIC_DATA] 7"
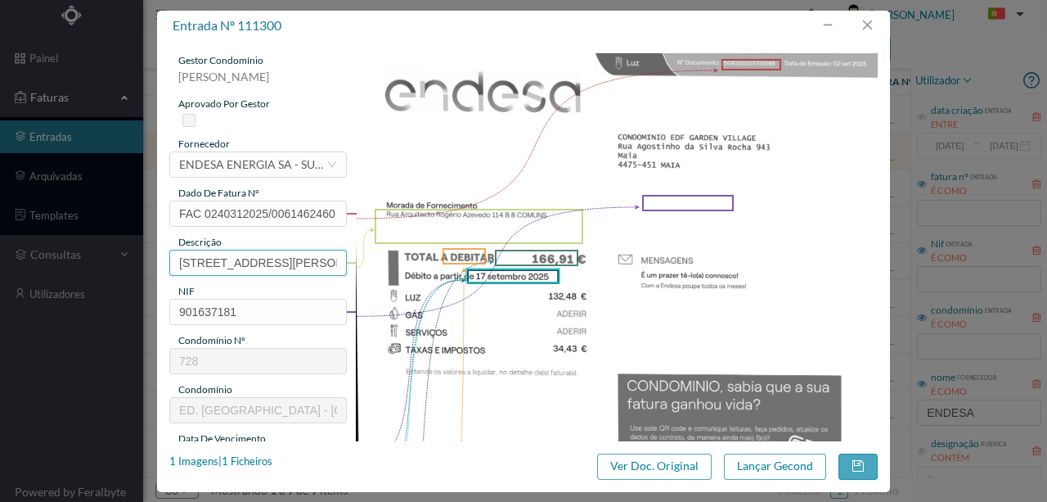
scroll to position [0, 104]
drag, startPoint x: 175, startPoint y: 259, endPoint x: 691, endPoint y: 265, distance: 515.6
click at [632, 260] on div "gestor condomínio [PERSON_NAME] aprovado por gestor fornecedor selecionar ENDES…" at bounding box center [523, 434] width 709 height 763
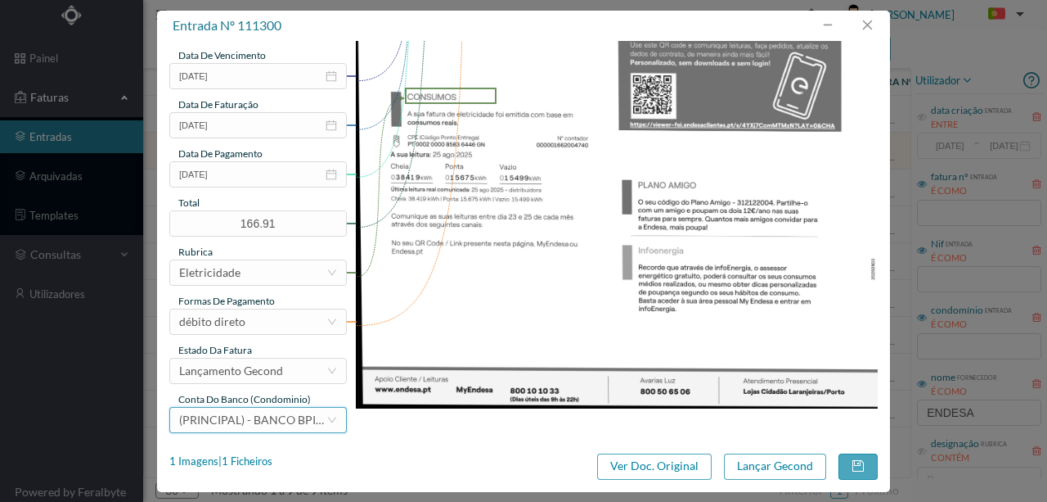
scroll to position [387, 0]
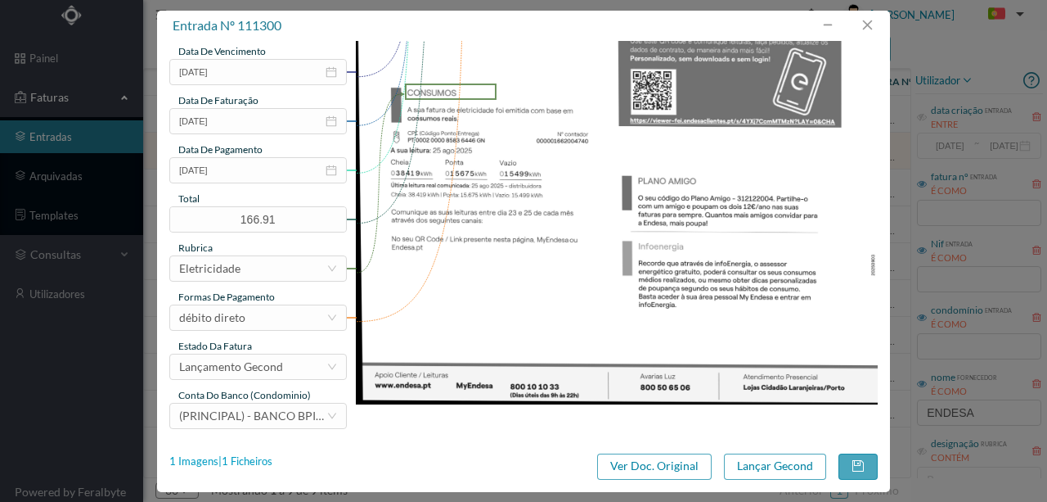
type input "114 B 8 COMUNS ("
click at [254, 460] on div "1 Imagens | 1 Ficheiros" at bounding box center [220, 461] width 103 height 16
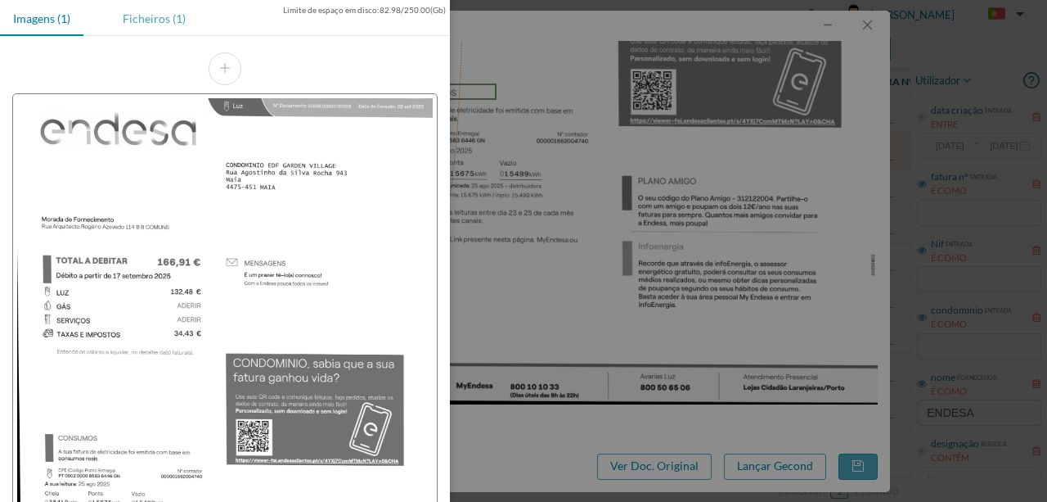
click at [141, 20] on div "Ficheiros (1)" at bounding box center [154, 18] width 89 height 37
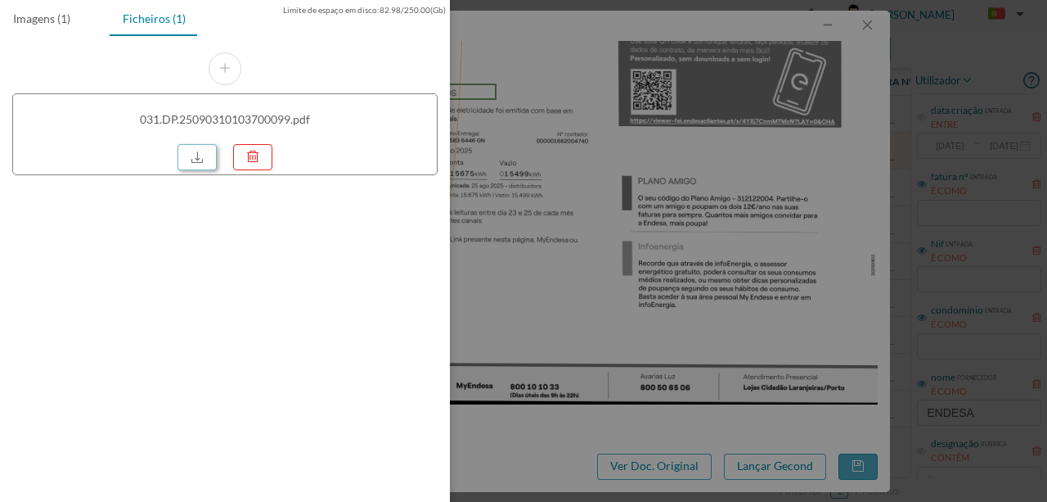
click at [194, 154] on link at bounding box center [197, 157] width 39 height 26
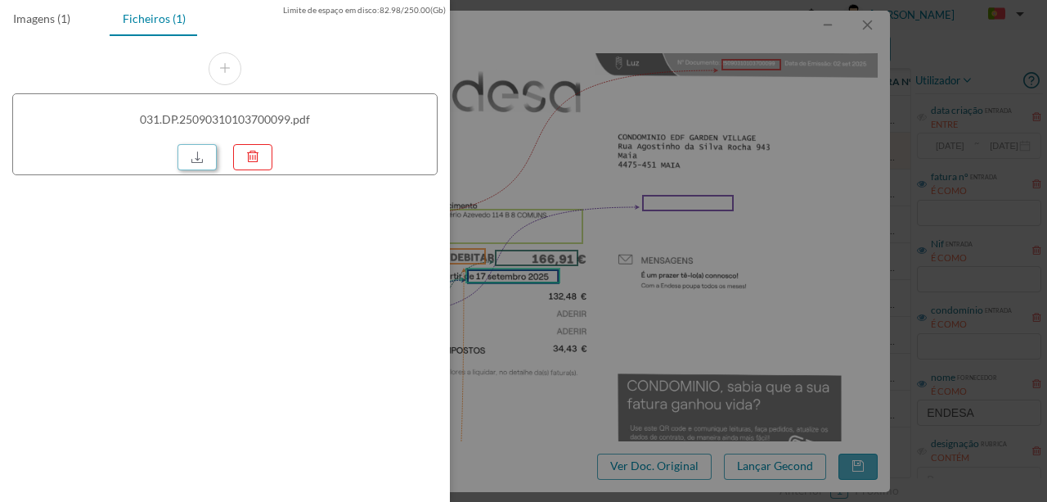
scroll to position [387, 0]
